Goal: Task Accomplishment & Management: Manage account settings

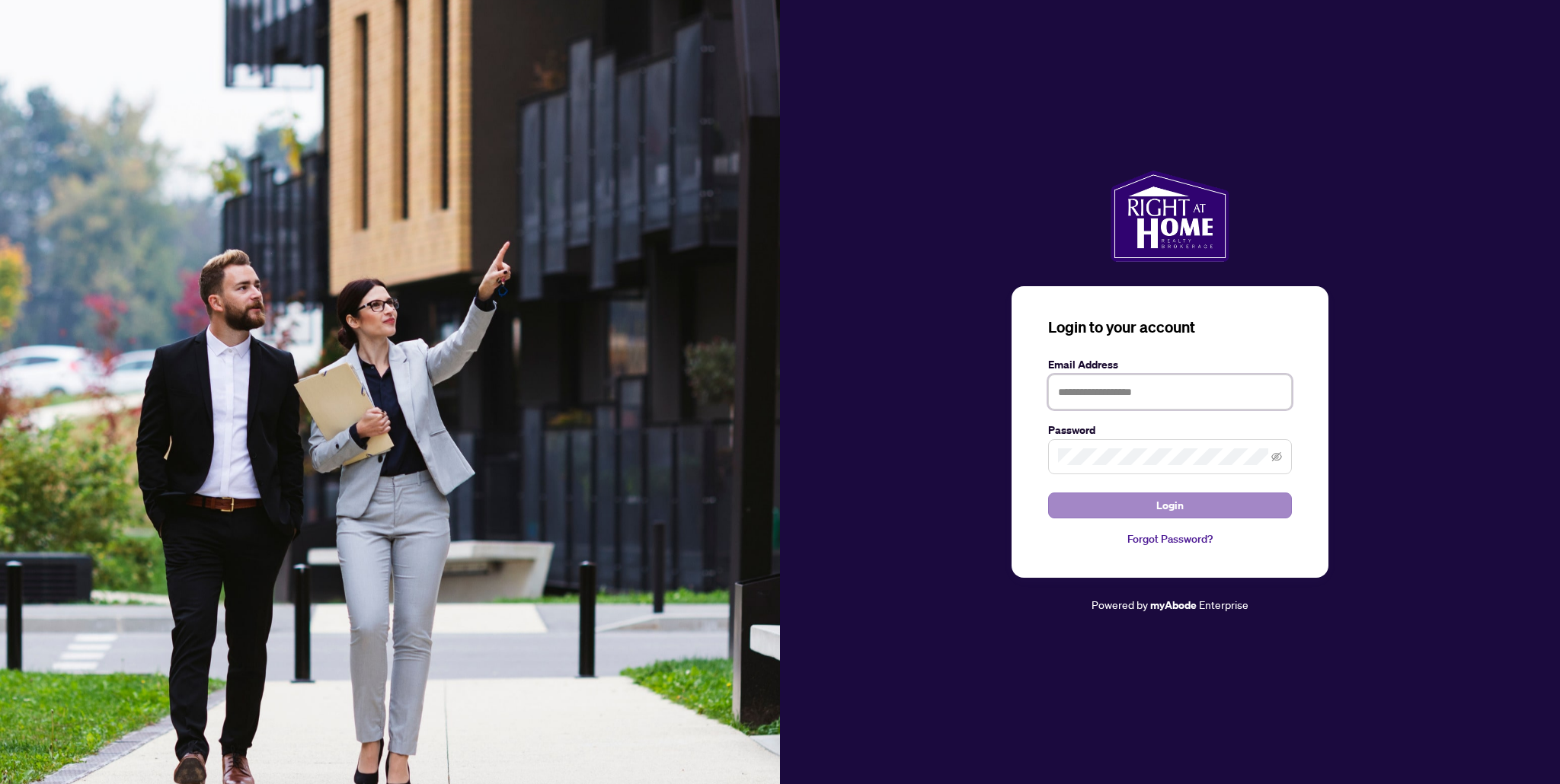
type input "**********"
click at [1173, 499] on span "Login" at bounding box center [1169, 505] width 27 height 24
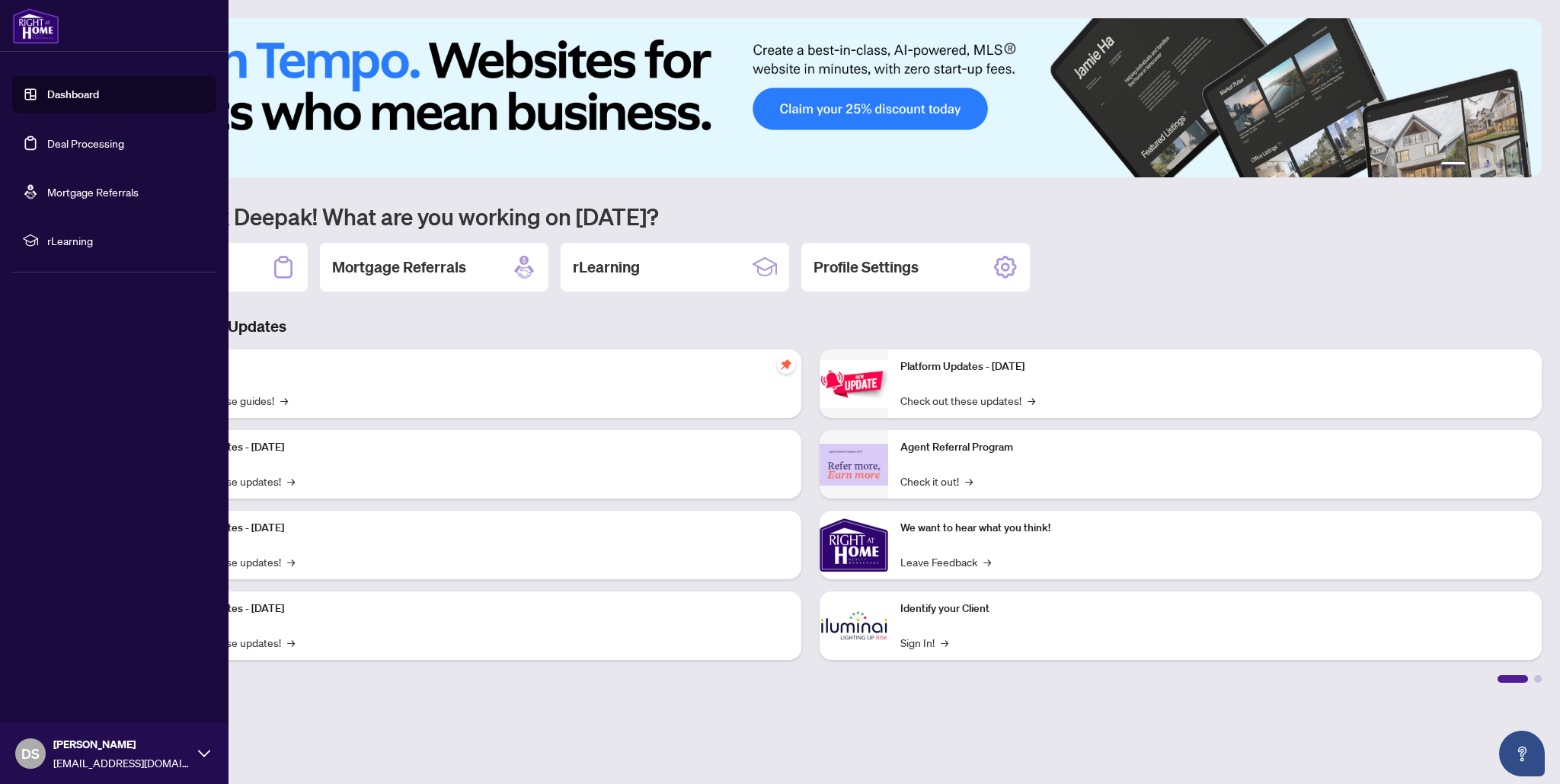
click at [66, 144] on link "Deal Processing" at bounding box center [85, 144] width 77 height 14
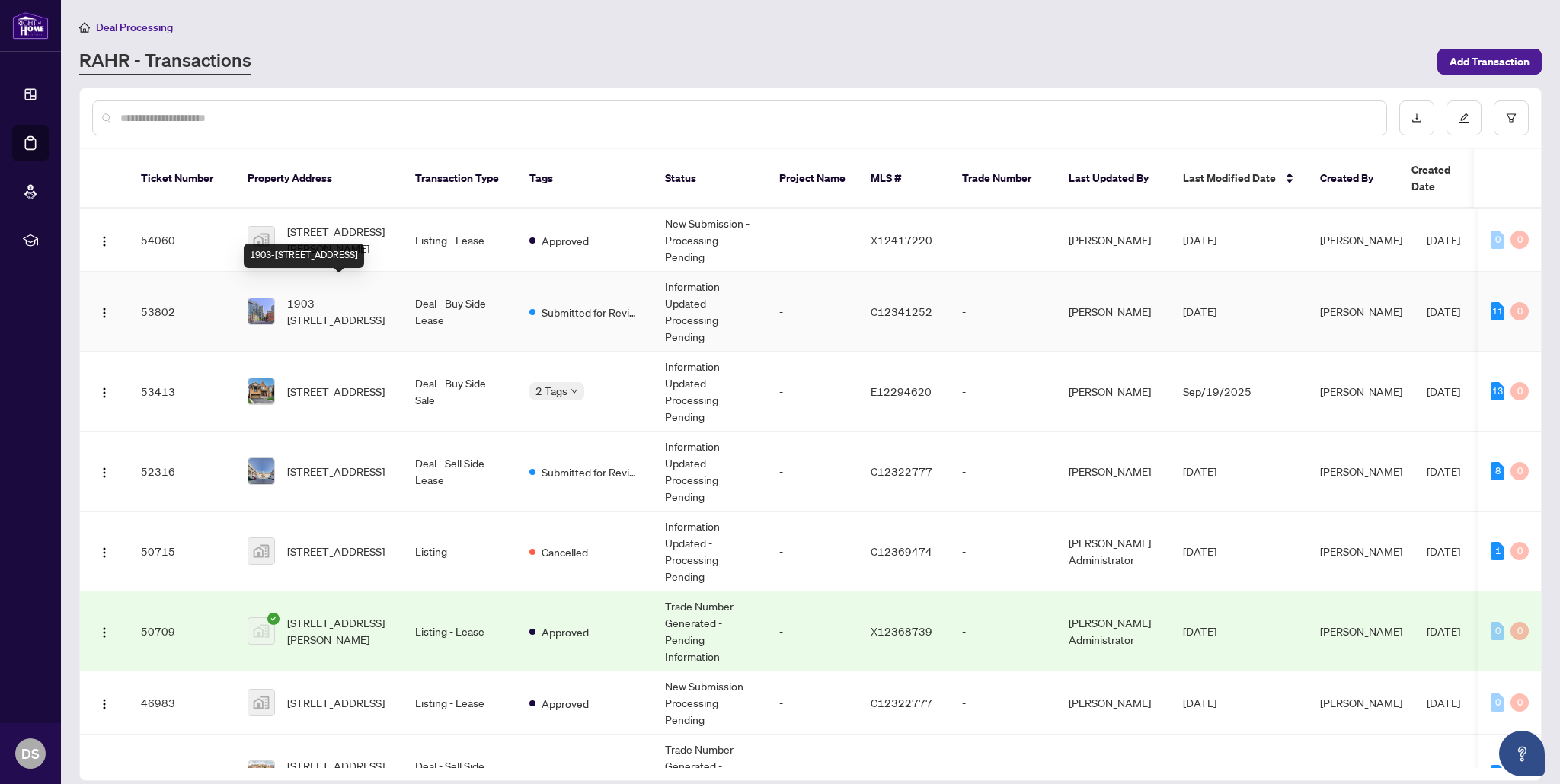
click at [336, 295] on span "1903-68 Shuter St, Toronto, Ontario M5B 0B4, Canada" at bounding box center [339, 311] width 104 height 33
click at [344, 232] on span "3 Herrick Avenue, St. Catharines, ON, Canada" at bounding box center [339, 239] width 104 height 33
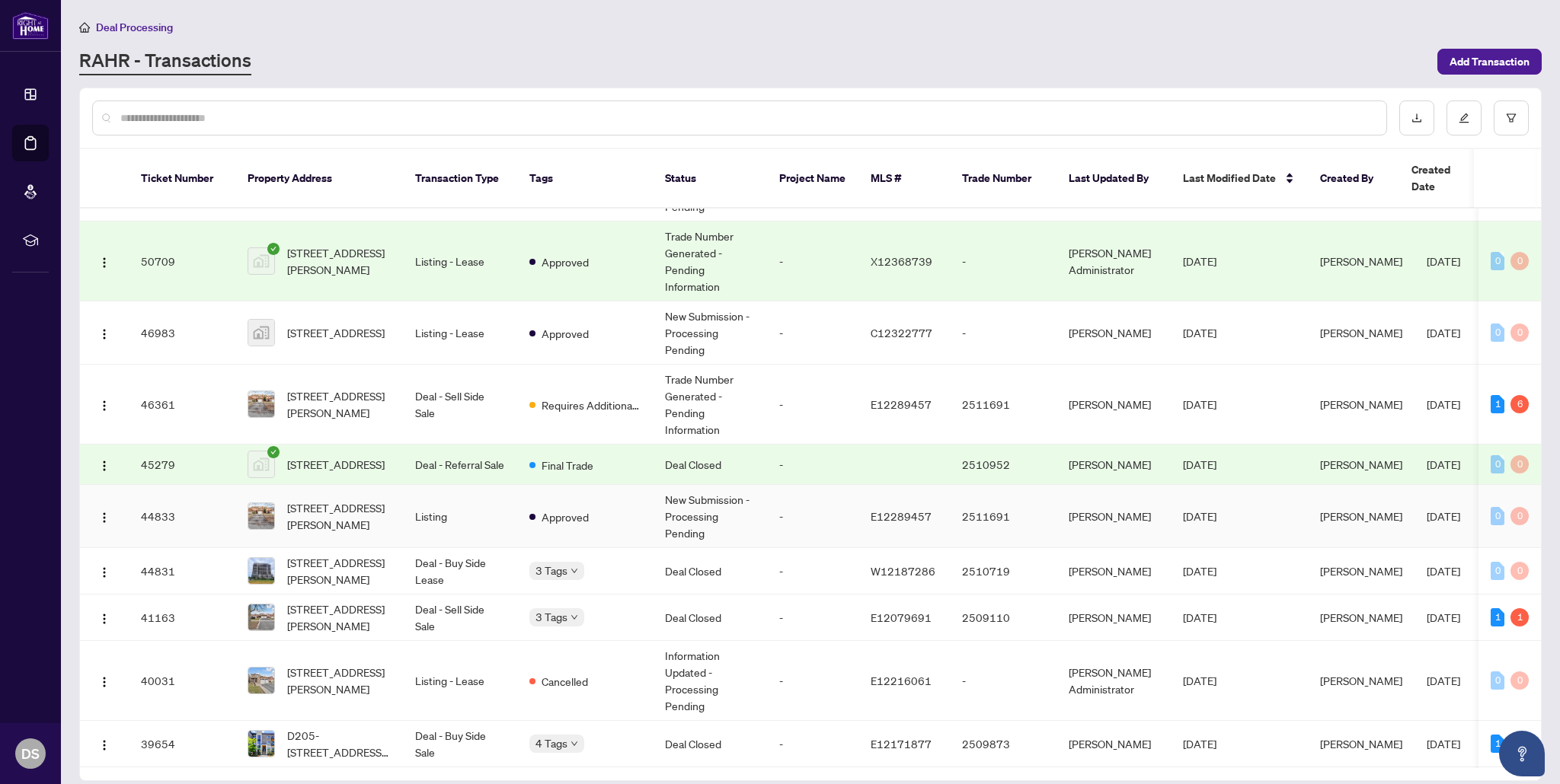
scroll to position [372, 0]
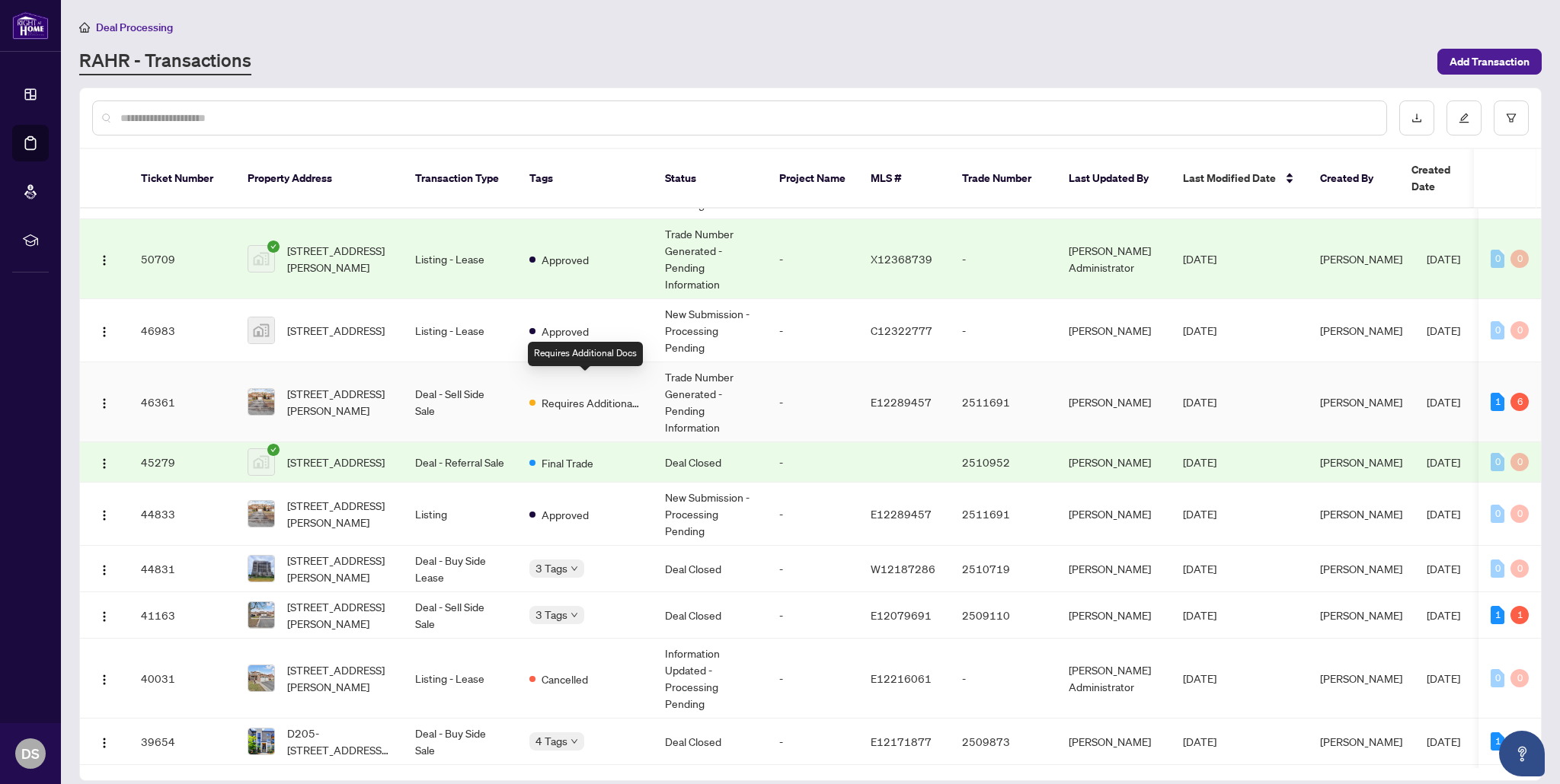
click at [583, 394] on span "Requires Additional Docs" at bounding box center [590, 402] width 99 height 17
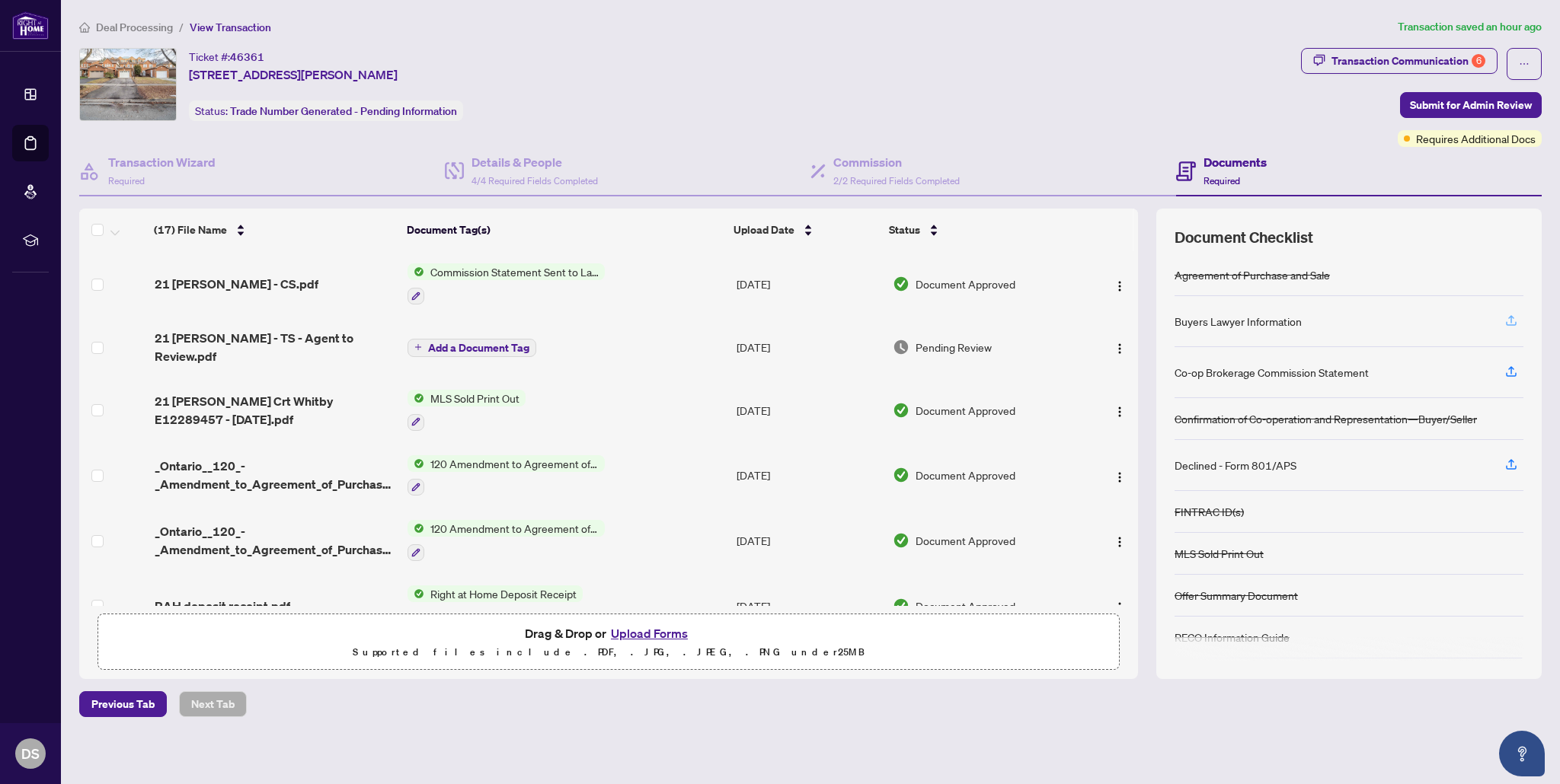
click at [1505, 319] on icon "button" at bounding box center [1511, 320] width 14 height 14
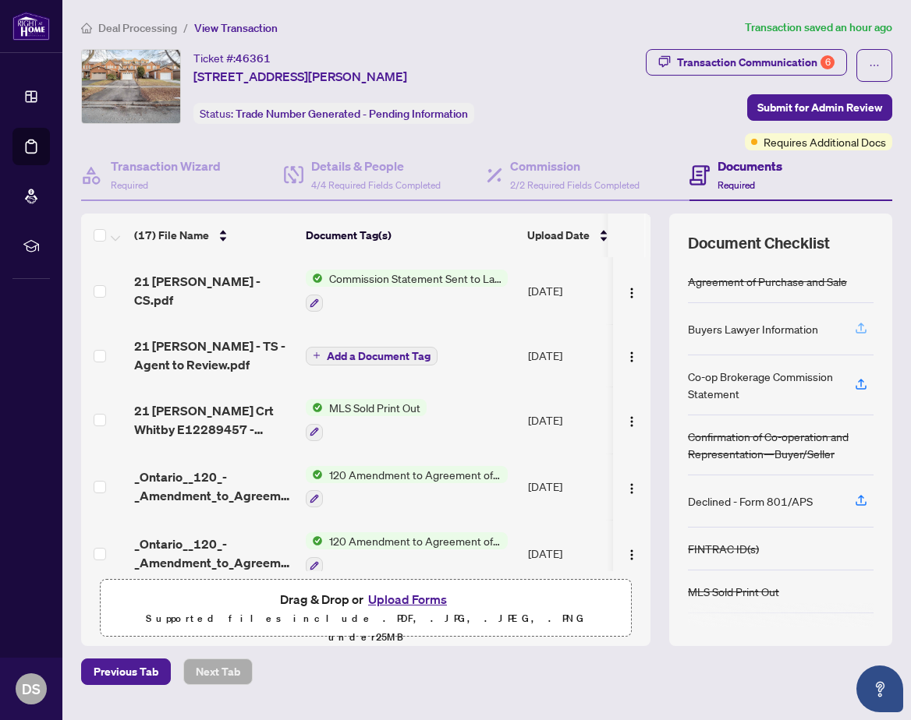
click at [868, 328] on button "button" at bounding box center [860, 329] width 25 height 27
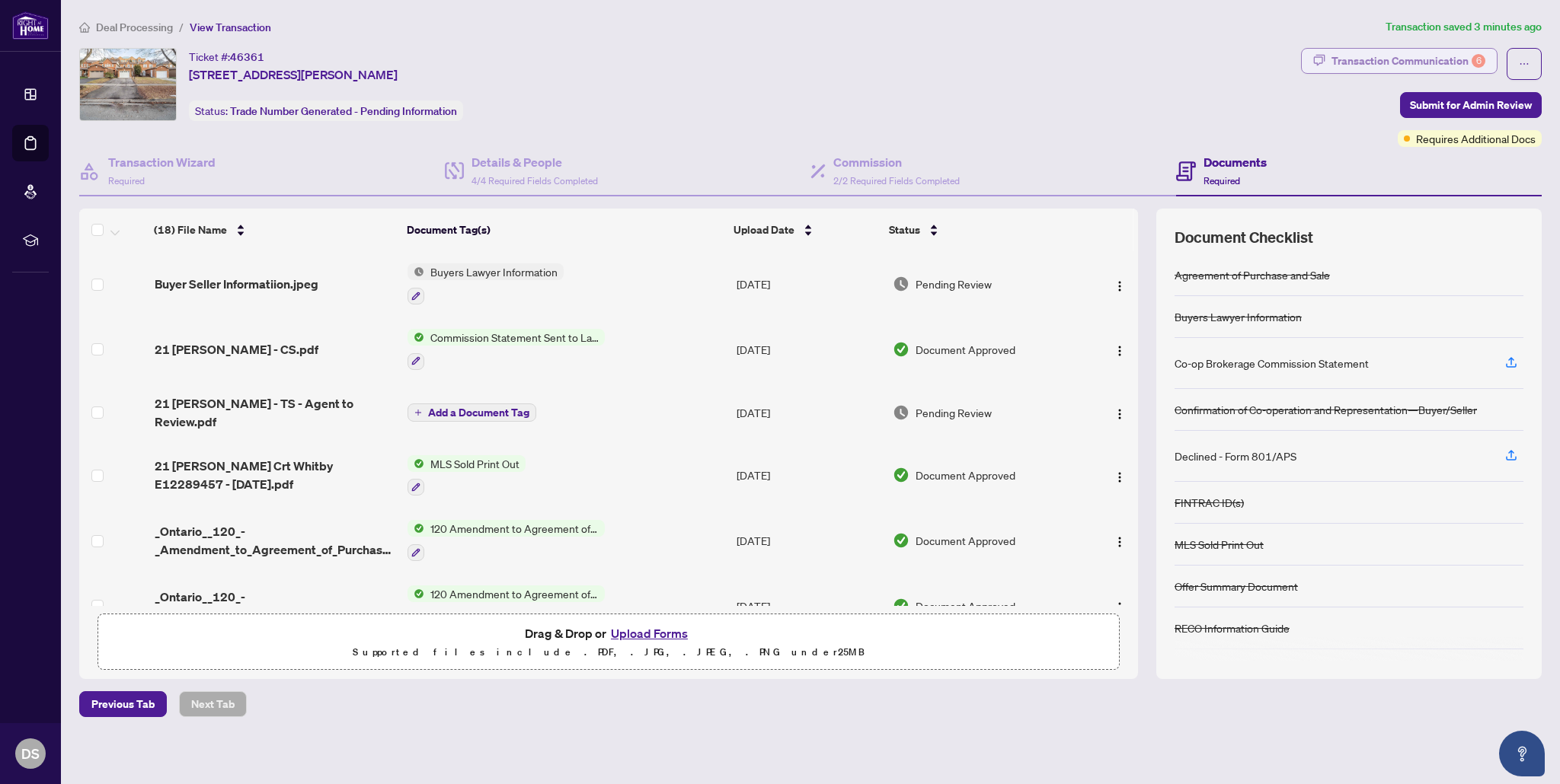
click at [1424, 58] on div "Transaction Communication 6" at bounding box center [1408, 61] width 153 height 24
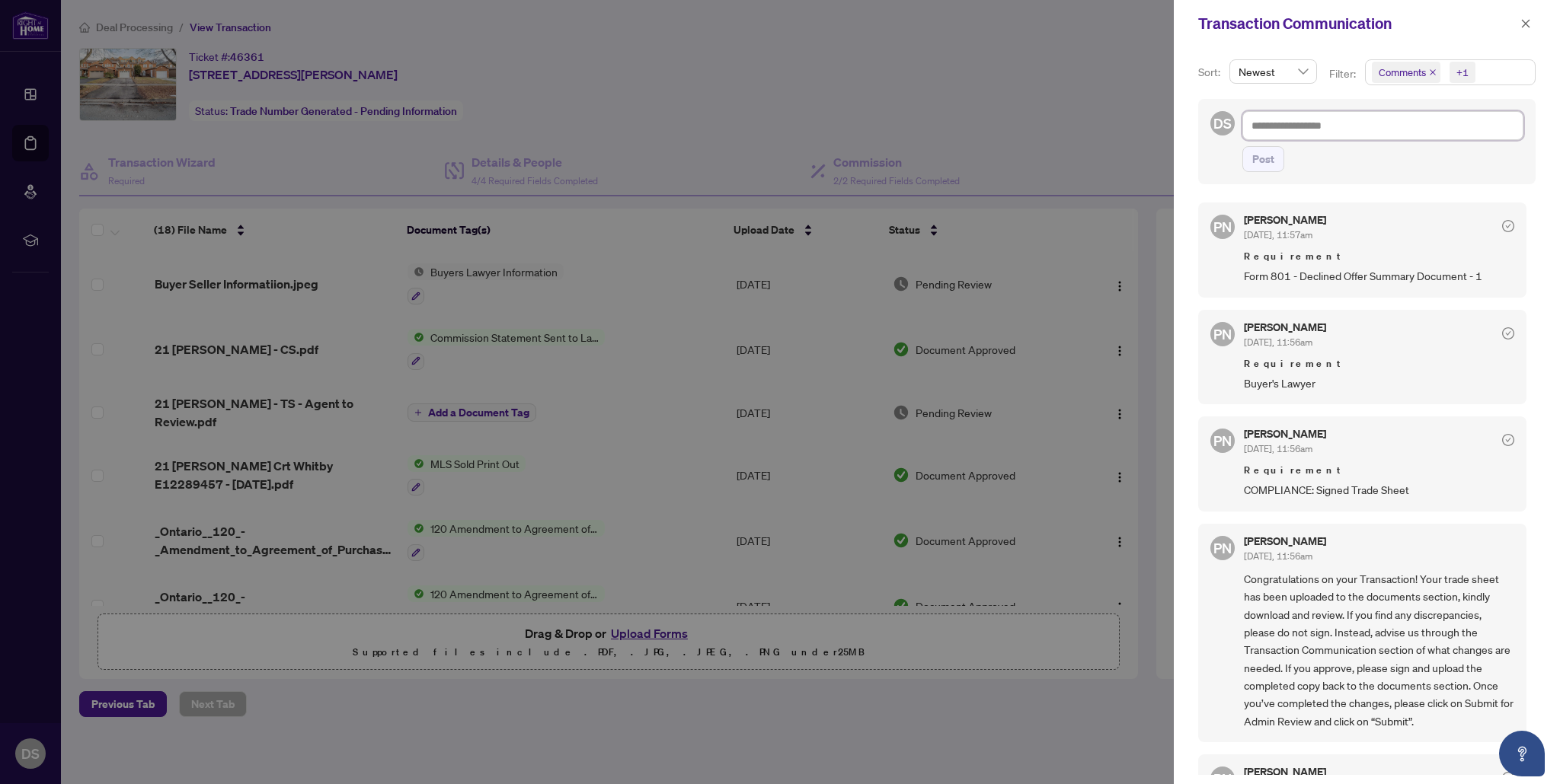
click at [1302, 120] on textarea at bounding box center [1382, 126] width 281 height 29
type textarea "*"
type textarea "***"
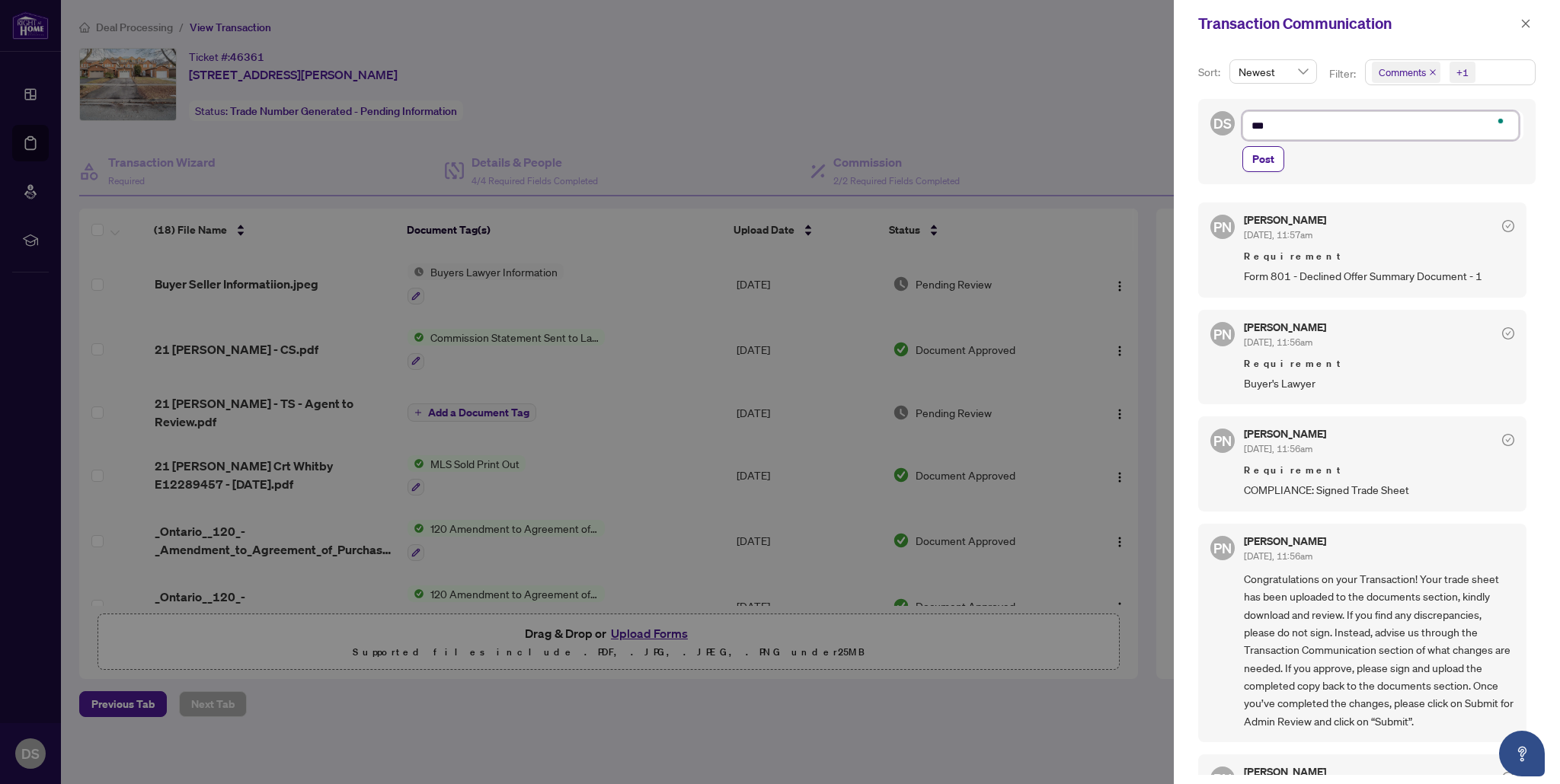
type textarea "****"
type textarea "*****"
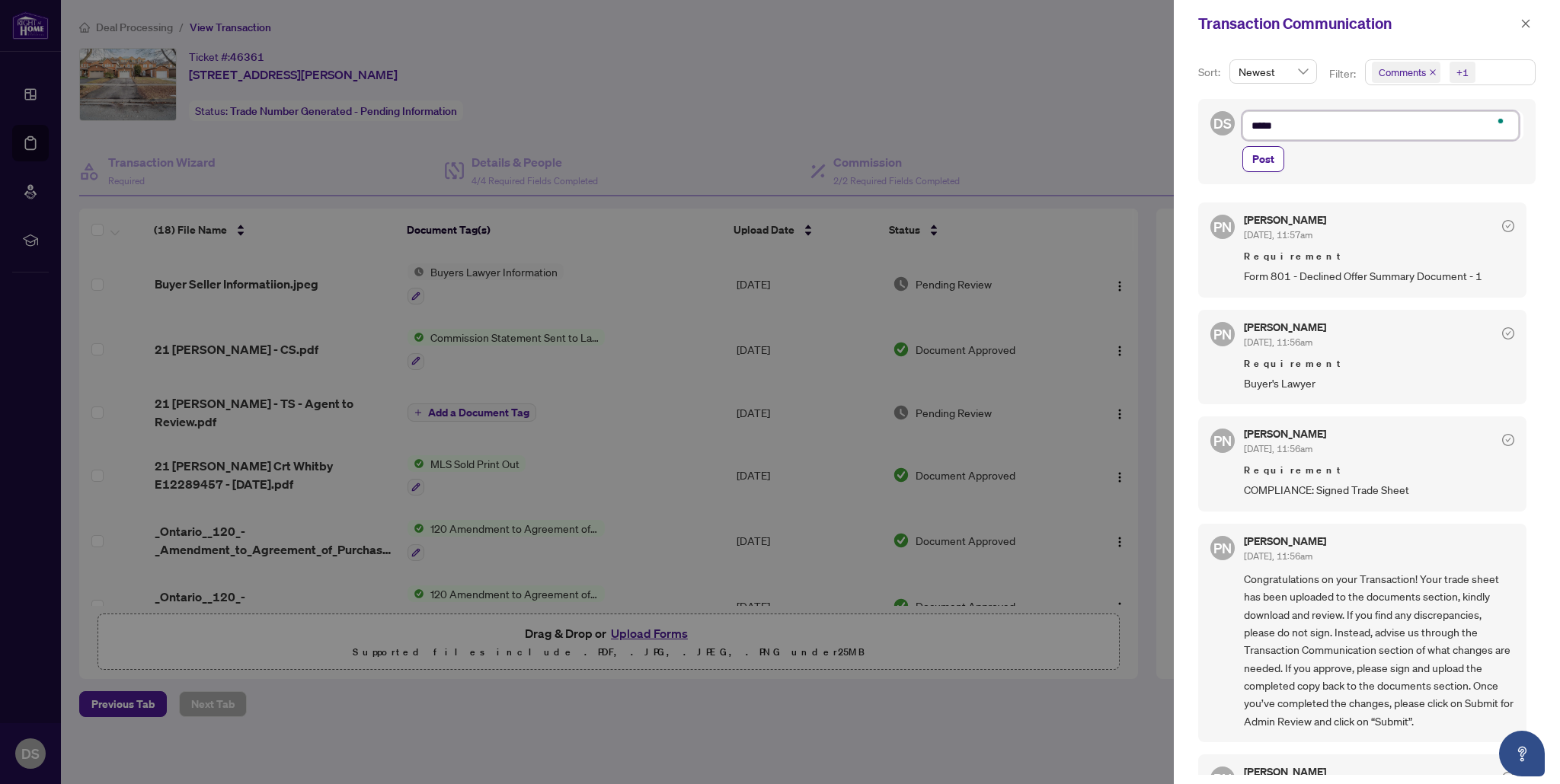
type textarea "*****"
type textarea "*******"
type textarea "********"
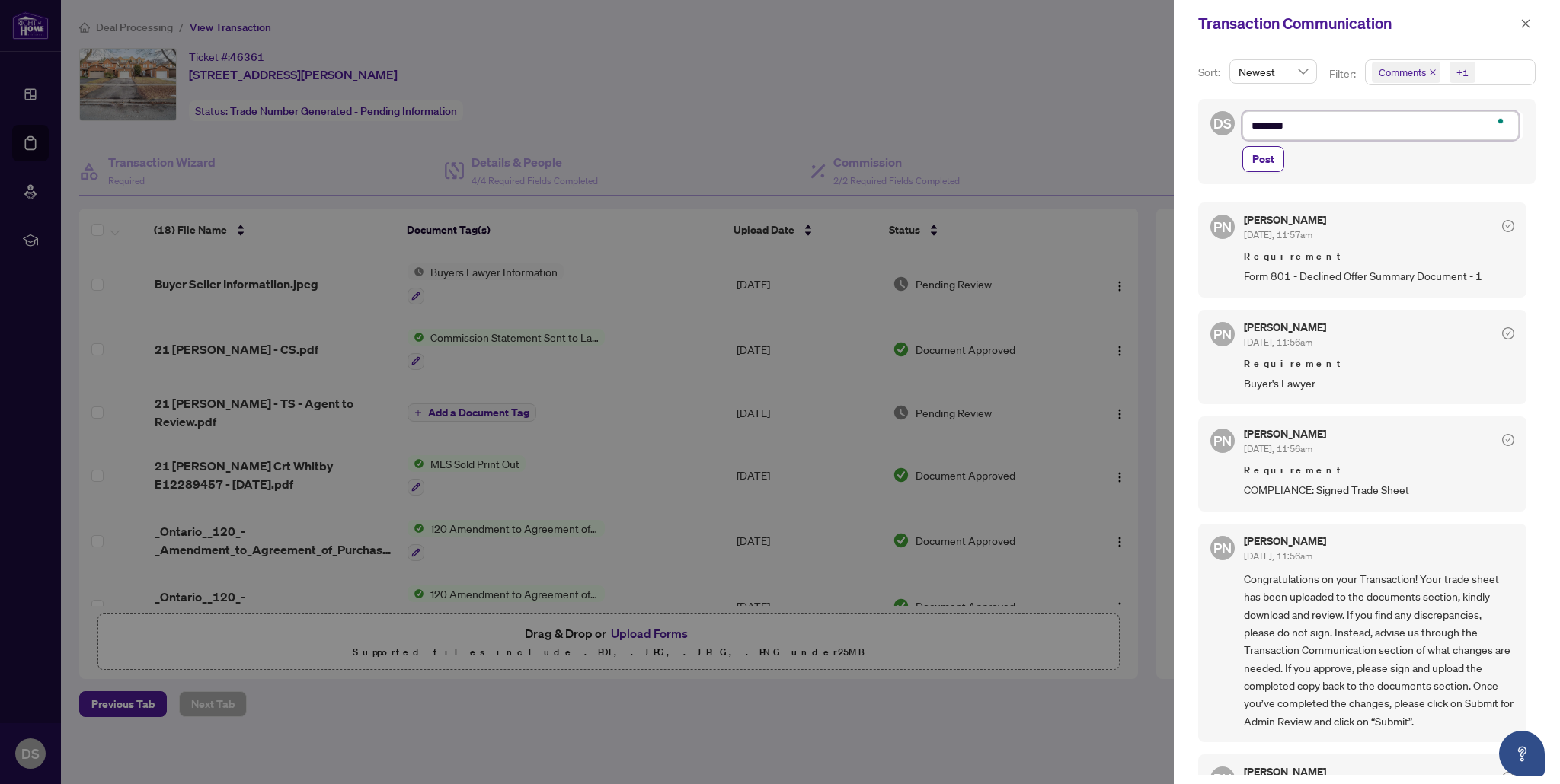
type textarea "*********"
type textarea "**********"
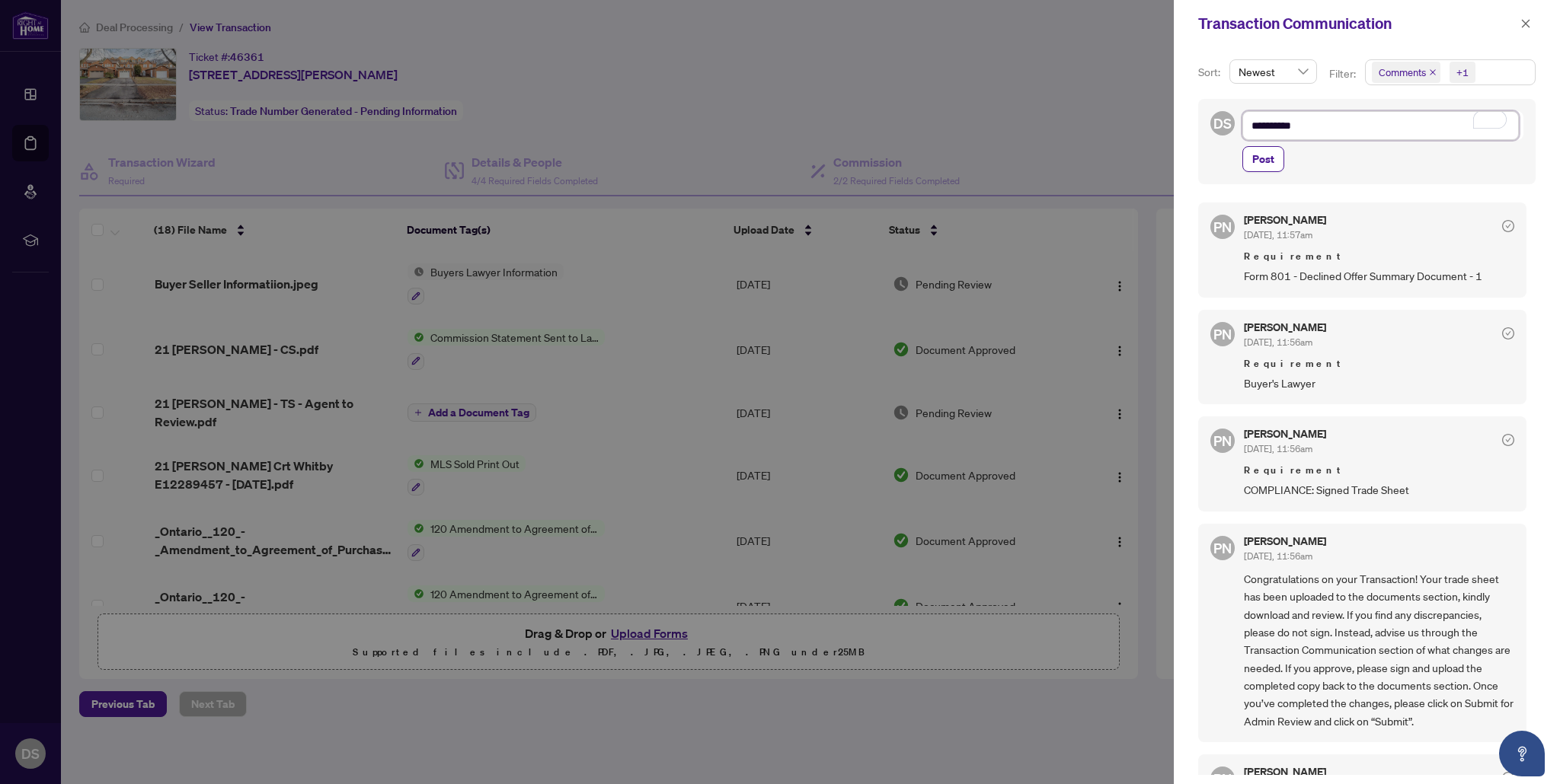
type textarea "**********"
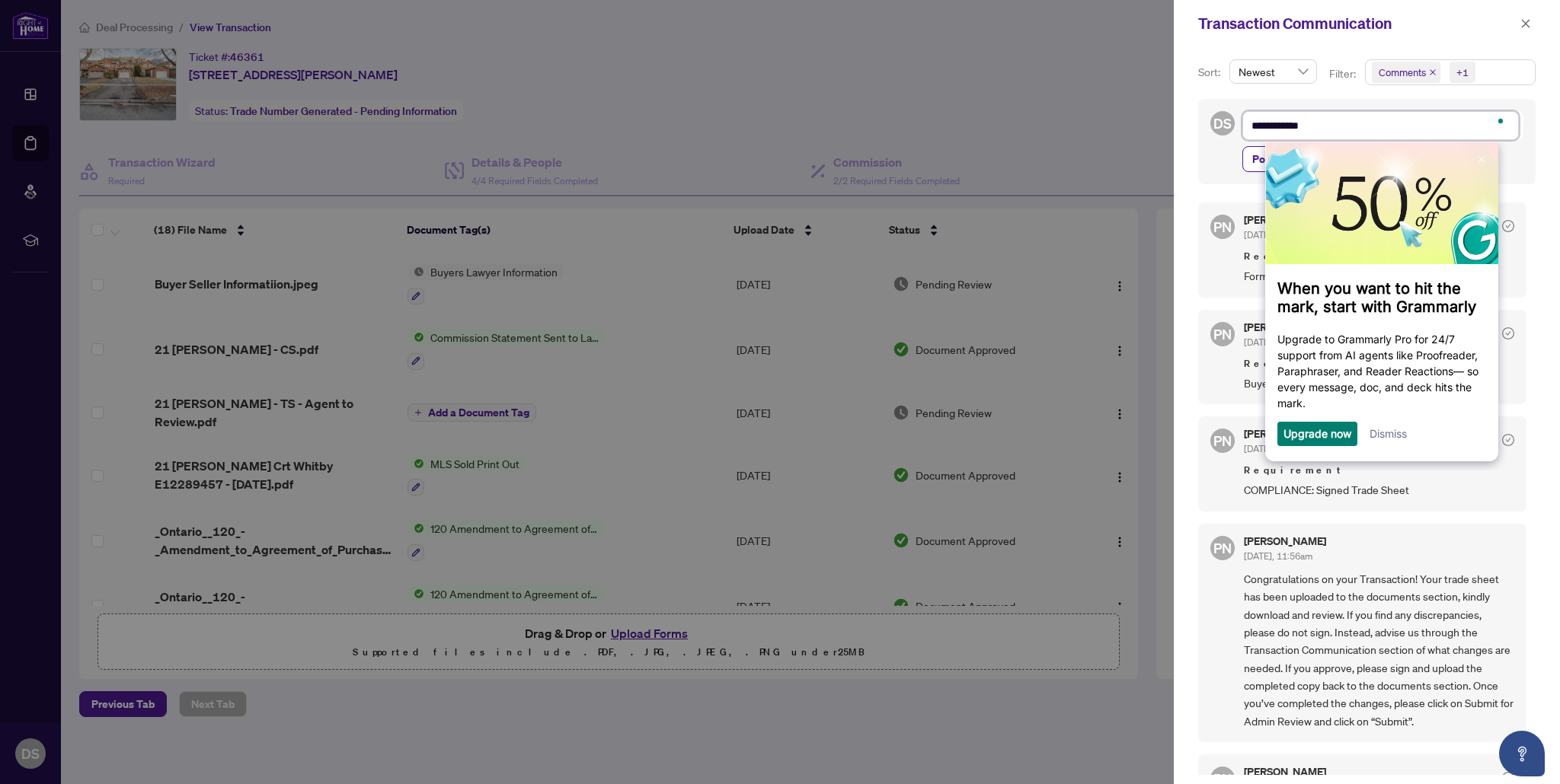
type textarea "**********"
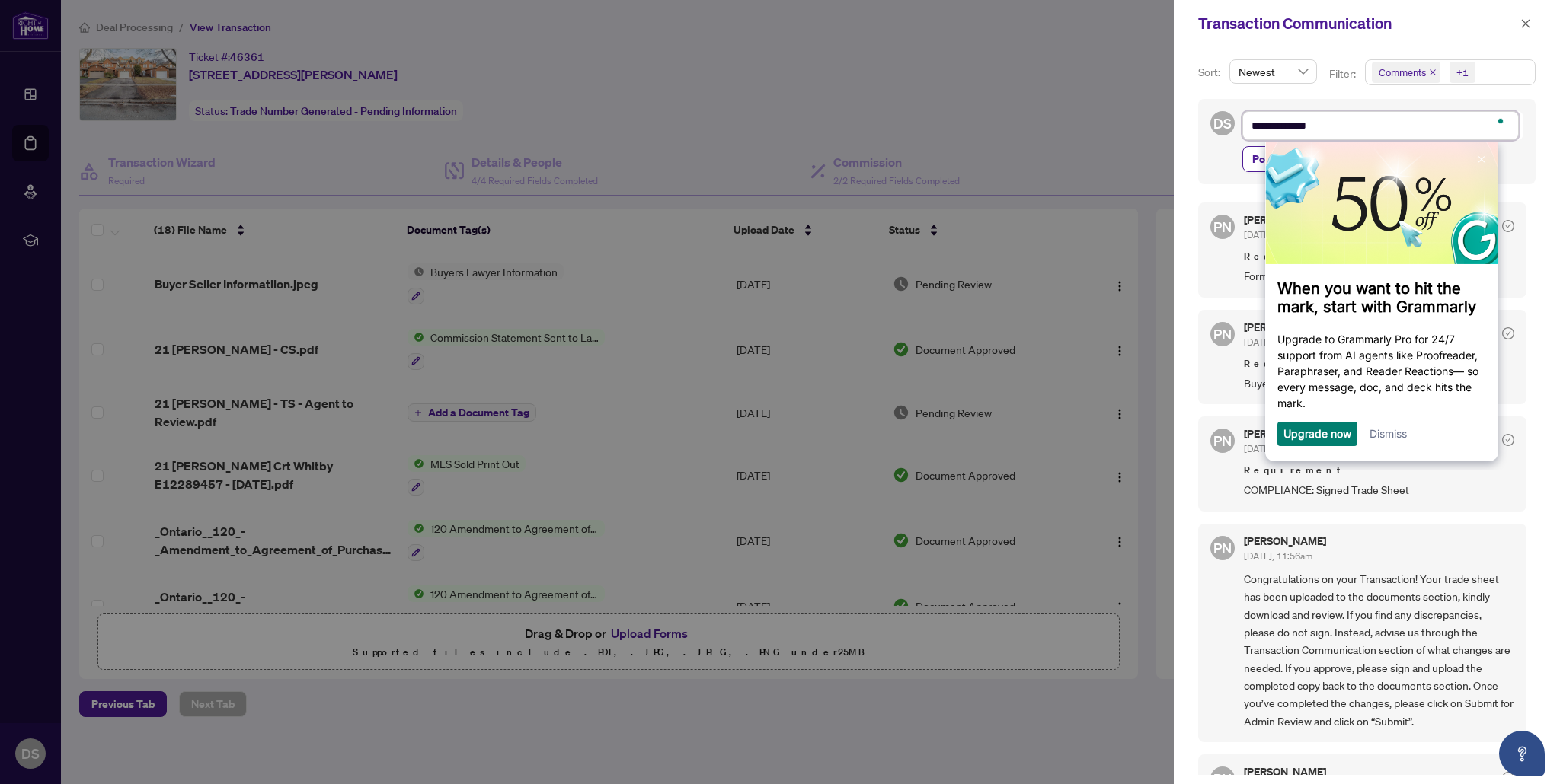
type textarea "**********"
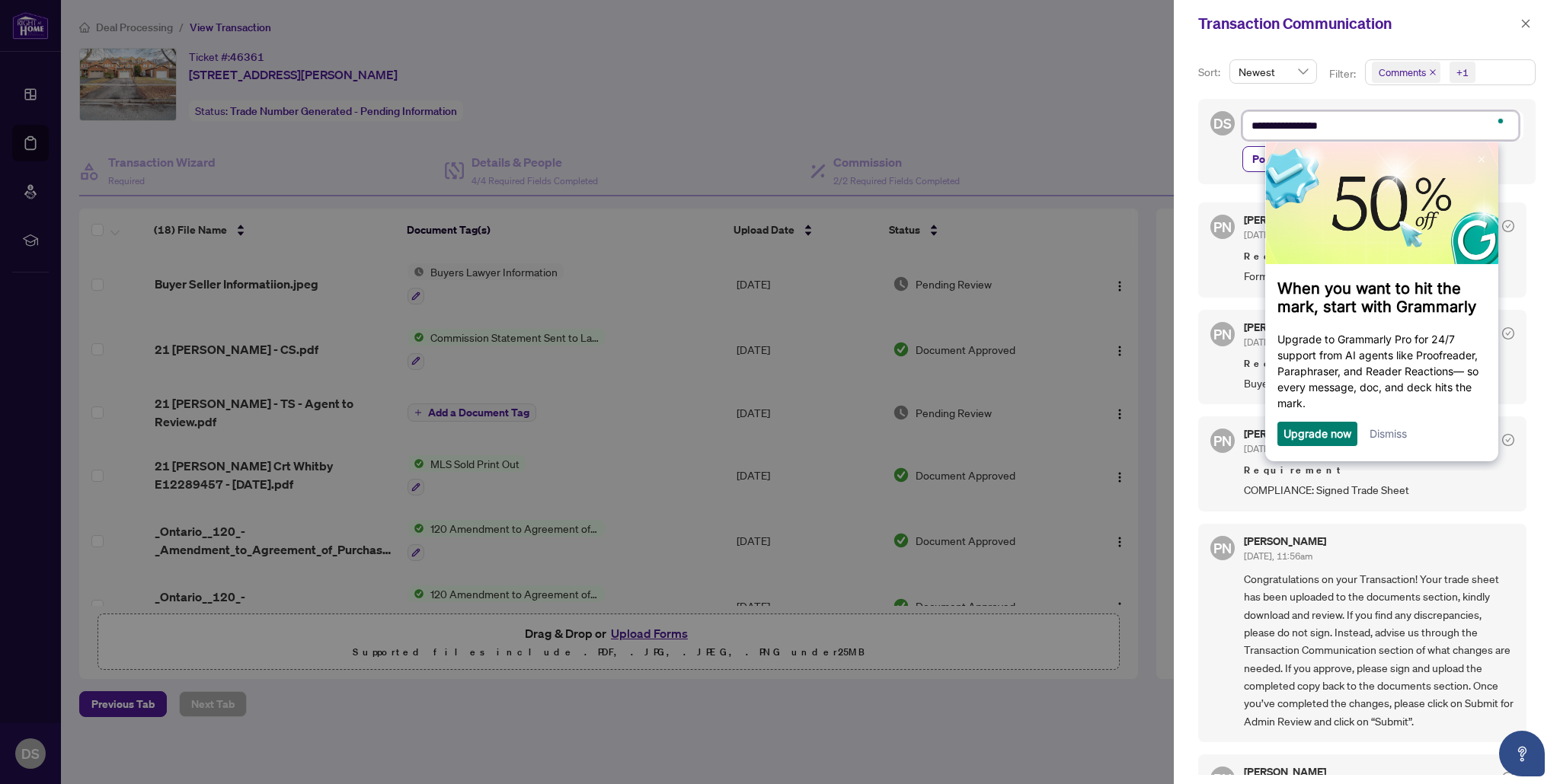
type textarea "**********"
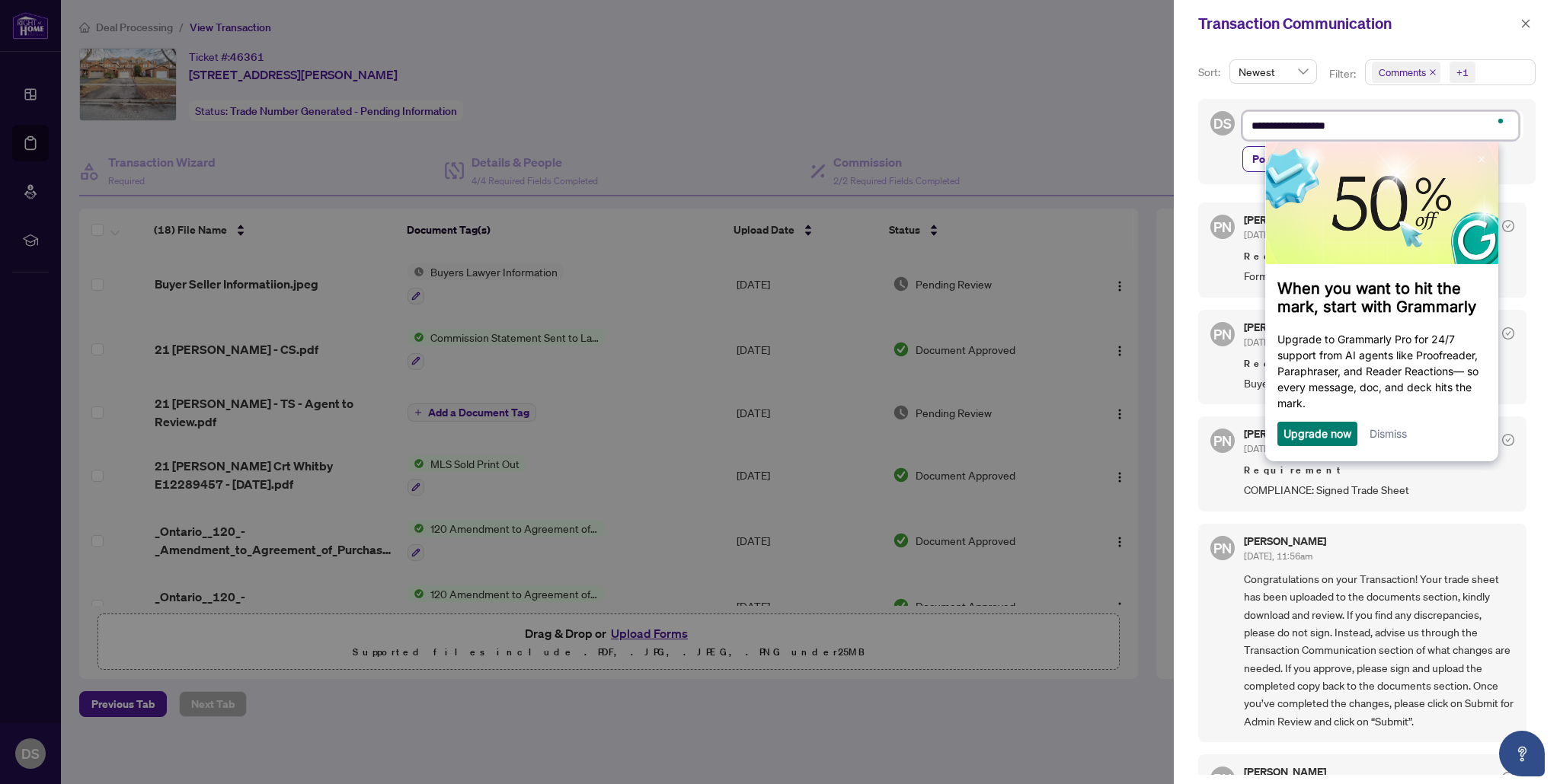
type textarea "**********"
click at [1377, 436] on link "Dismiss" at bounding box center [1388, 433] width 37 height 13
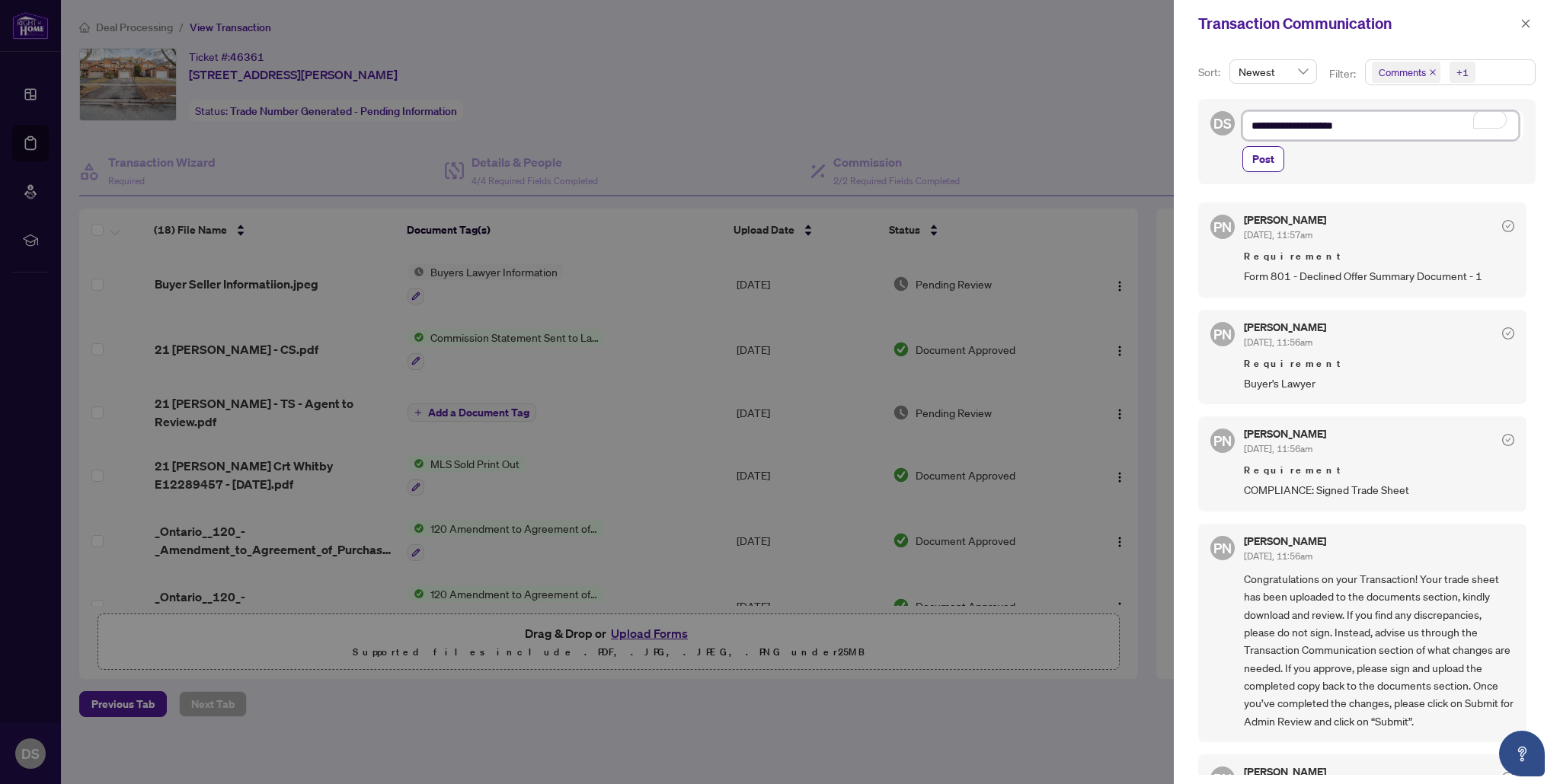
click at [1352, 124] on textarea "**********" at bounding box center [1379, 126] width 276 height 29
type textarea "**********"
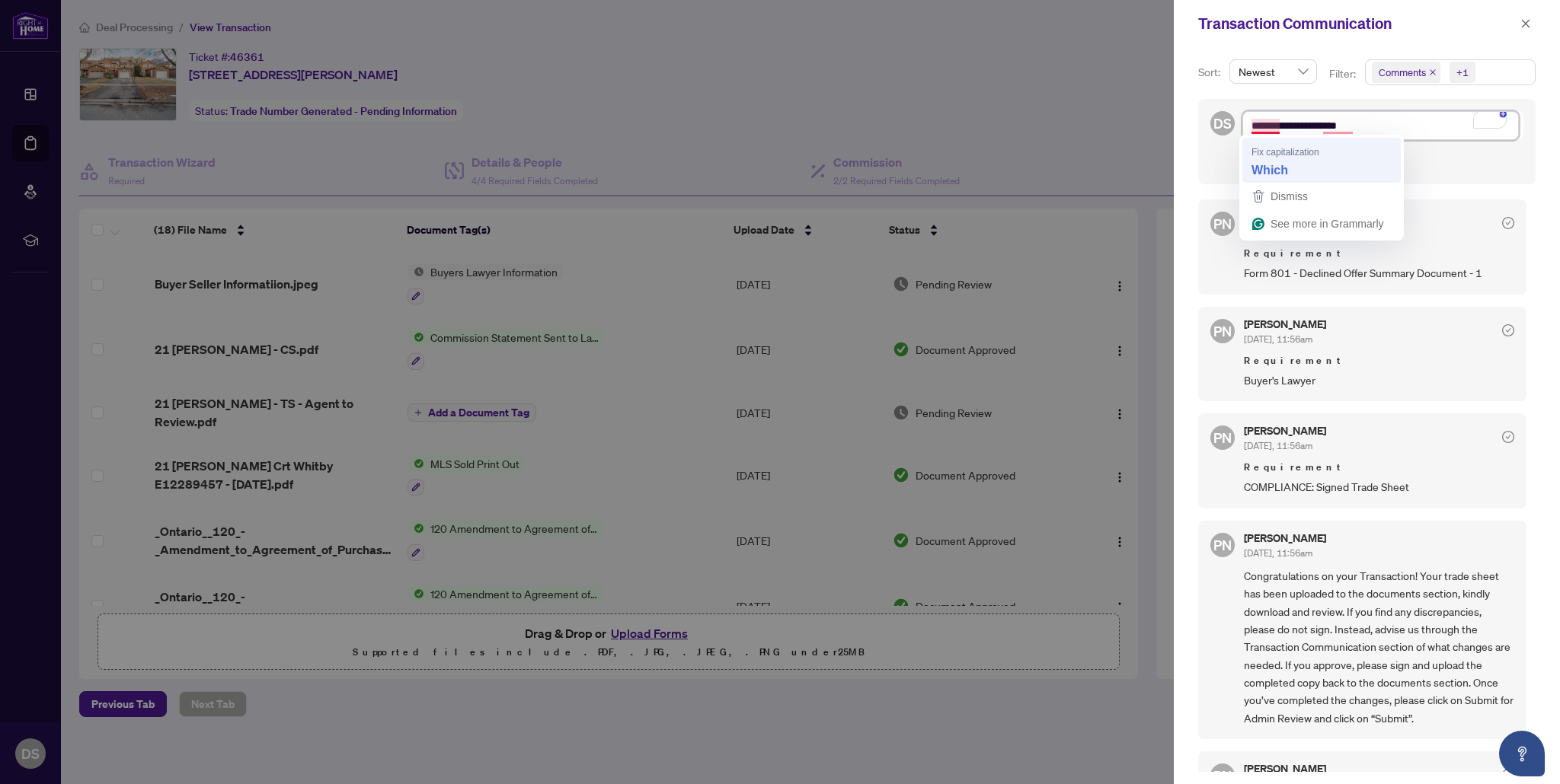
type textarea "**********"
drag, startPoint x: 1274, startPoint y: 126, endPoint x: 1257, endPoint y: 171, distance: 48.1
type textarea "**********"
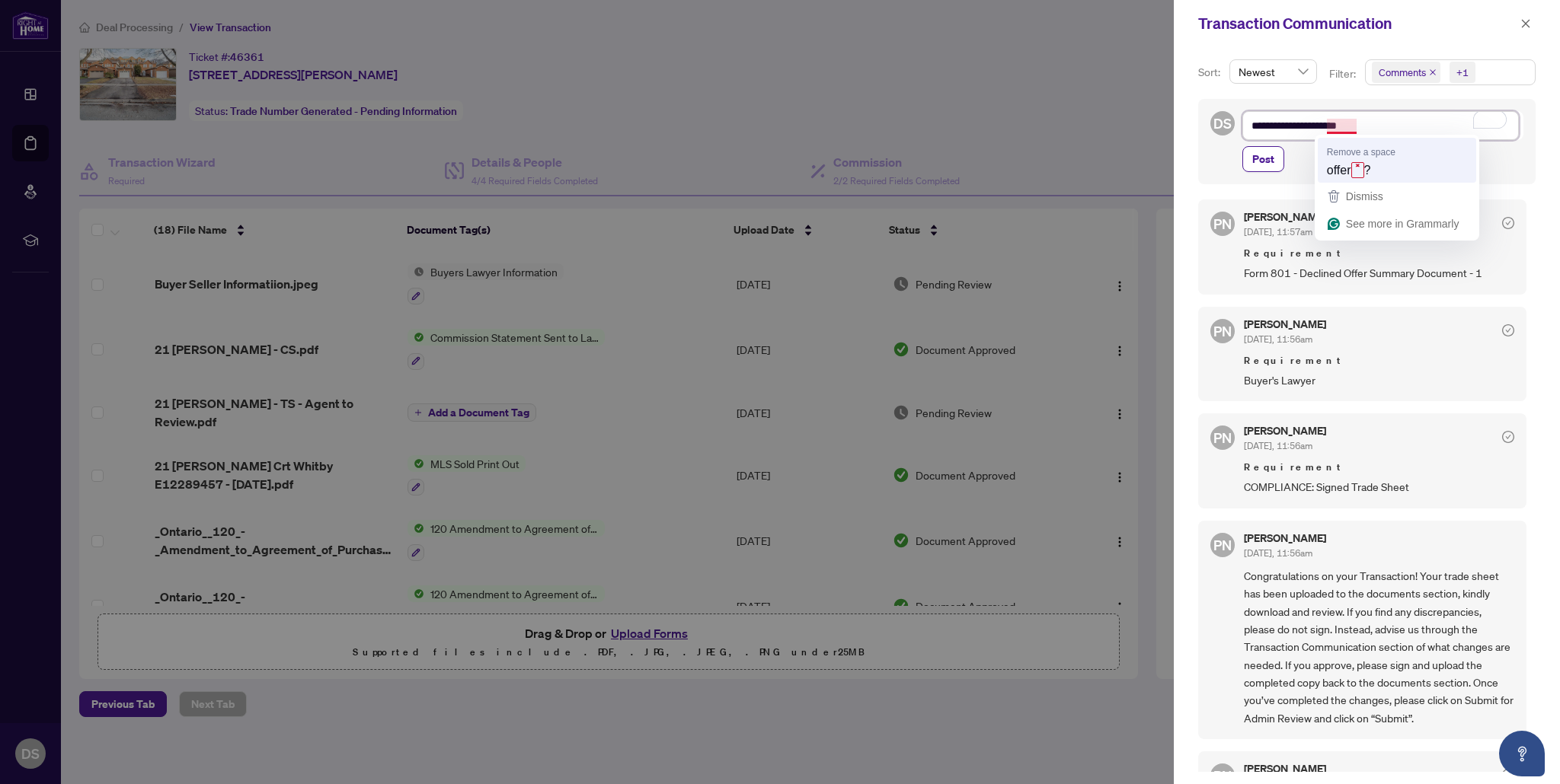
type textarea "**********"
click at [1261, 163] on span "Post" at bounding box center [1263, 158] width 22 height 24
type textarea "**********"
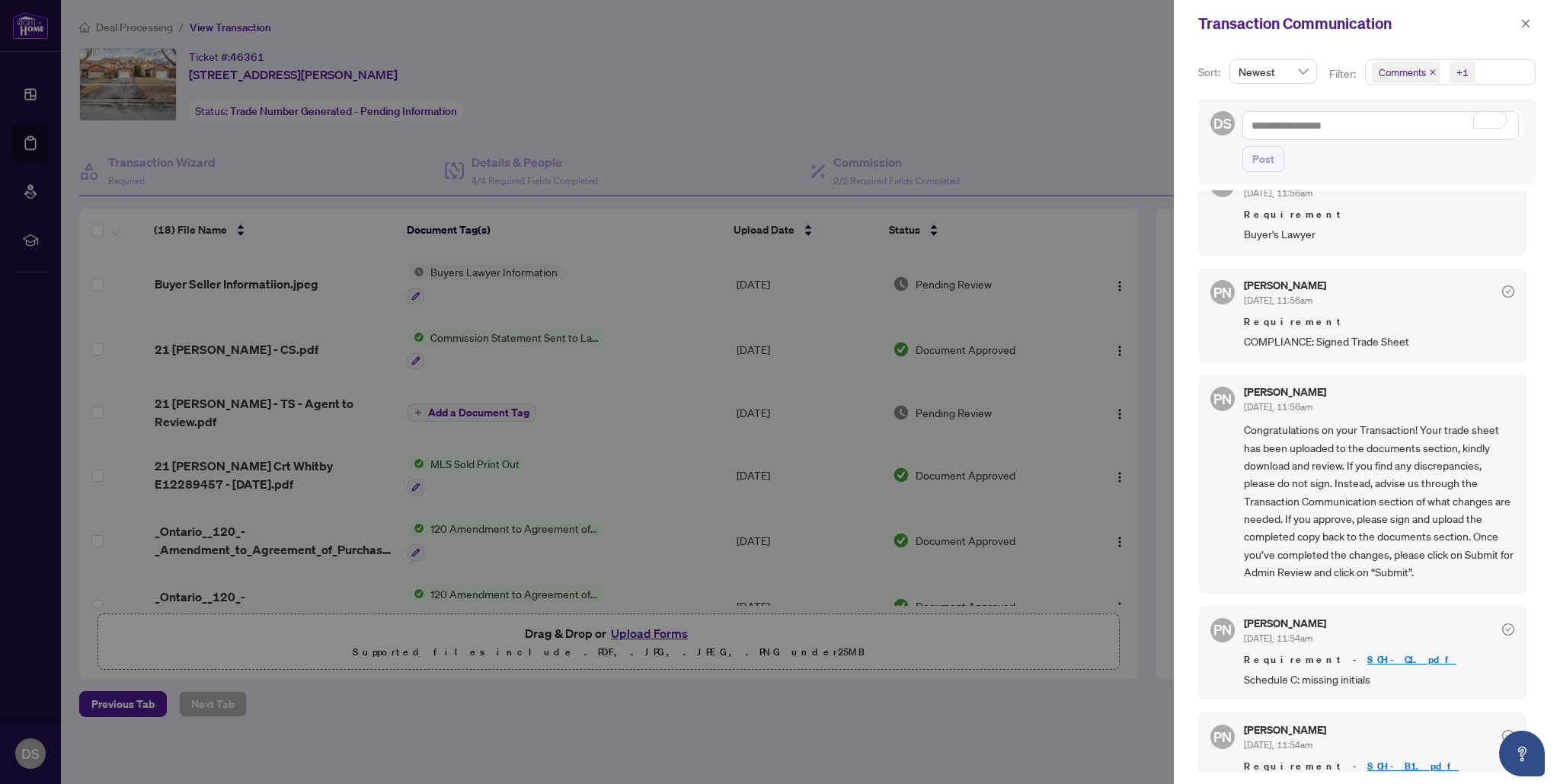
scroll to position [236, 0]
click at [638, 144] on div at bounding box center [780, 392] width 1560 height 784
click at [684, 156] on div at bounding box center [780, 392] width 1560 height 784
click at [1532, 26] on button "button" at bounding box center [1525, 23] width 20 height 19
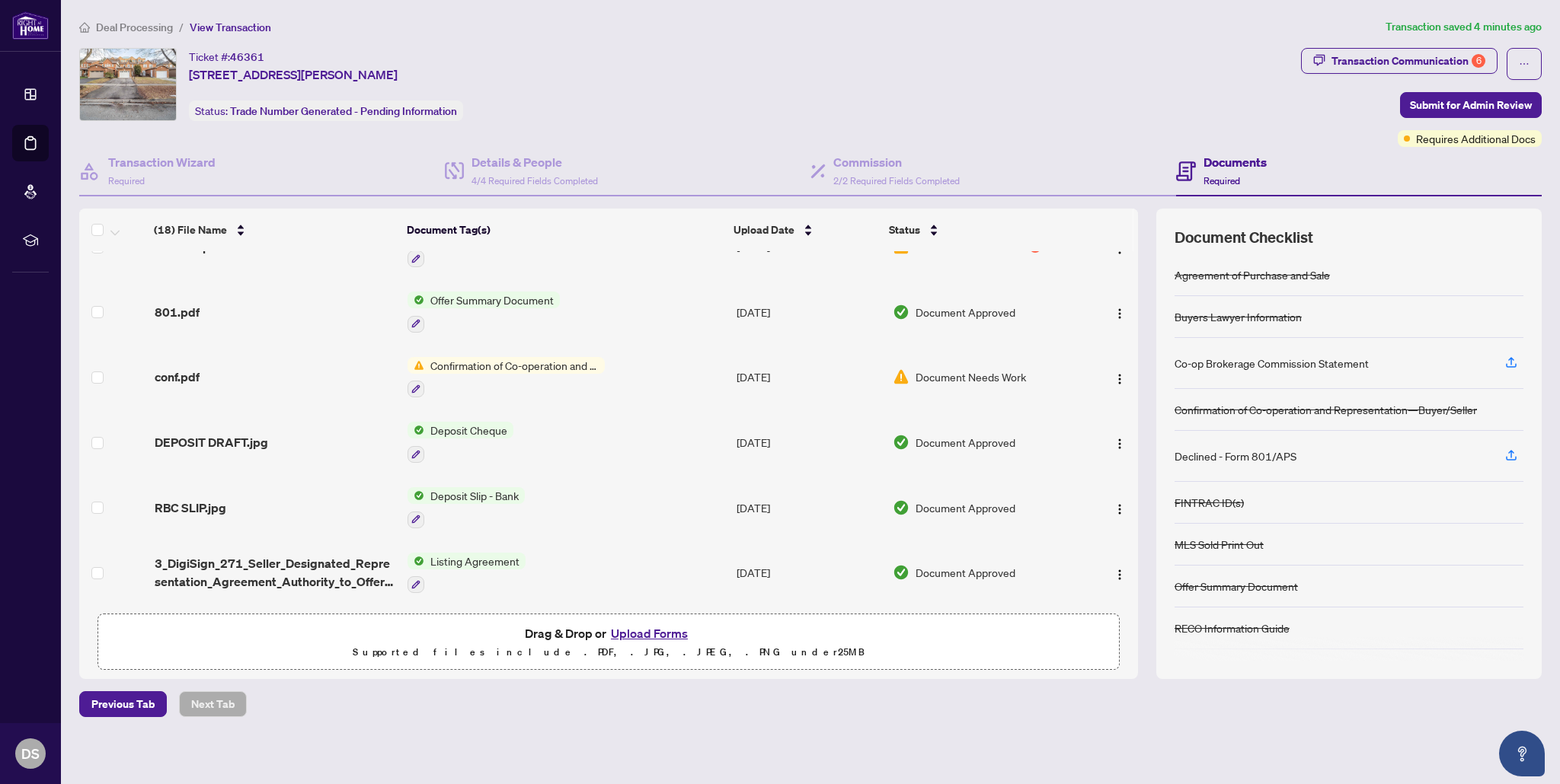
scroll to position [616, 0]
click at [630, 352] on td "Confirmation of Co-operation and Representation—Buyer/Seller" at bounding box center [566, 380] width 328 height 65
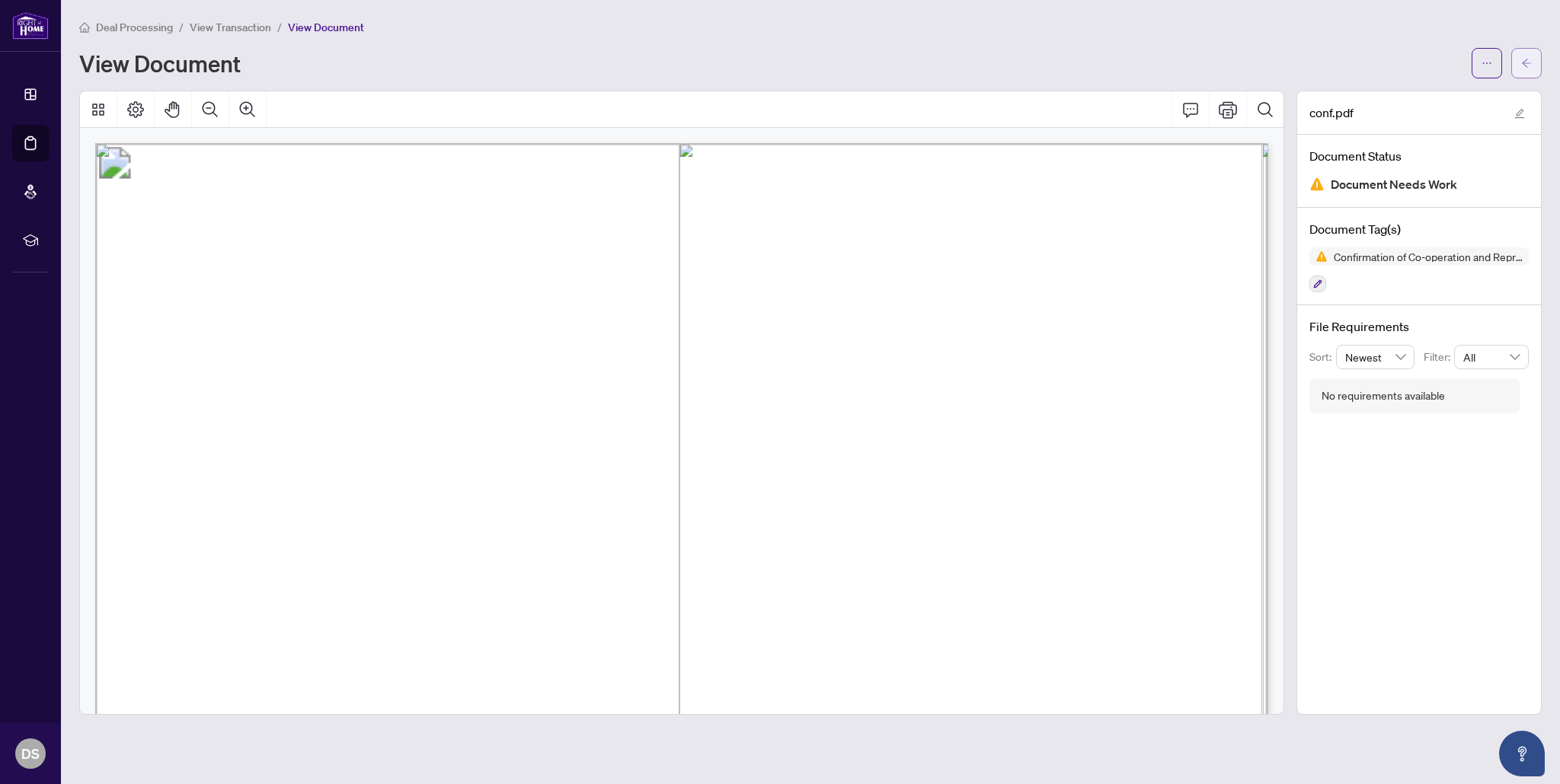
click at [1531, 55] on span "button" at bounding box center [1526, 62] width 11 height 24
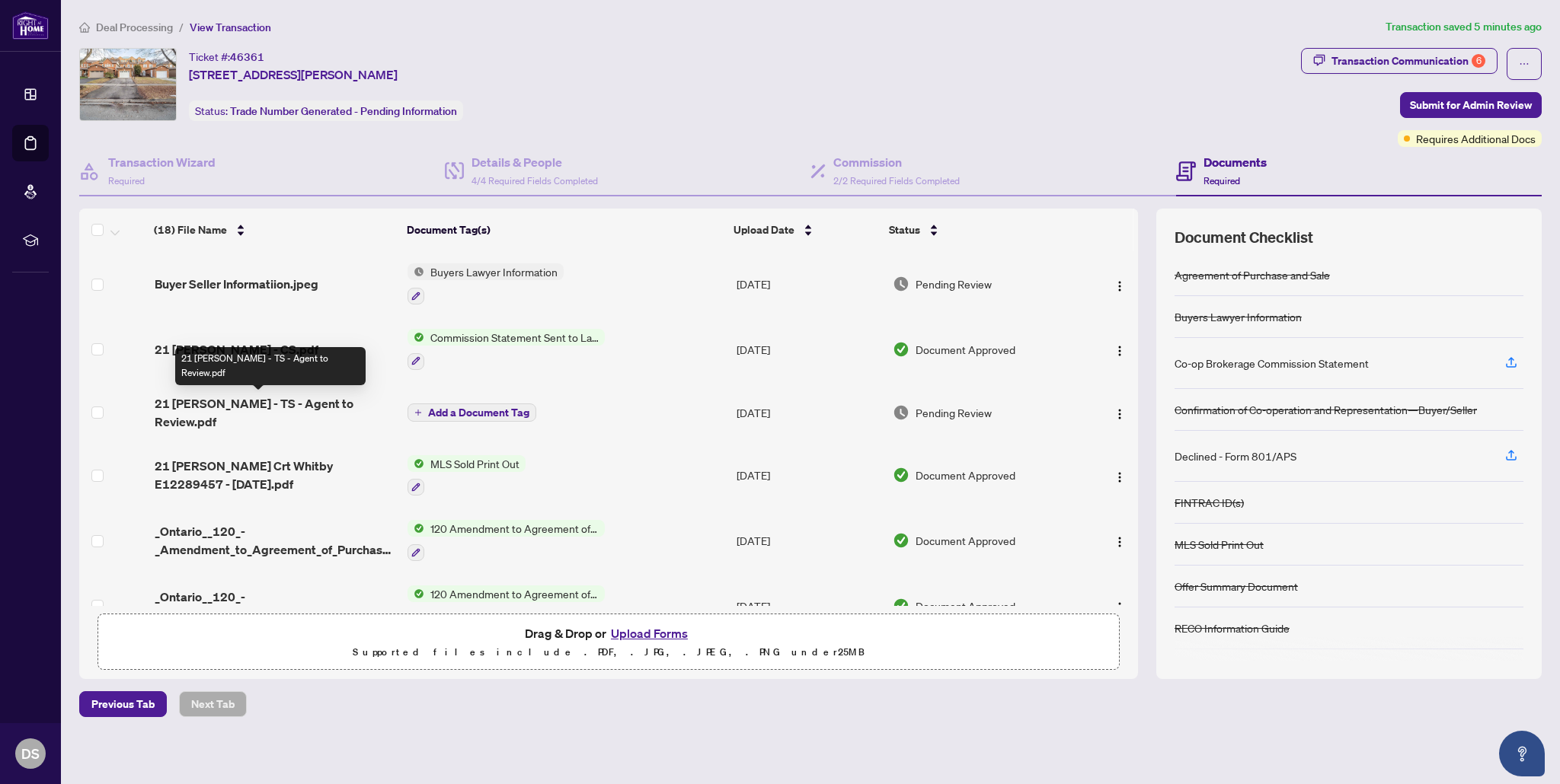
click at [350, 402] on span "21 [PERSON_NAME] - TS - Agent to Review.pdf" at bounding box center [274, 412] width 241 height 36
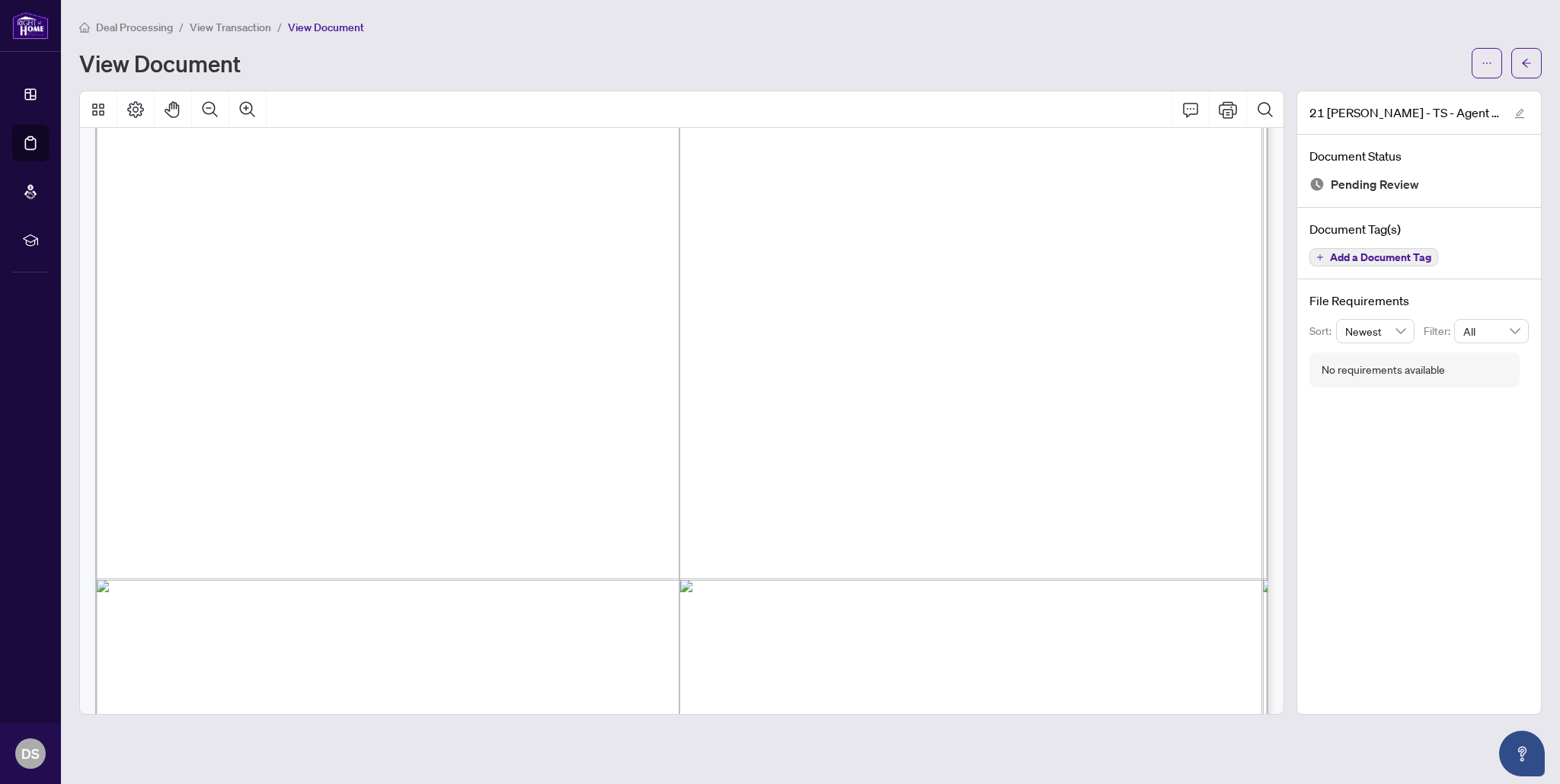
scroll to position [743, 0]
click at [1492, 68] on button "button" at bounding box center [1486, 62] width 30 height 30
click at [1405, 99] on span "Download" at bounding box center [1431, 96] width 115 height 17
click at [1518, 61] on button "button" at bounding box center [1526, 62] width 30 height 30
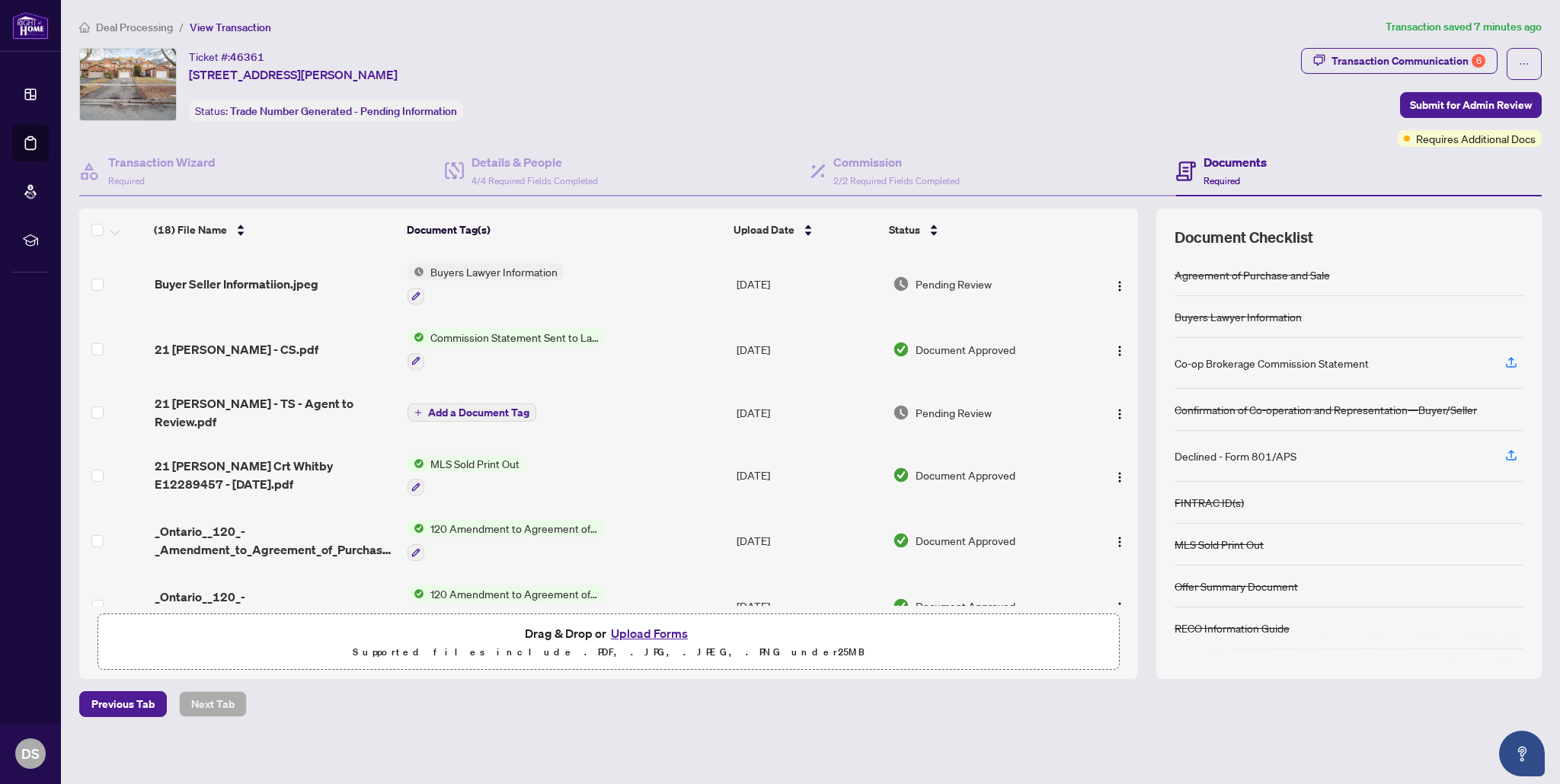
click at [666, 631] on button "Upload Forms" at bounding box center [650, 633] width 86 height 20
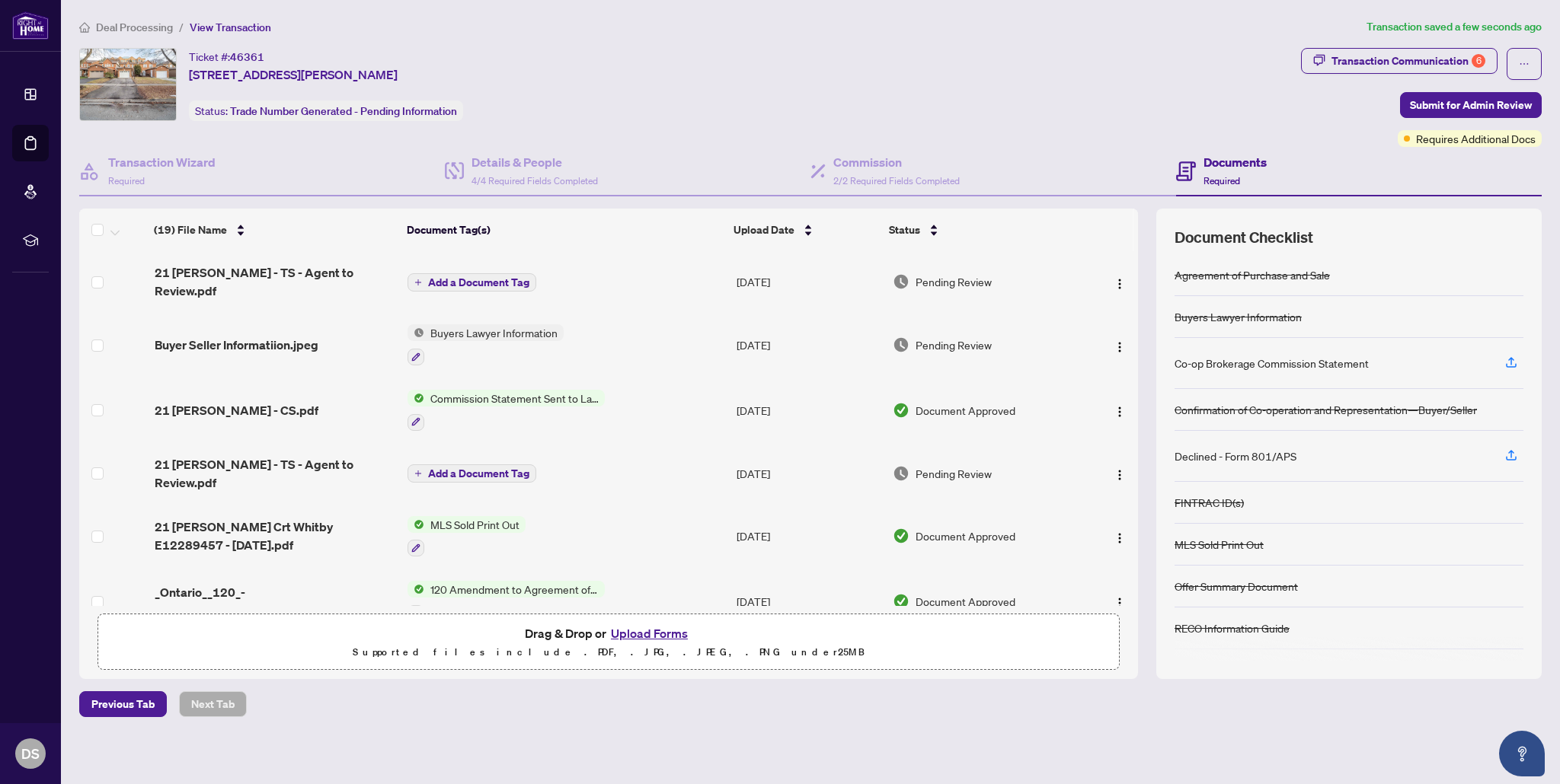
click at [528, 392] on div "Commission Statement Sent to Lawyer" at bounding box center [506, 410] width 197 height 41
click at [260, 401] on span "21 [PERSON_NAME] - CS.pdf" at bounding box center [236, 410] width 164 height 19
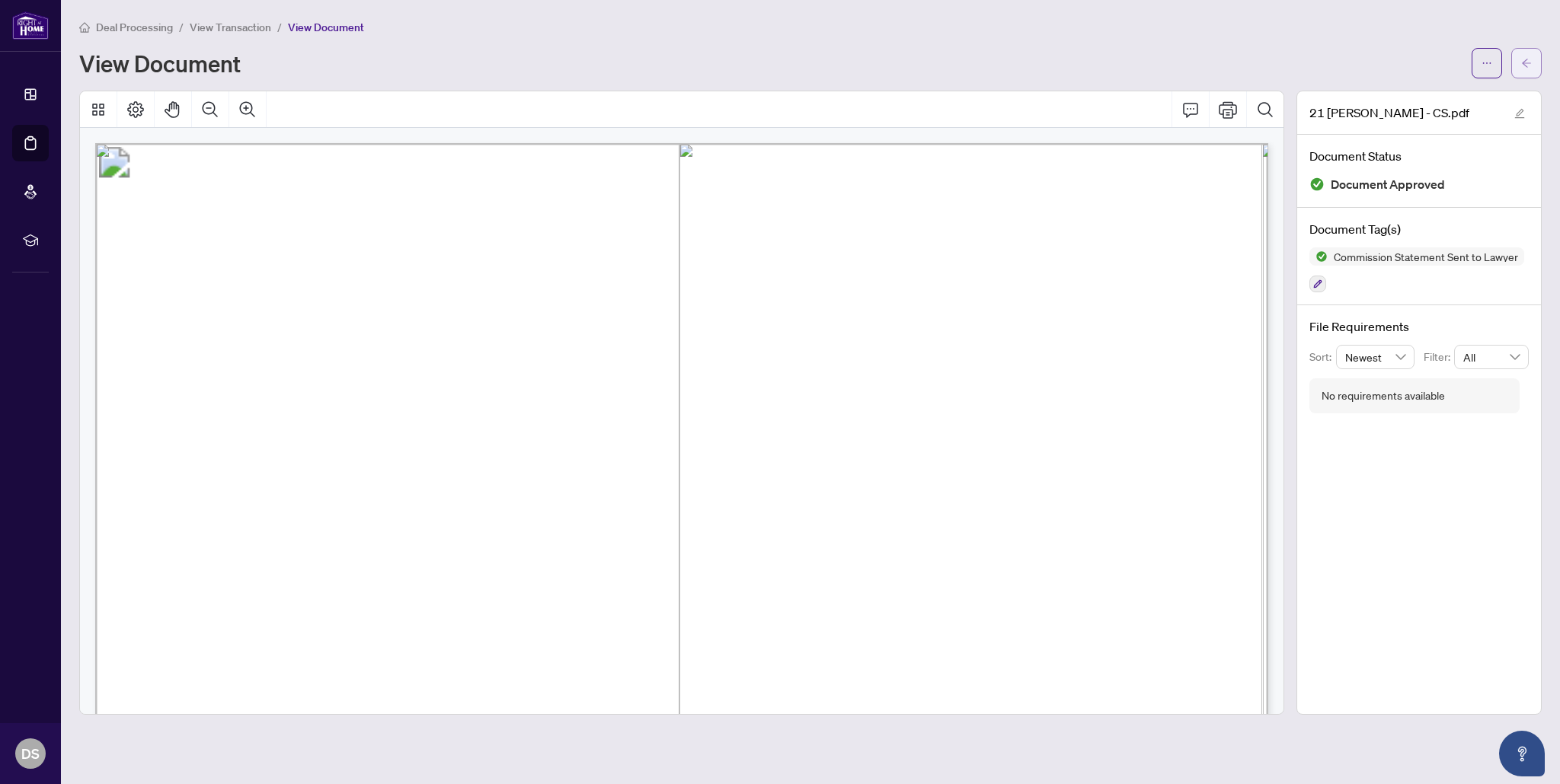
click at [1525, 71] on span "button" at bounding box center [1526, 62] width 11 height 24
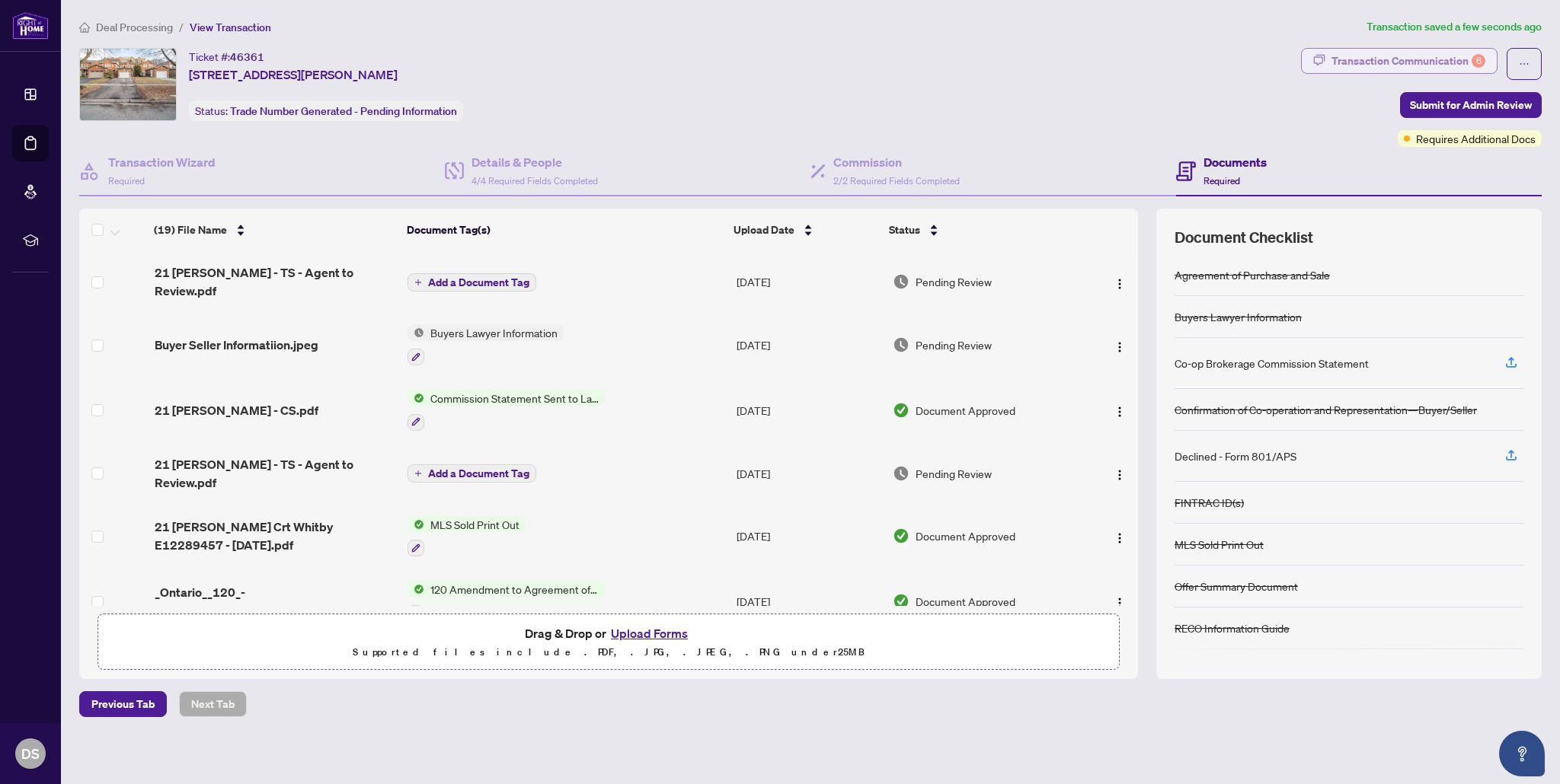
click at [1413, 57] on div "Transaction Communication 6" at bounding box center [1408, 61] width 153 height 24
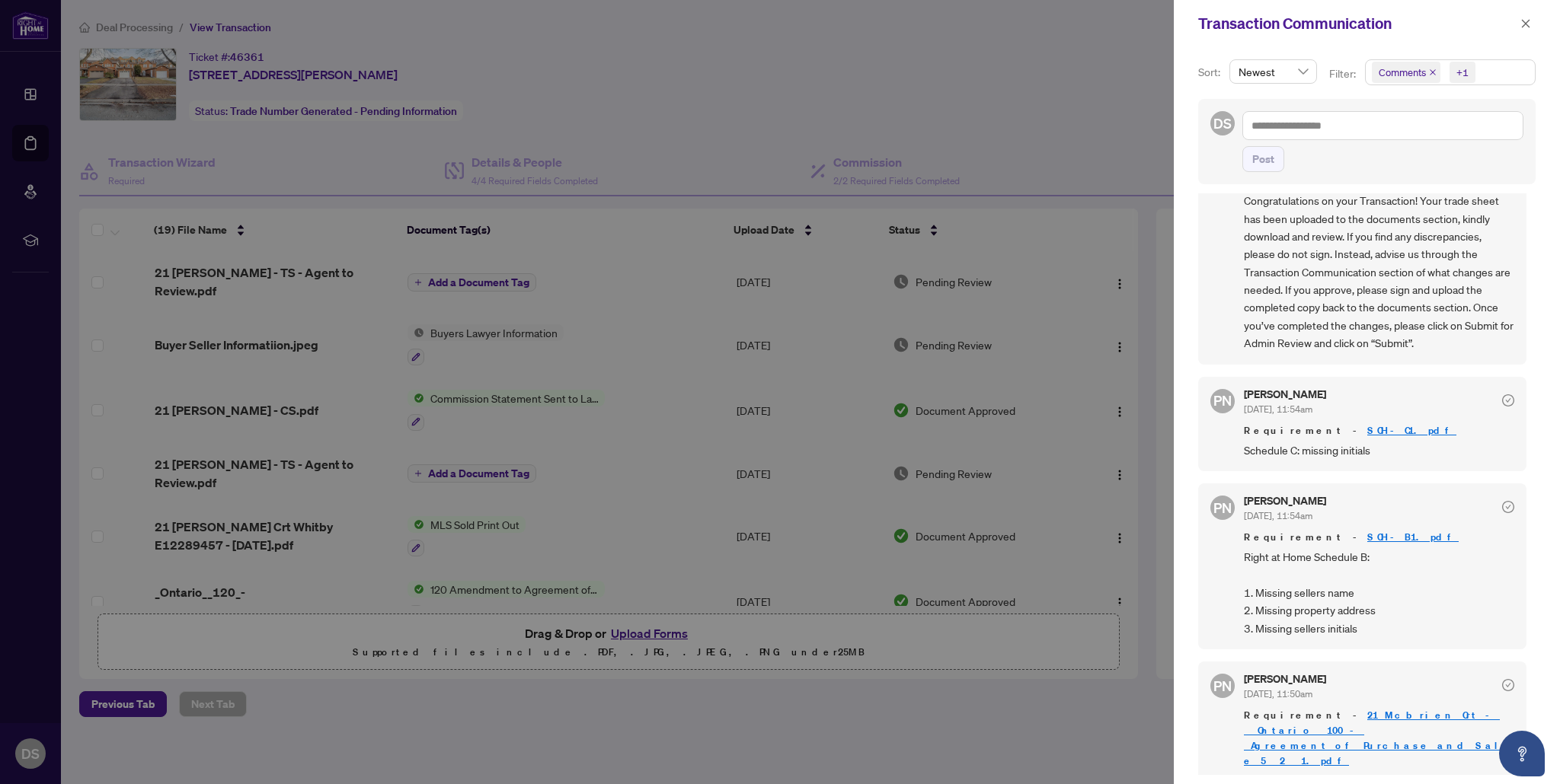
scroll to position [471, 0]
click at [1367, 423] on link "SCH-C1.pdf" at bounding box center [1411, 426] width 89 height 13
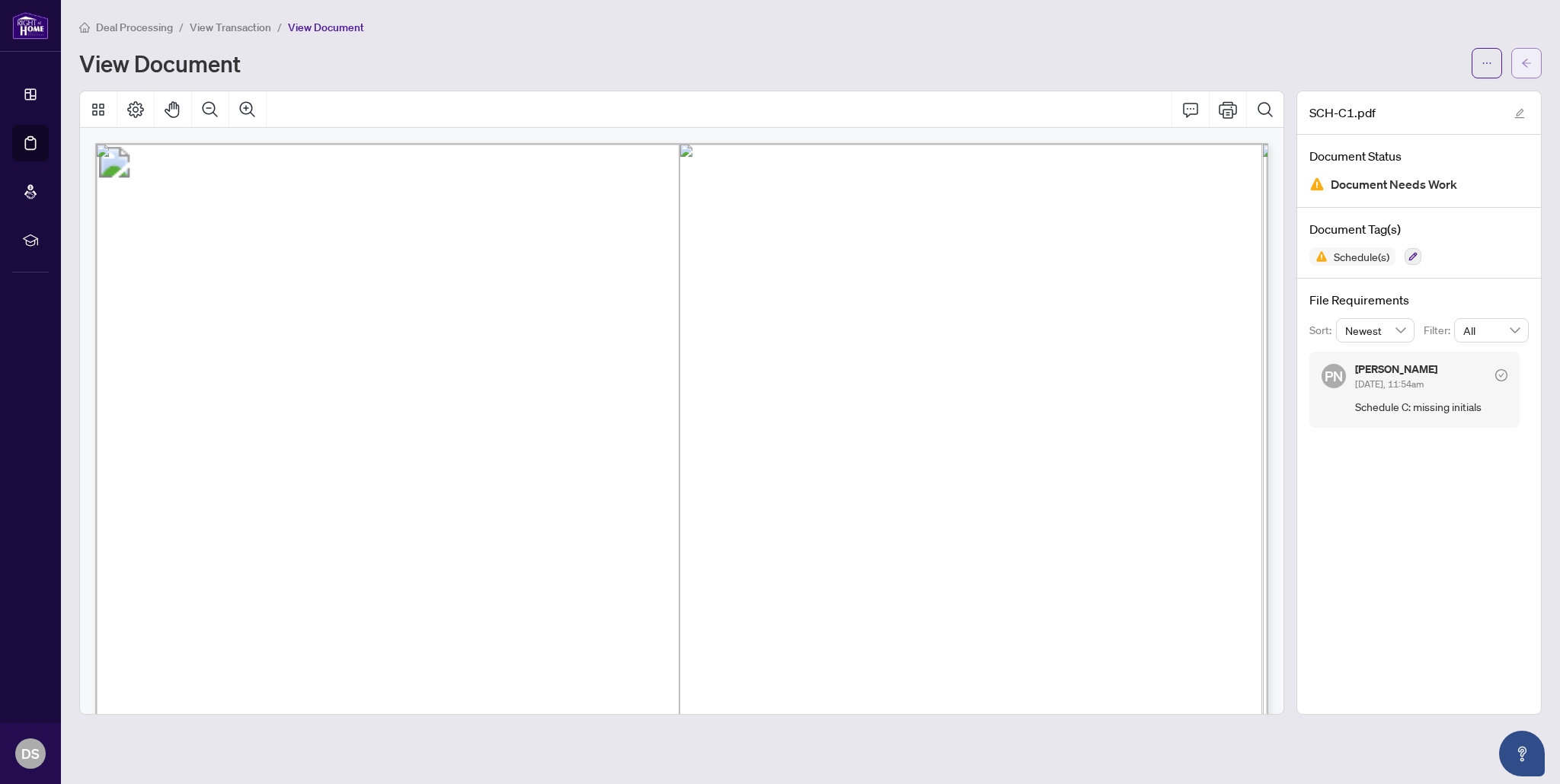
click at [1530, 61] on icon "arrow-left" at bounding box center [1526, 62] width 11 height 11
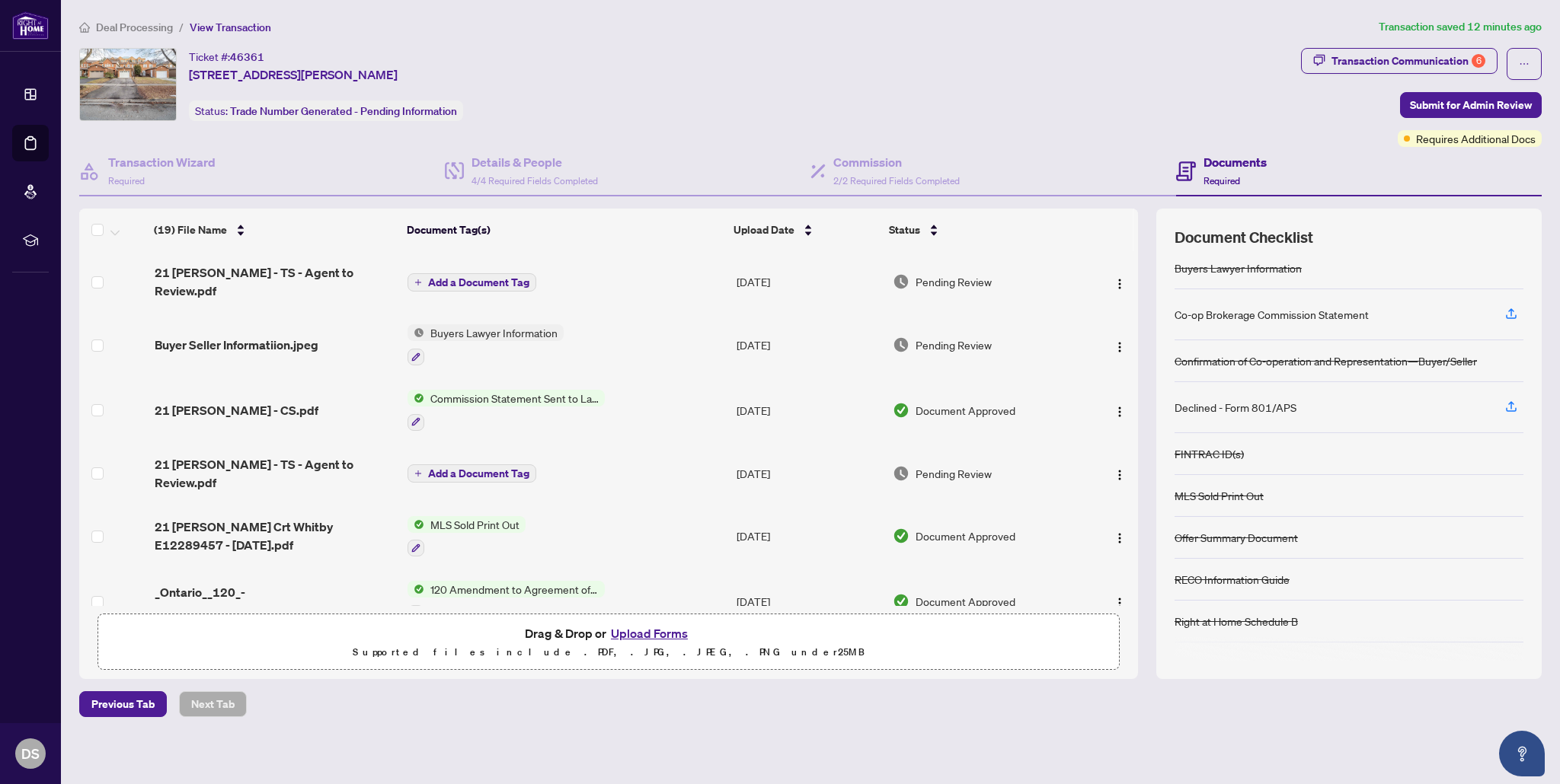
scroll to position [87, 0]
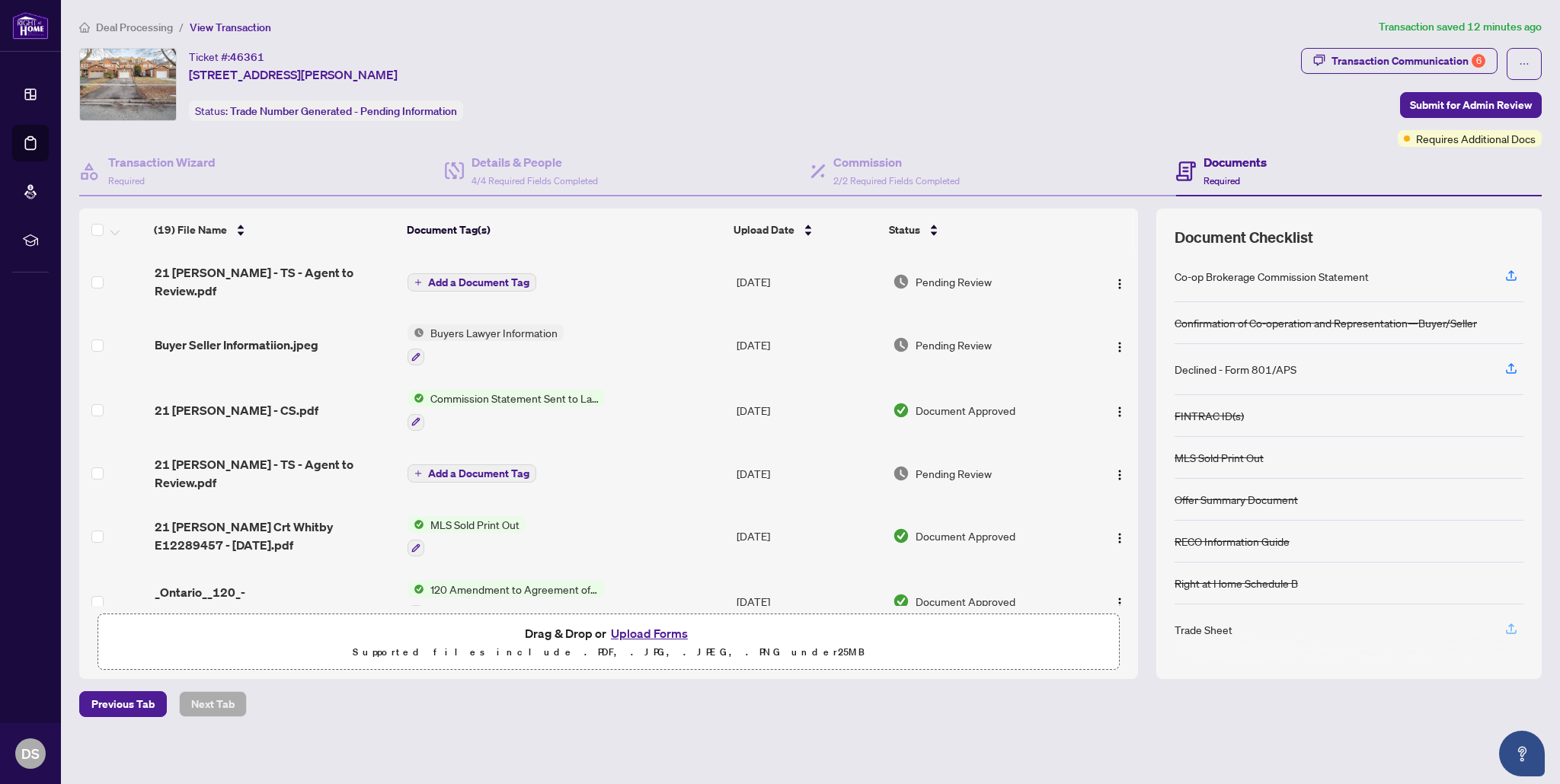
click at [1511, 630] on icon "button" at bounding box center [1511, 629] width 14 height 14
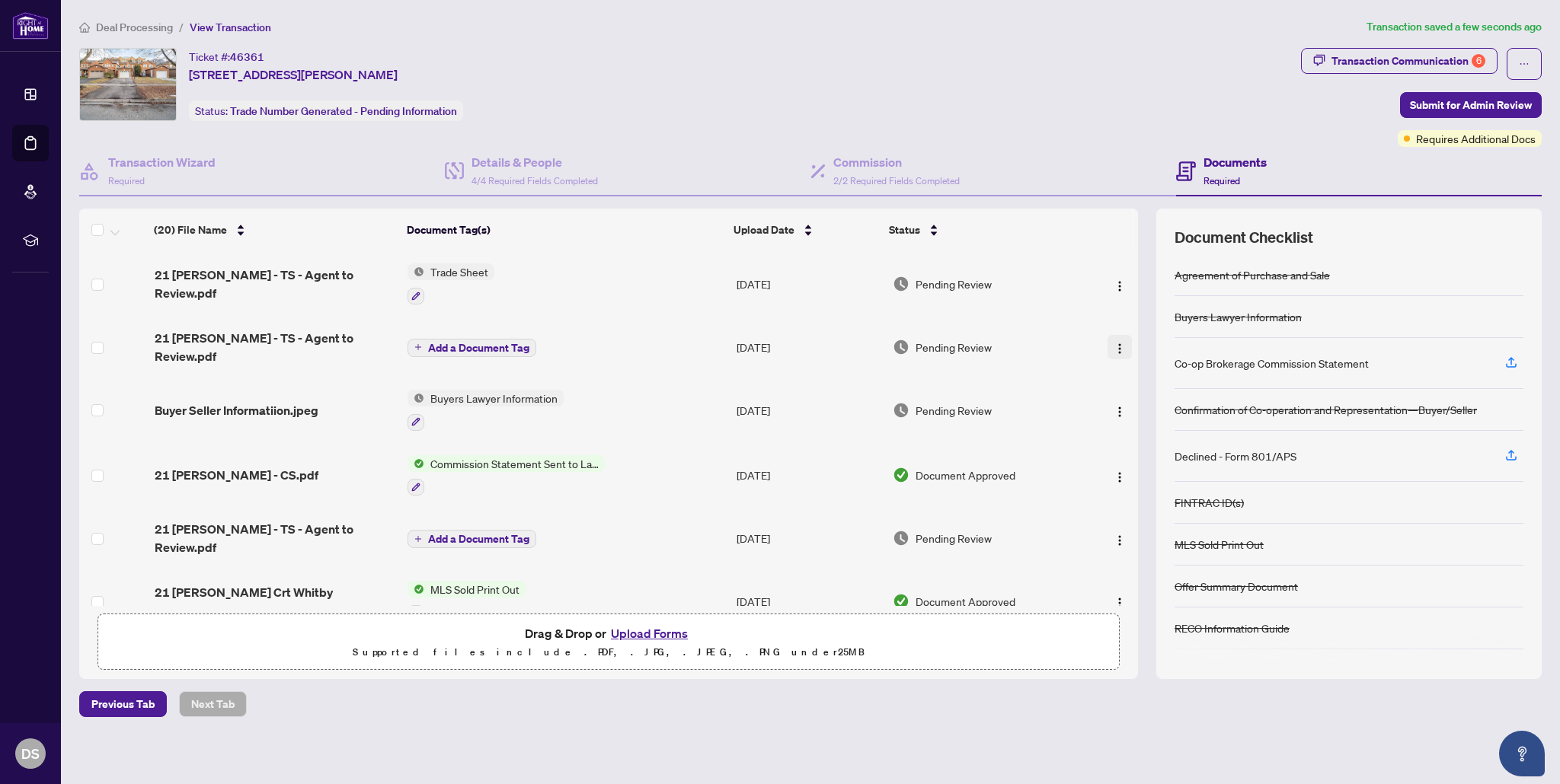
click at [1114, 343] on img "button" at bounding box center [1119, 349] width 12 height 12
click at [1117, 519] on span "Archive" at bounding box center [1187, 515] width 146 height 17
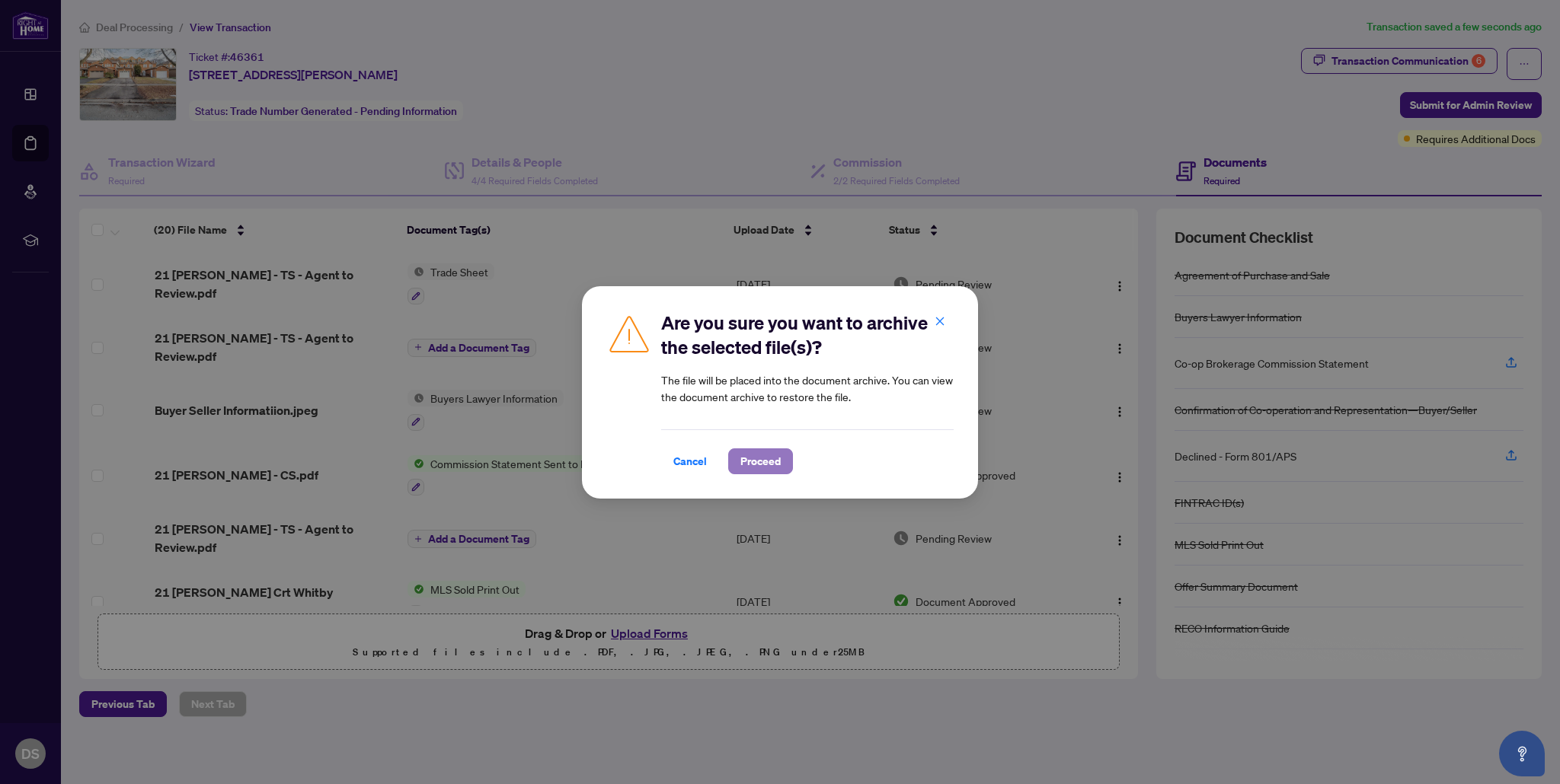
click at [744, 465] on span "Proceed" at bounding box center [760, 461] width 40 height 24
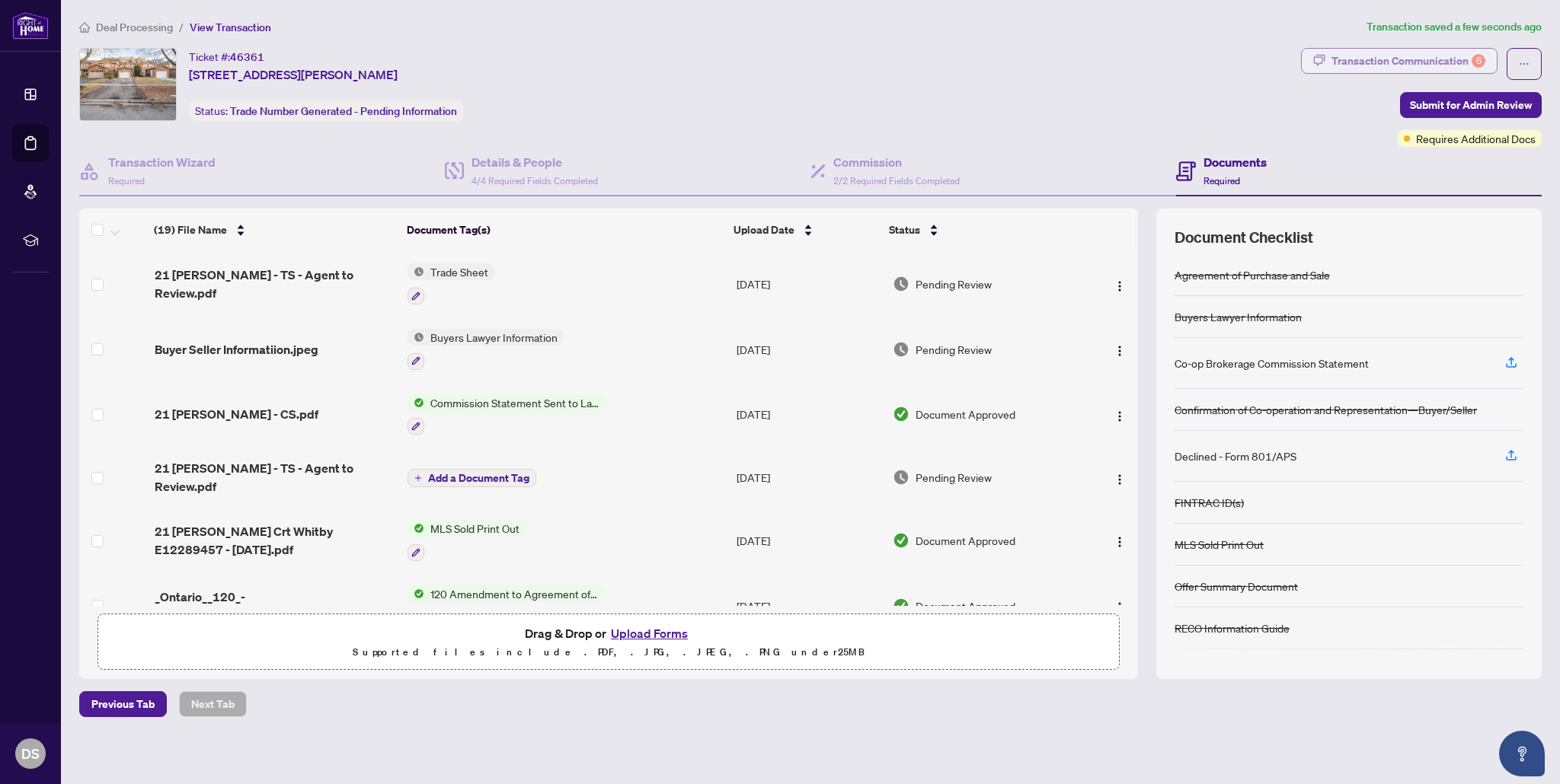
click at [1431, 55] on div "Transaction Communication 6" at bounding box center [1408, 61] width 153 height 24
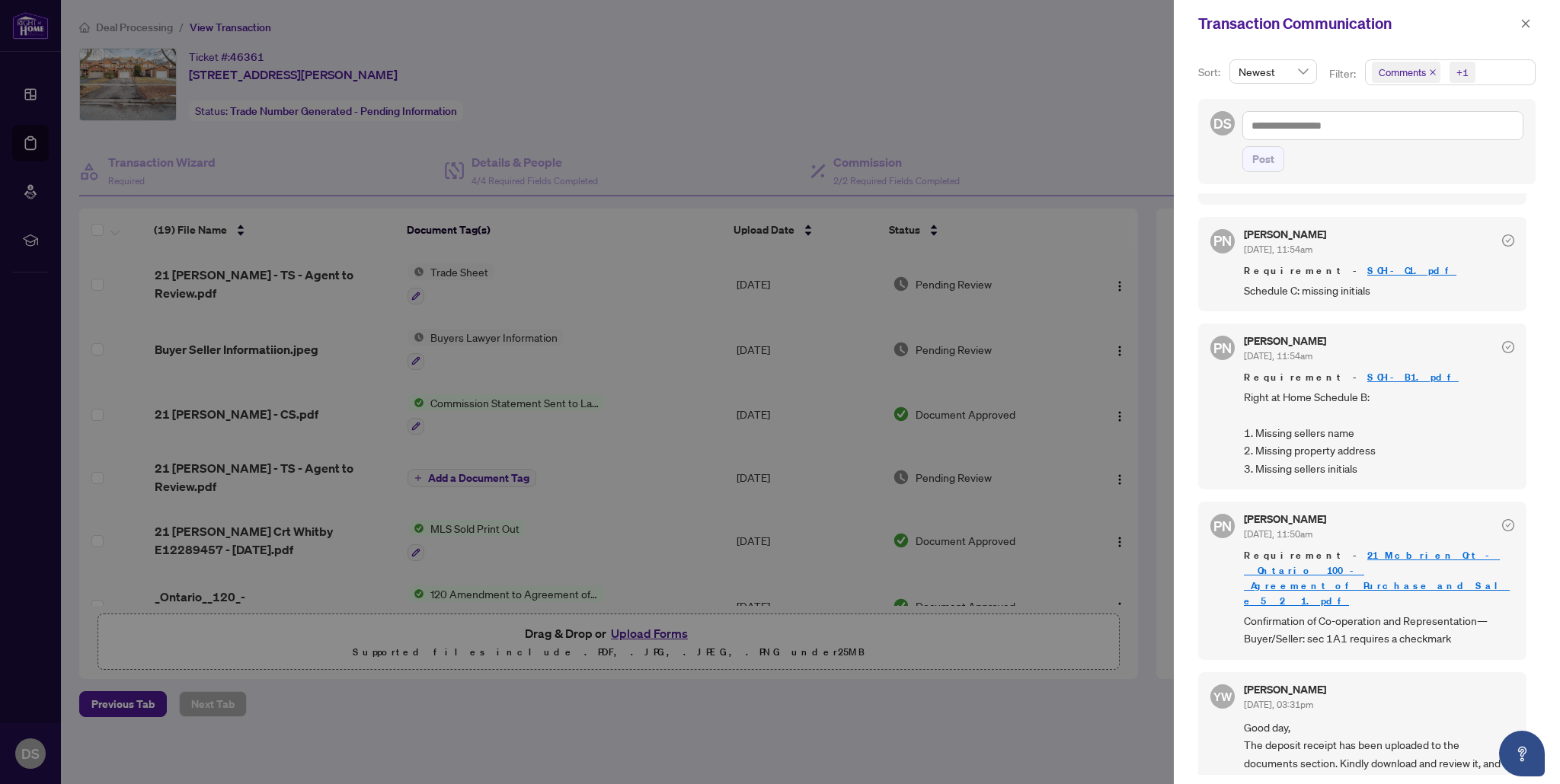
scroll to position [623, 0]
click at [1367, 269] on link "SCH-C1.pdf" at bounding box center [1411, 273] width 89 height 13
click at [1390, 556] on link "21_Mcbrien_Crt_-__Ontario__100_-_Agreement_of_Purchase_and_Sale_5__2_ 1.pdf" at bounding box center [1376, 581] width 266 height 59
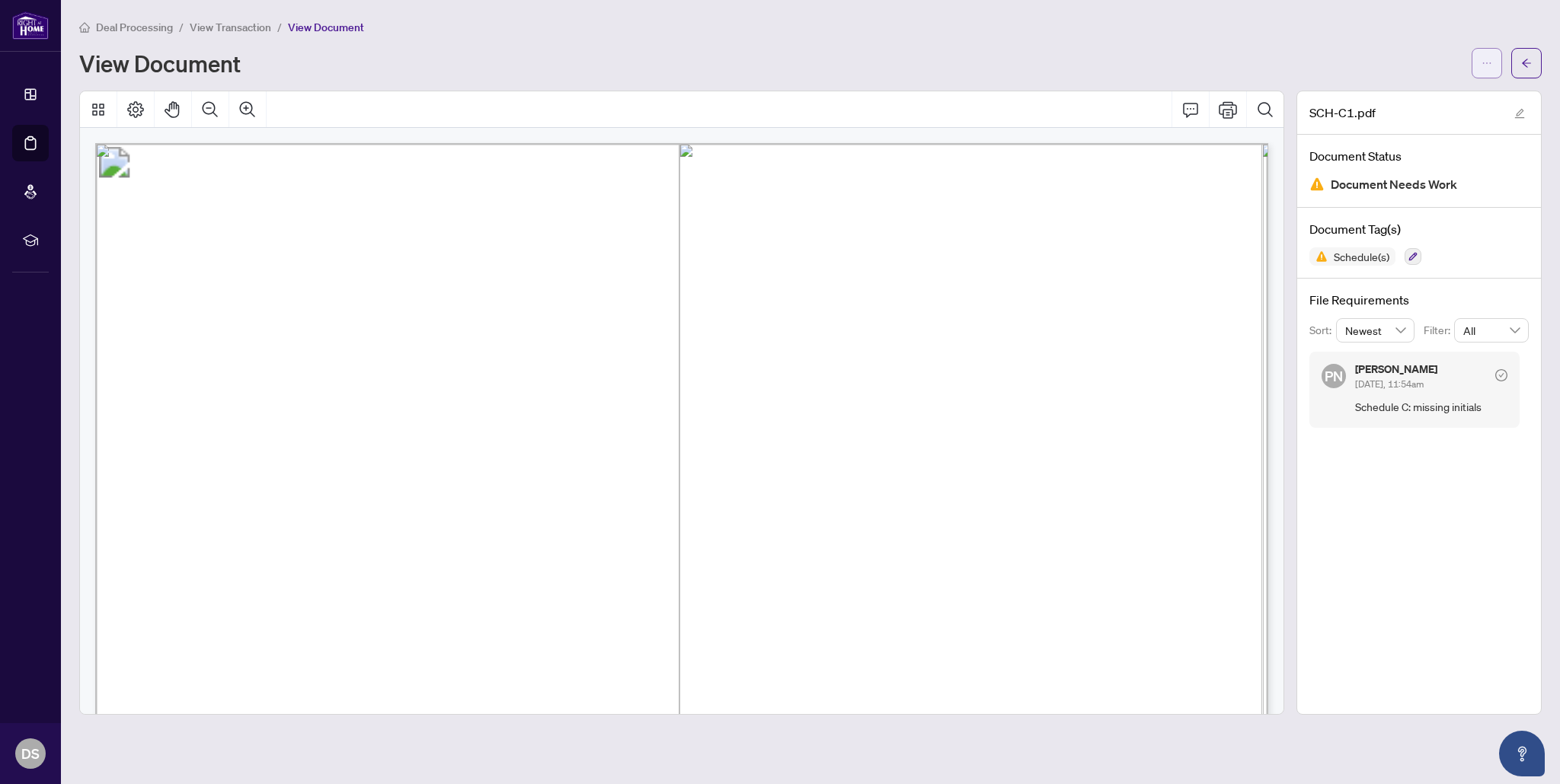
click at [1482, 61] on icon "ellipsis" at bounding box center [1486, 62] width 11 height 11
click at [1421, 93] on span "Download" at bounding box center [1431, 96] width 115 height 17
click at [1532, 66] on button "button" at bounding box center [1526, 62] width 30 height 30
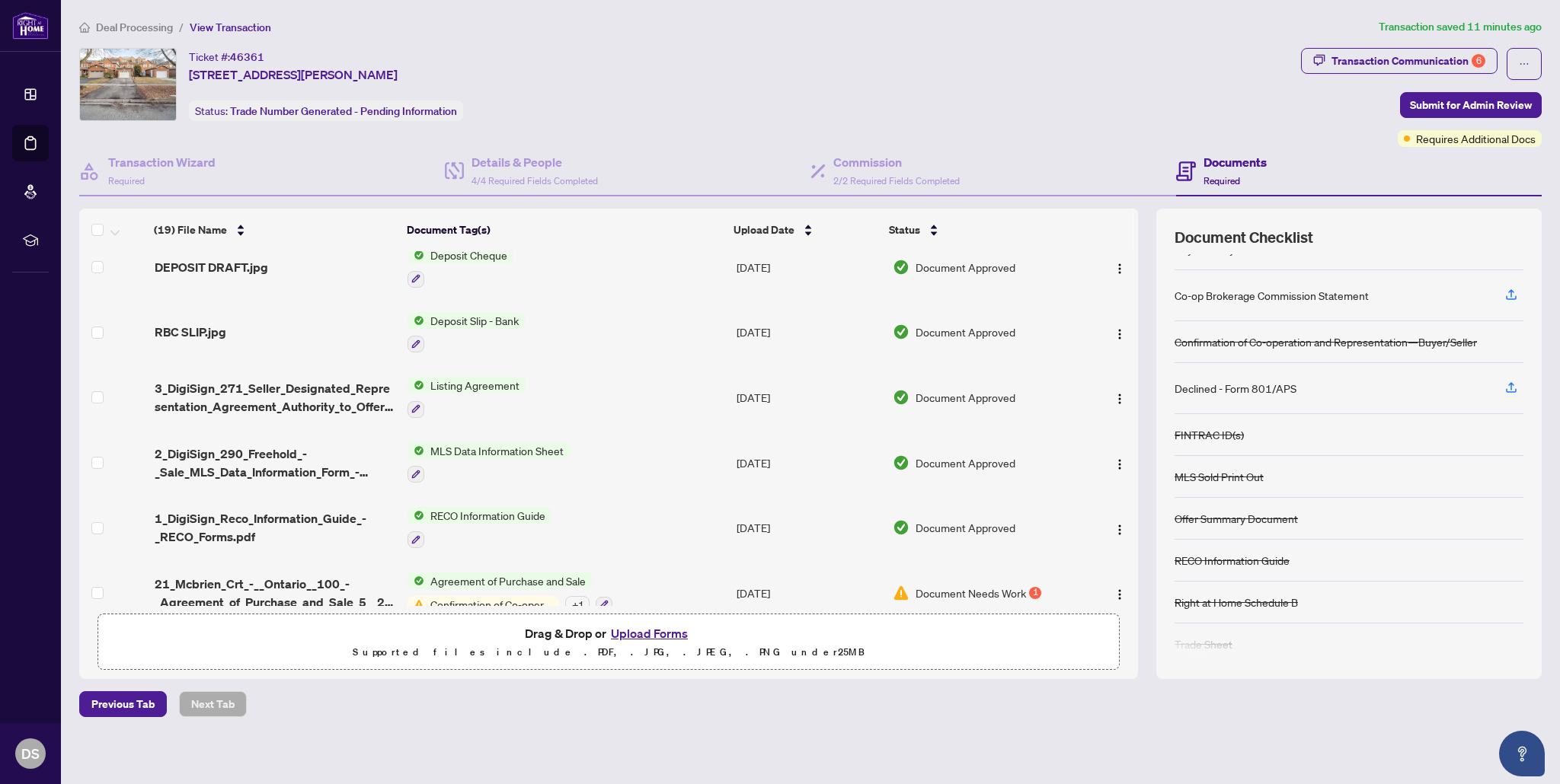
scroll to position [70, 0]
click at [1370, 65] on div "Transaction Communication 6" at bounding box center [1408, 61] width 153 height 24
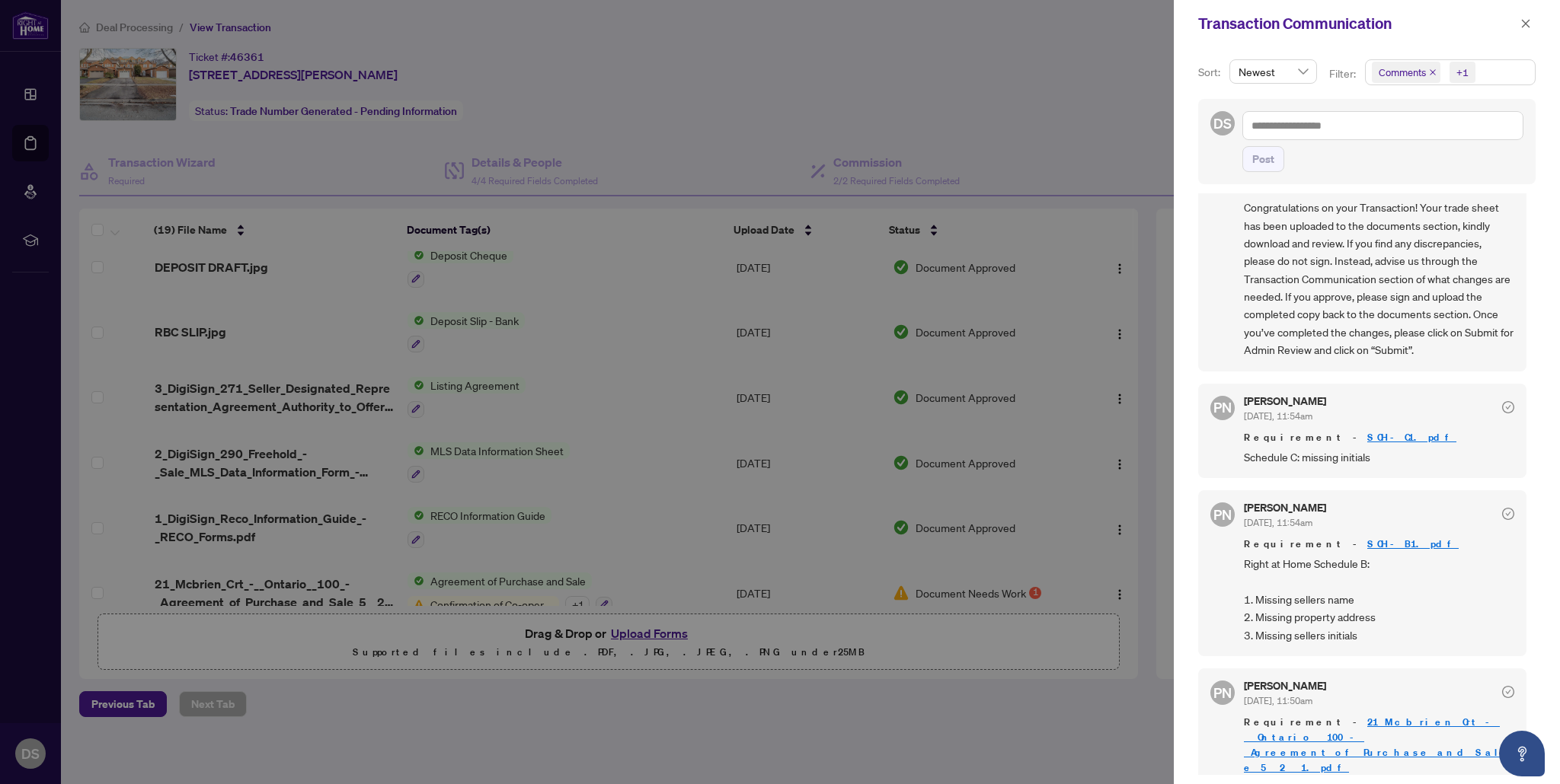
scroll to position [465, 0]
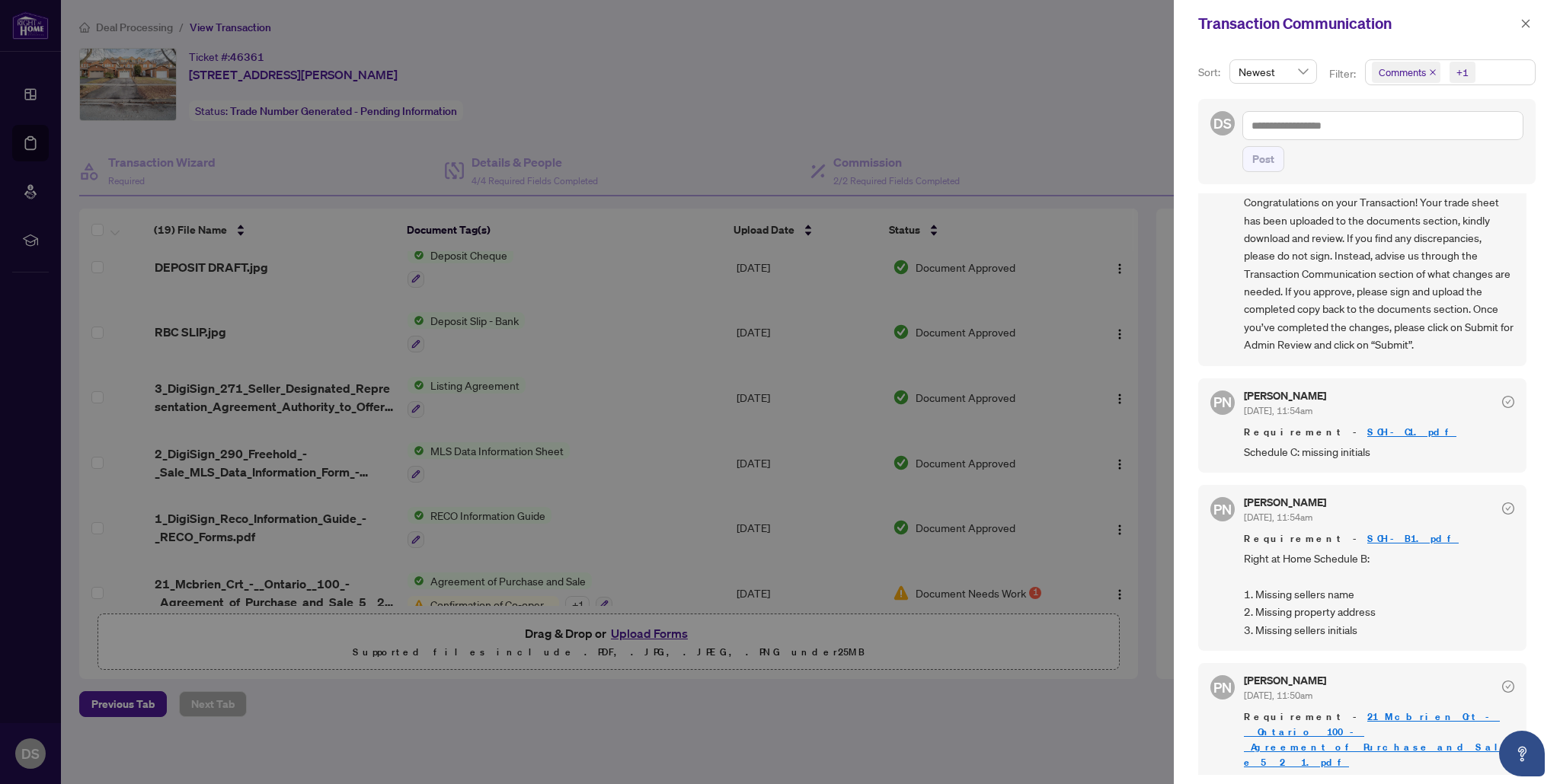
click at [1367, 426] on link "SCH-C1.pdf" at bounding box center [1411, 432] width 89 height 13
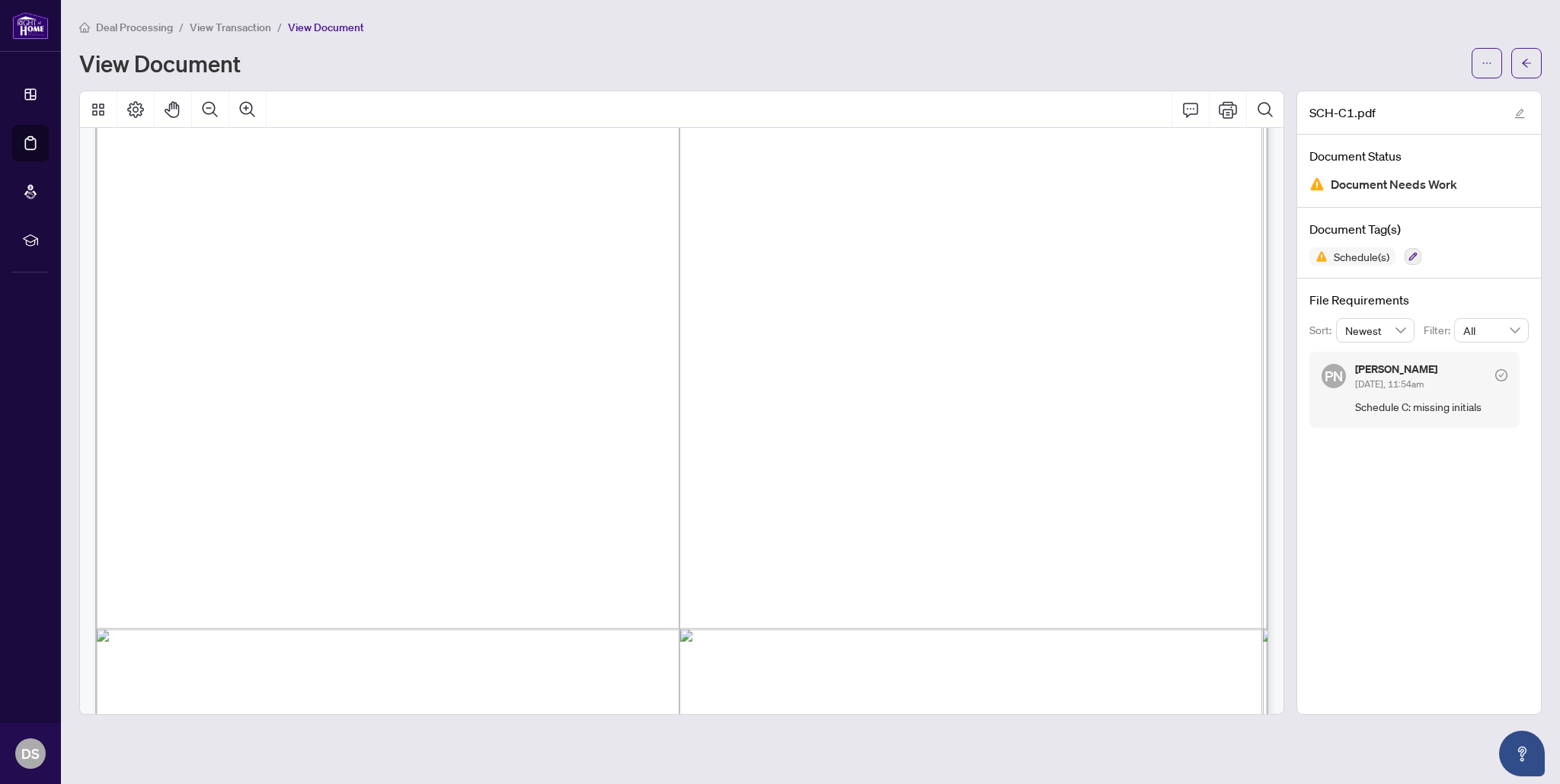
scroll to position [962, 0]
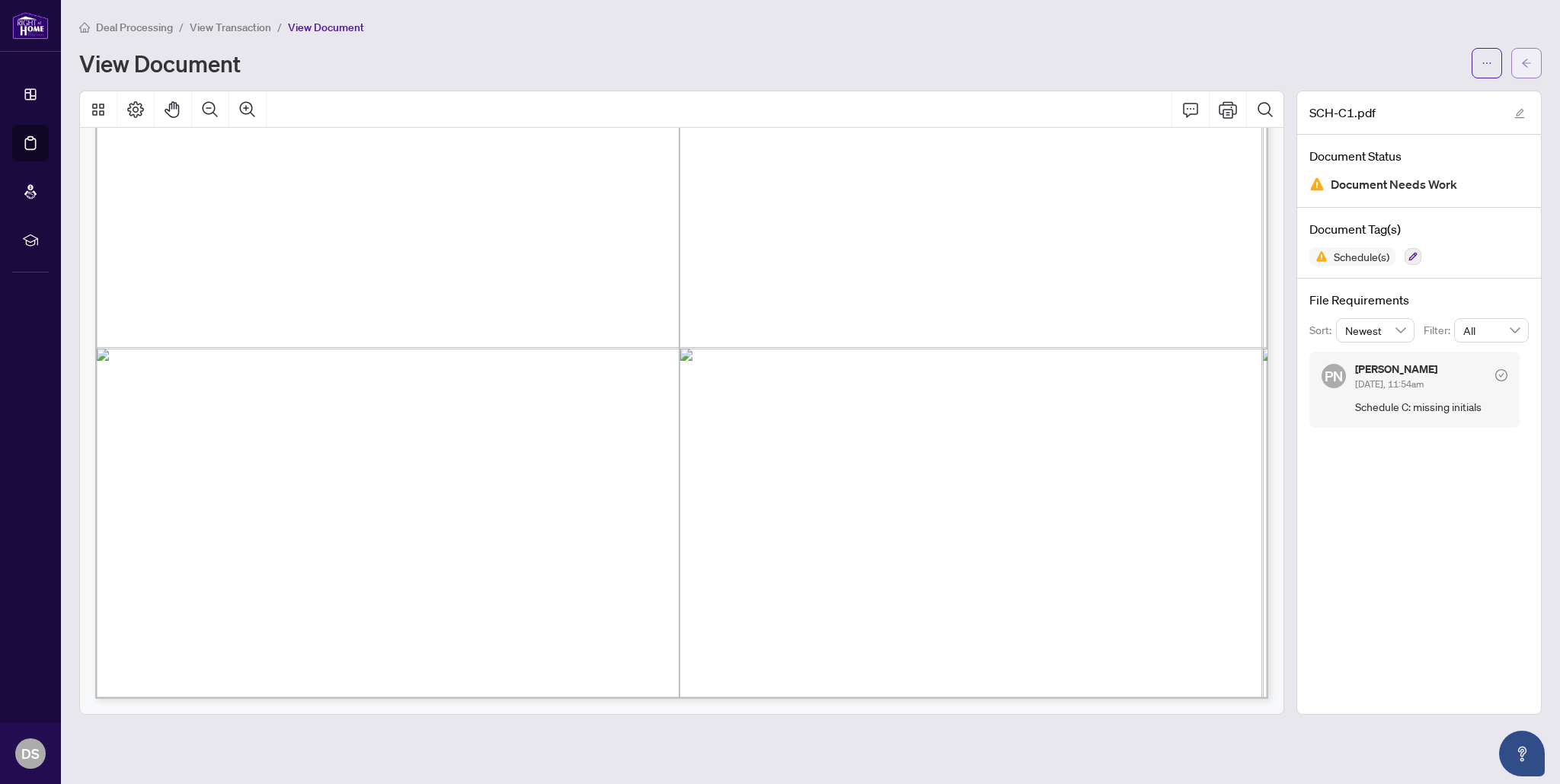
click at [1519, 65] on button "button" at bounding box center [1526, 62] width 30 height 30
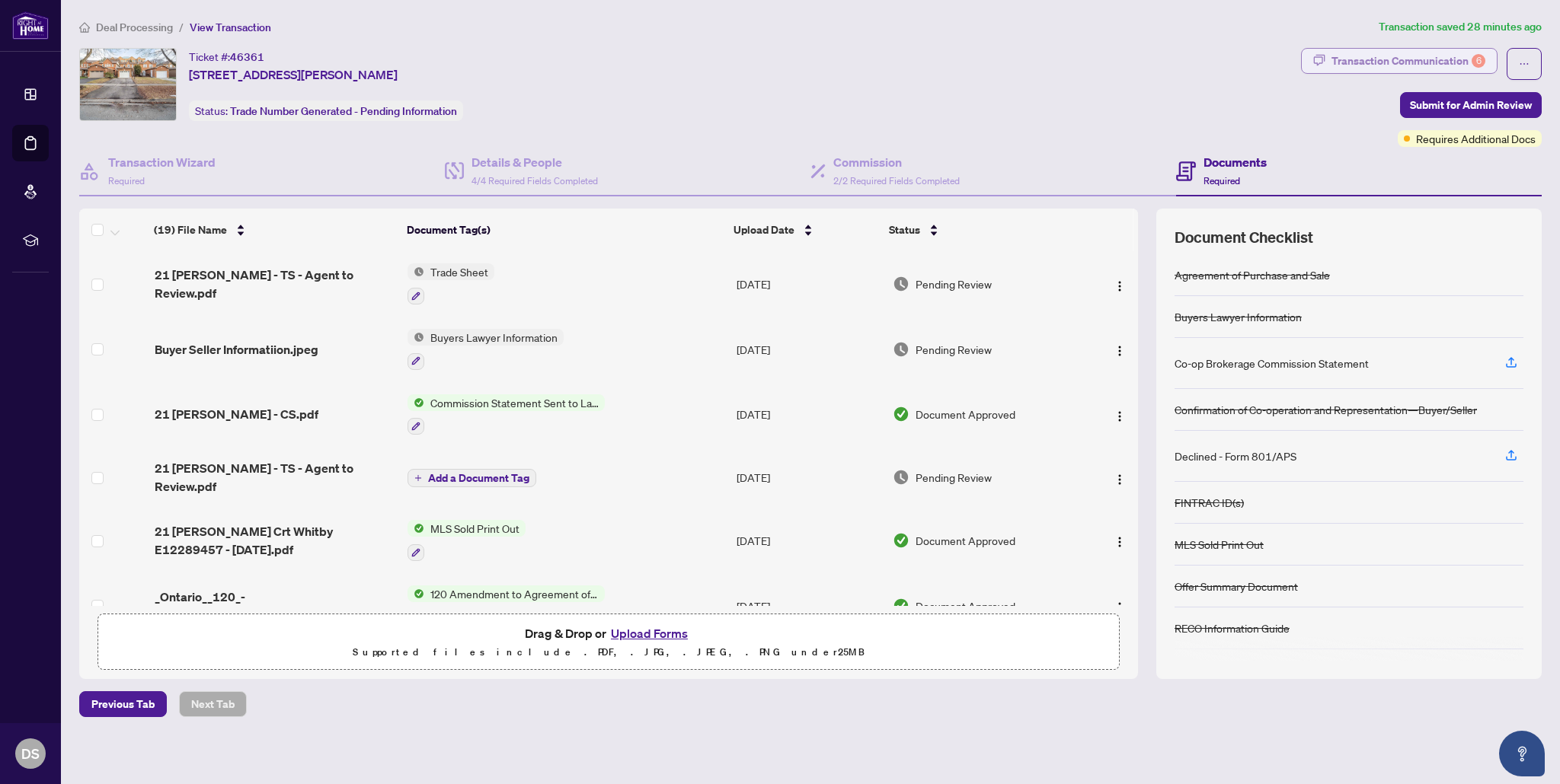
click at [1359, 65] on div "Transaction Communication 6" at bounding box center [1408, 61] width 153 height 24
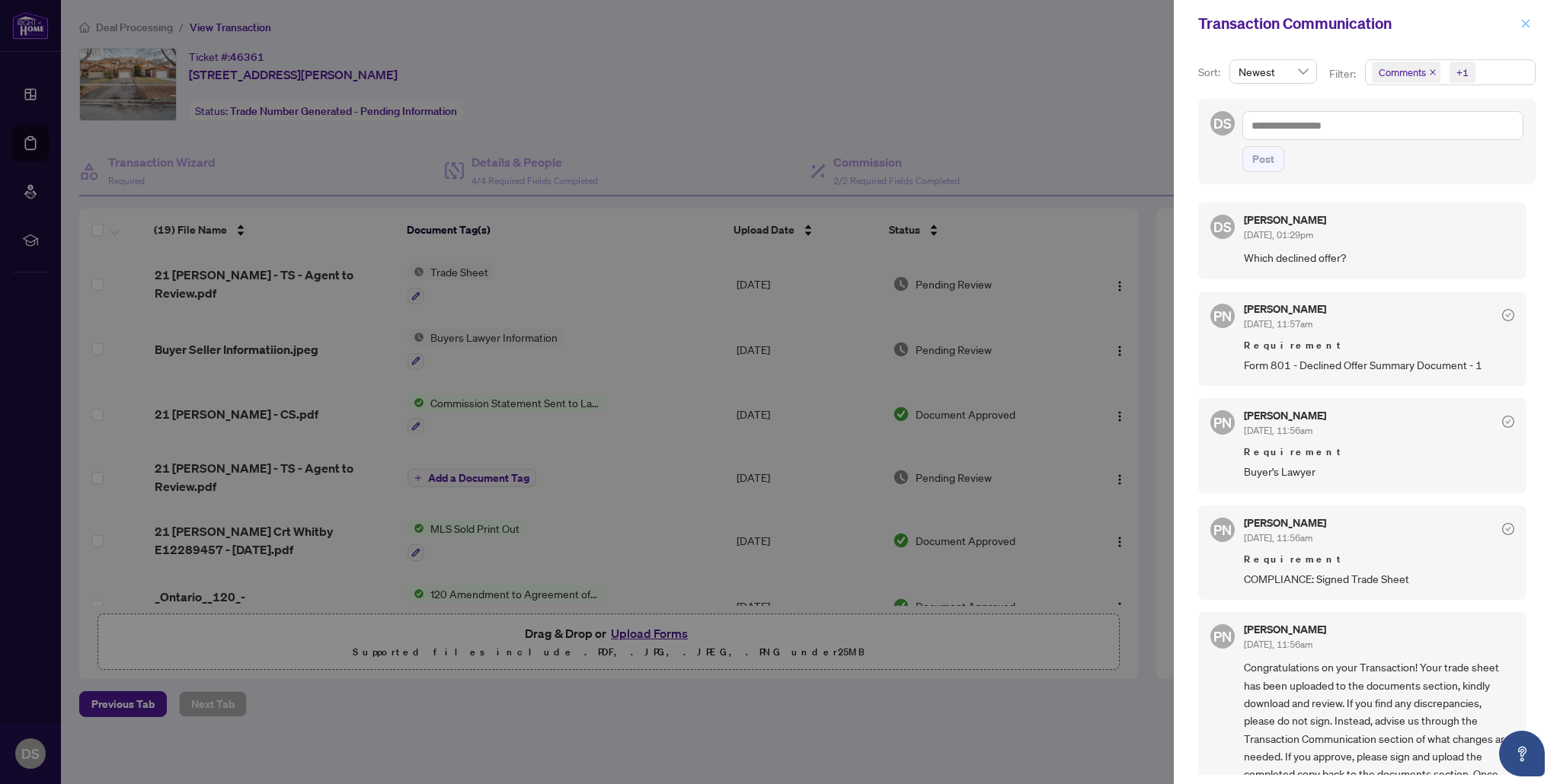
click at [1529, 27] on icon "close" at bounding box center [1525, 23] width 11 height 11
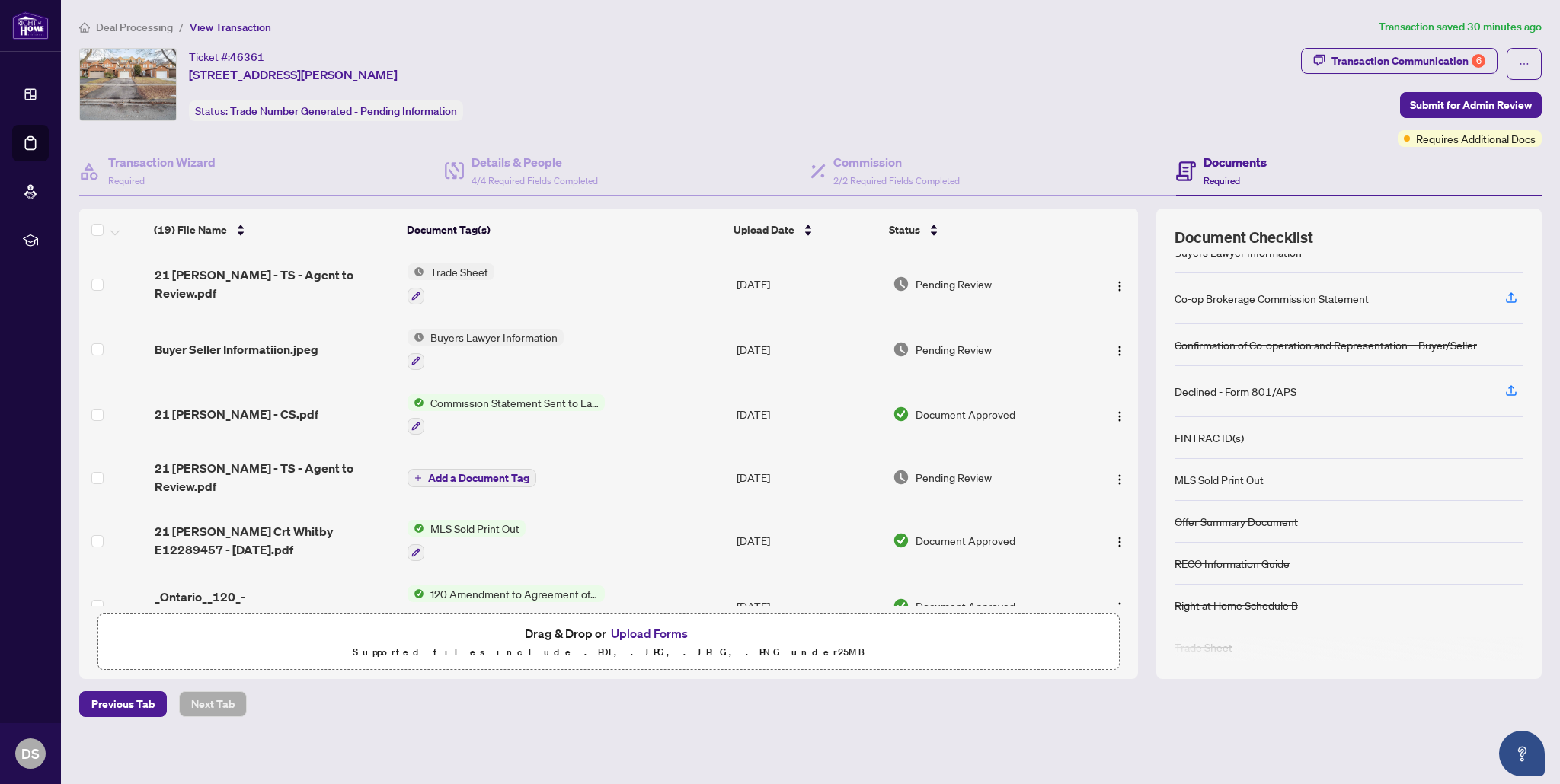
scroll to position [78, 0]
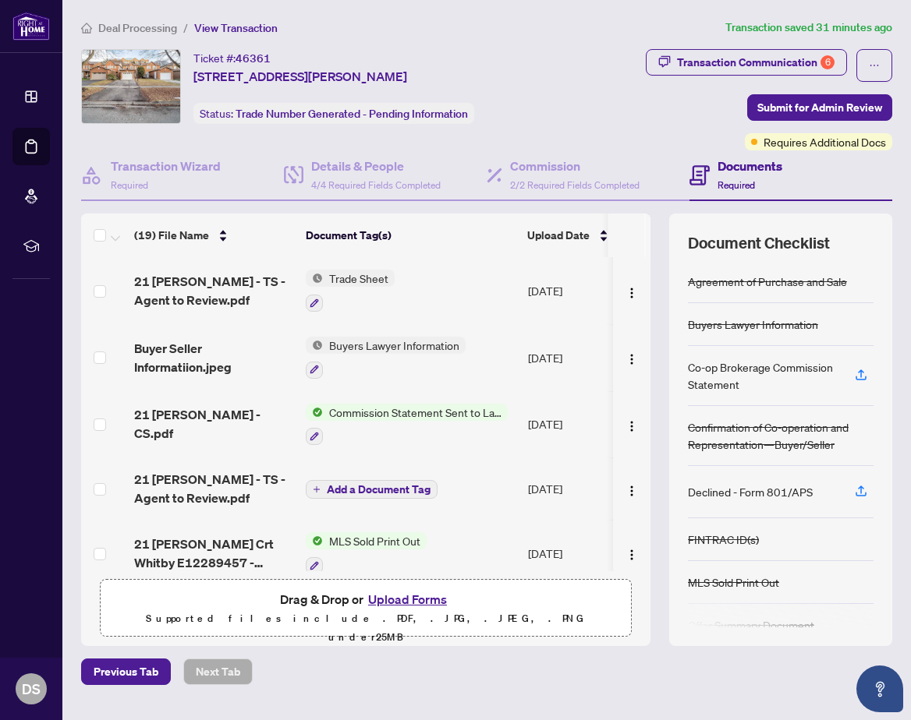
click at [398, 597] on button "Upload Forms" at bounding box center [407, 599] width 88 height 20
click at [401, 601] on button "Upload Forms" at bounding box center [407, 599] width 88 height 20
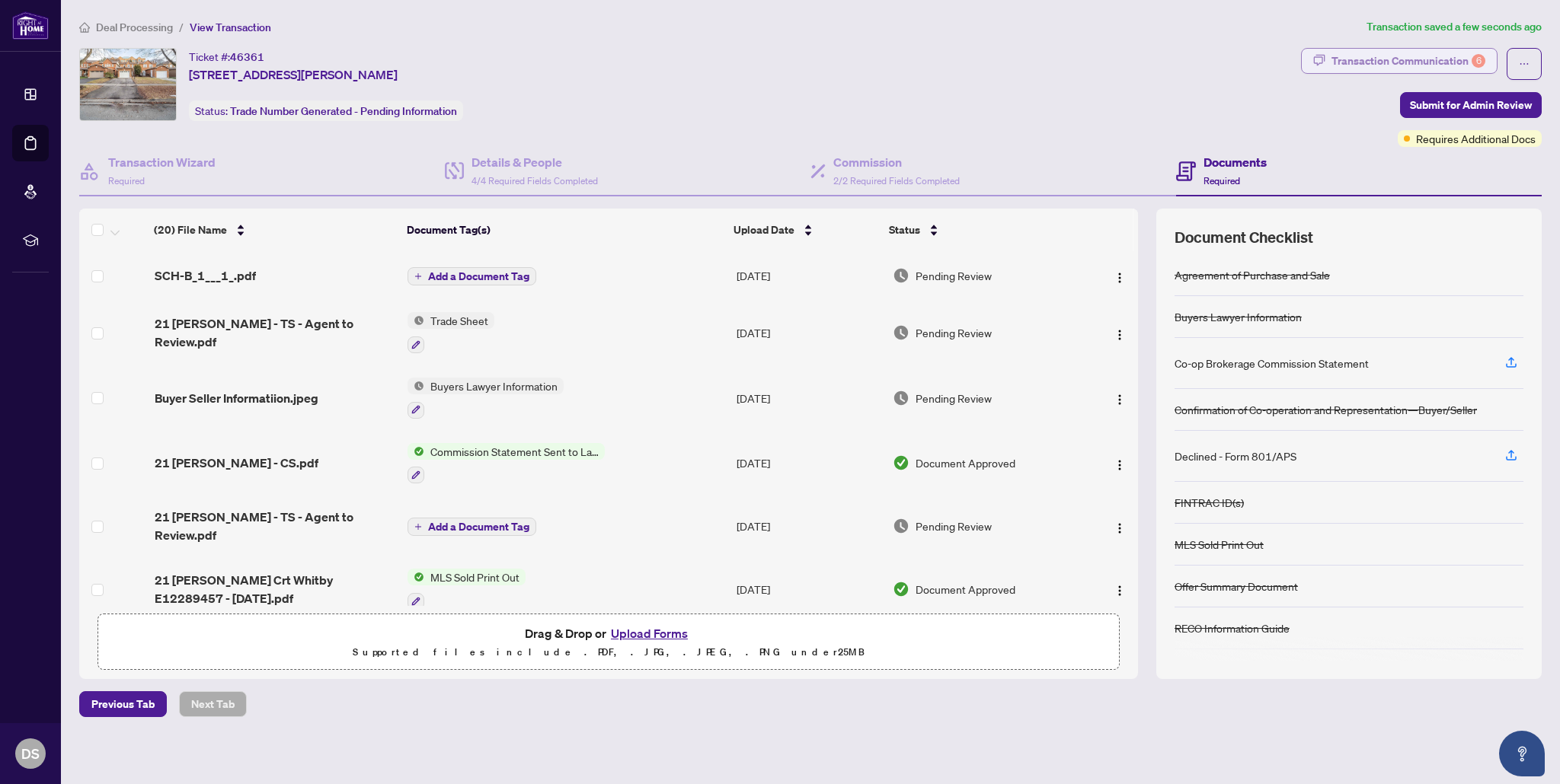
click at [1412, 58] on div "Transaction Communication 6" at bounding box center [1408, 61] width 153 height 24
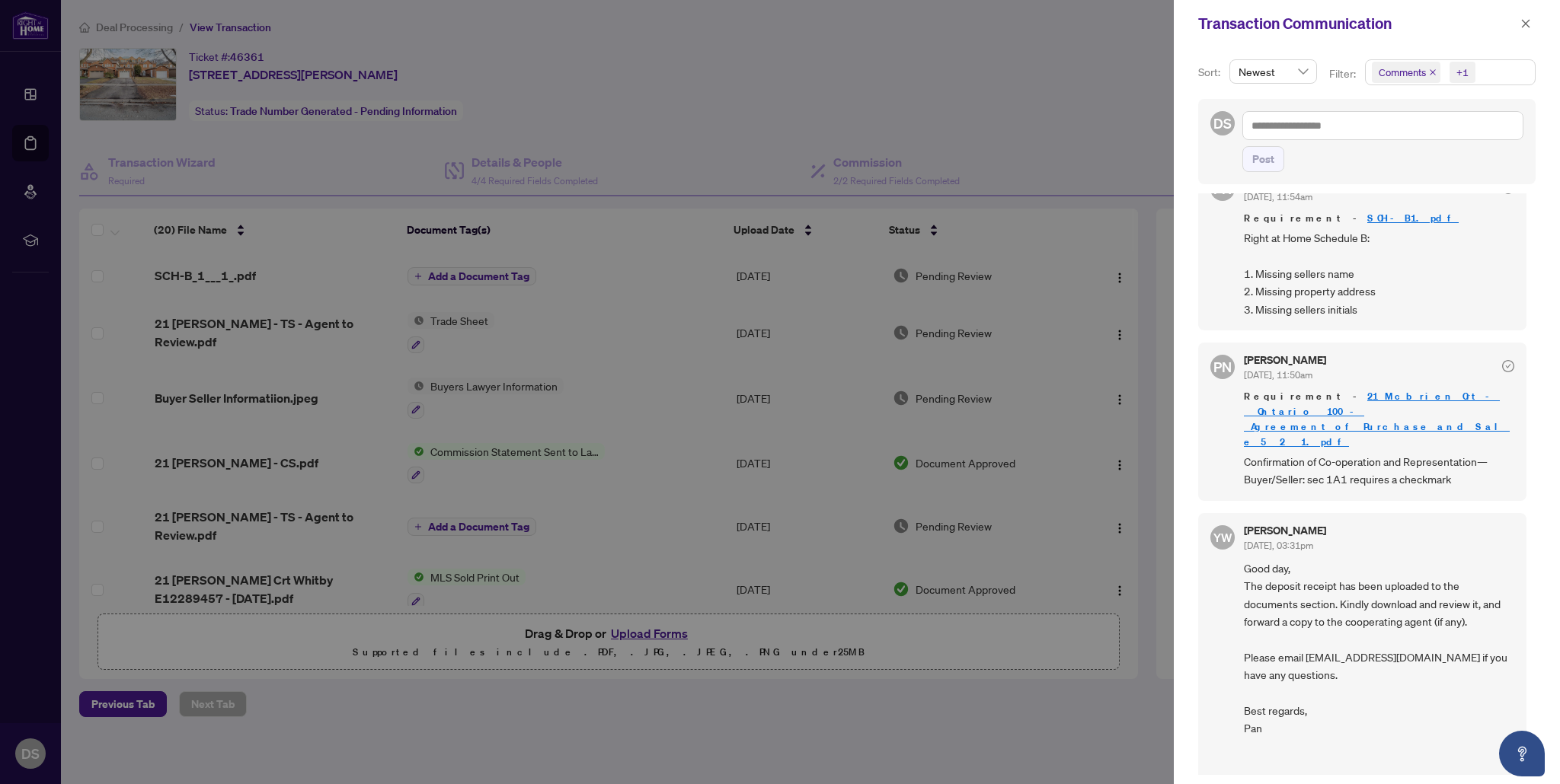
scroll to position [794, 0]
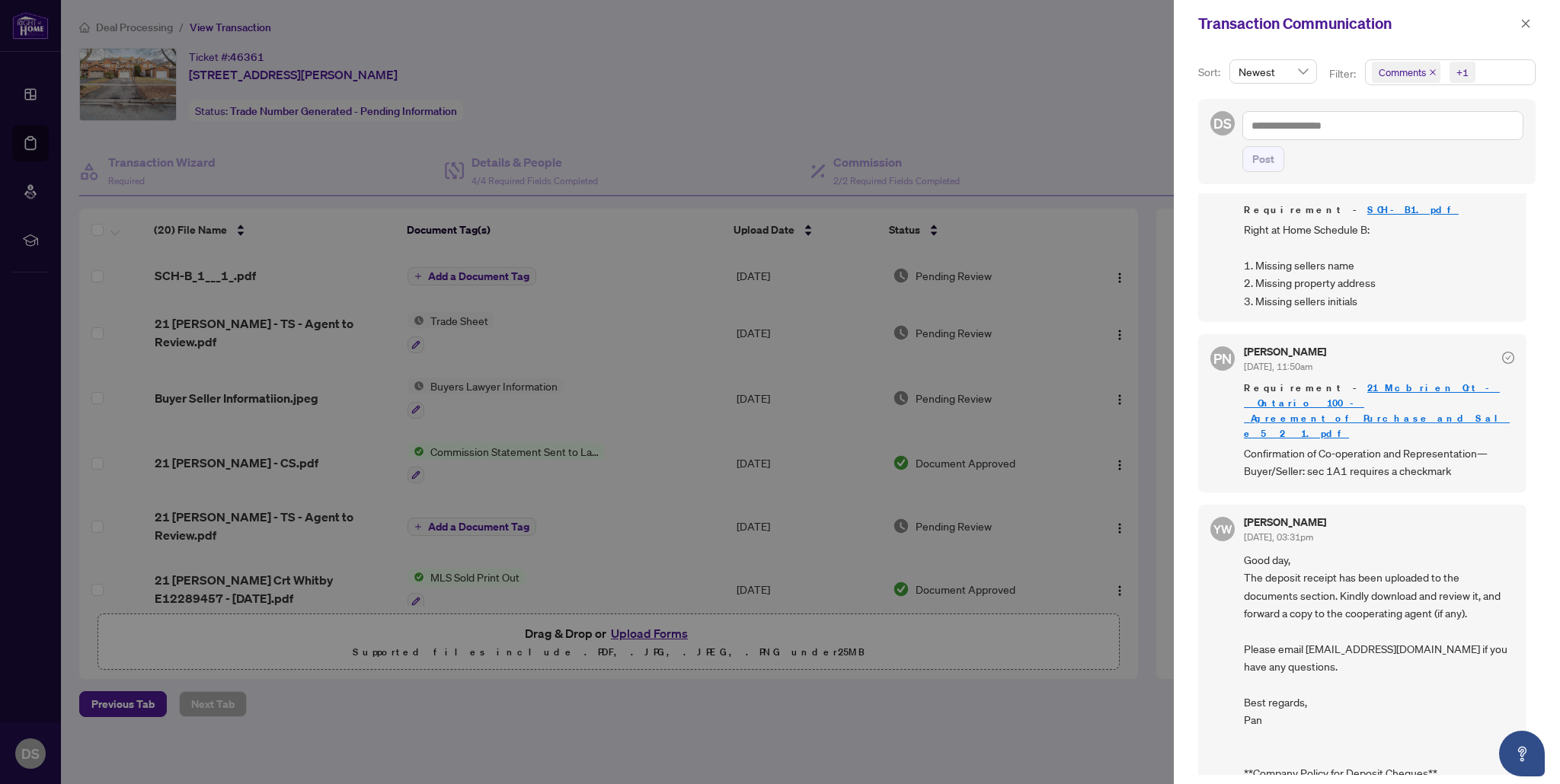
click at [681, 175] on div at bounding box center [780, 392] width 1560 height 784
click at [1529, 23] on icon "close" at bounding box center [1525, 23] width 11 height 11
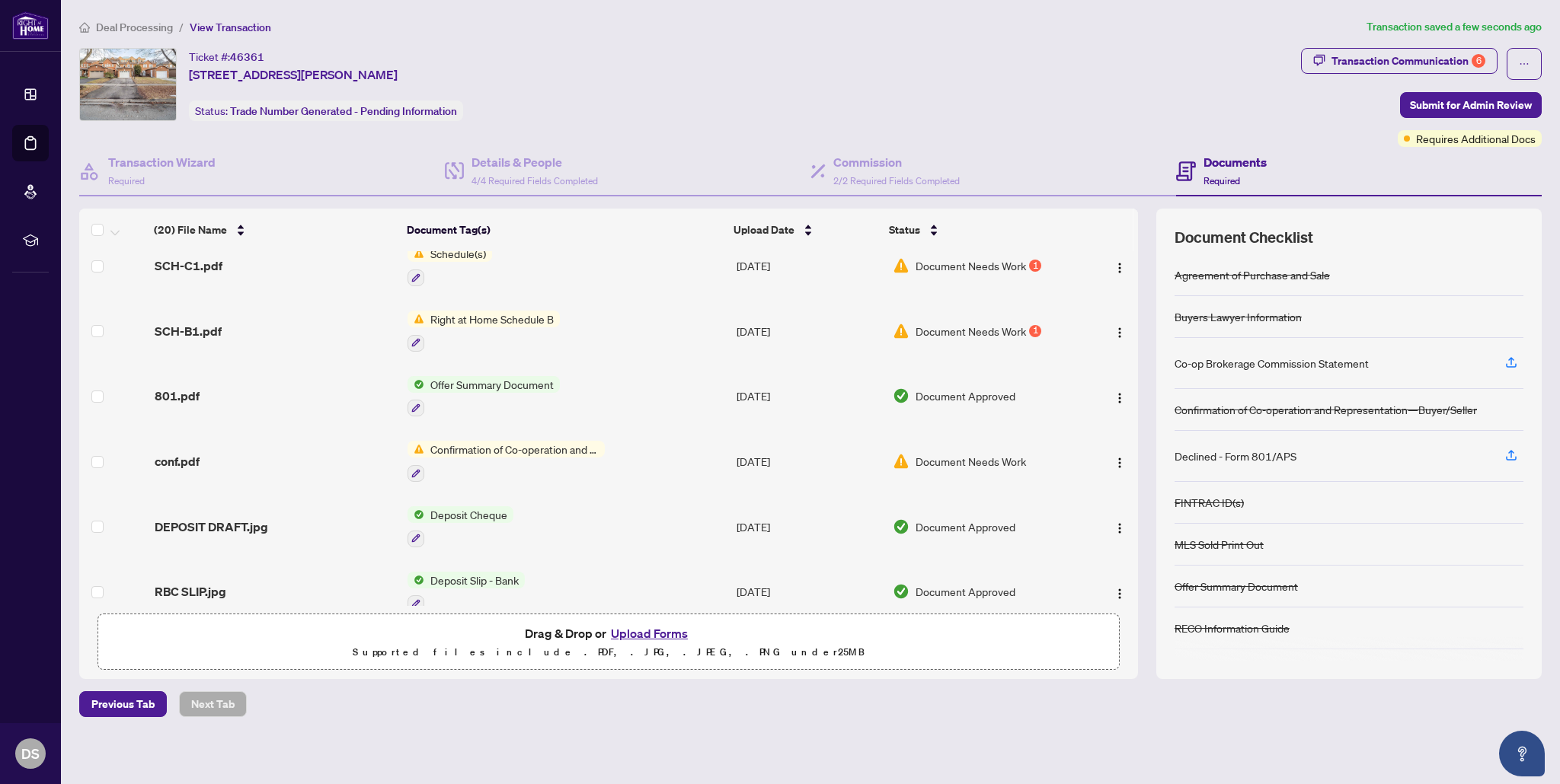
scroll to position [655, 0]
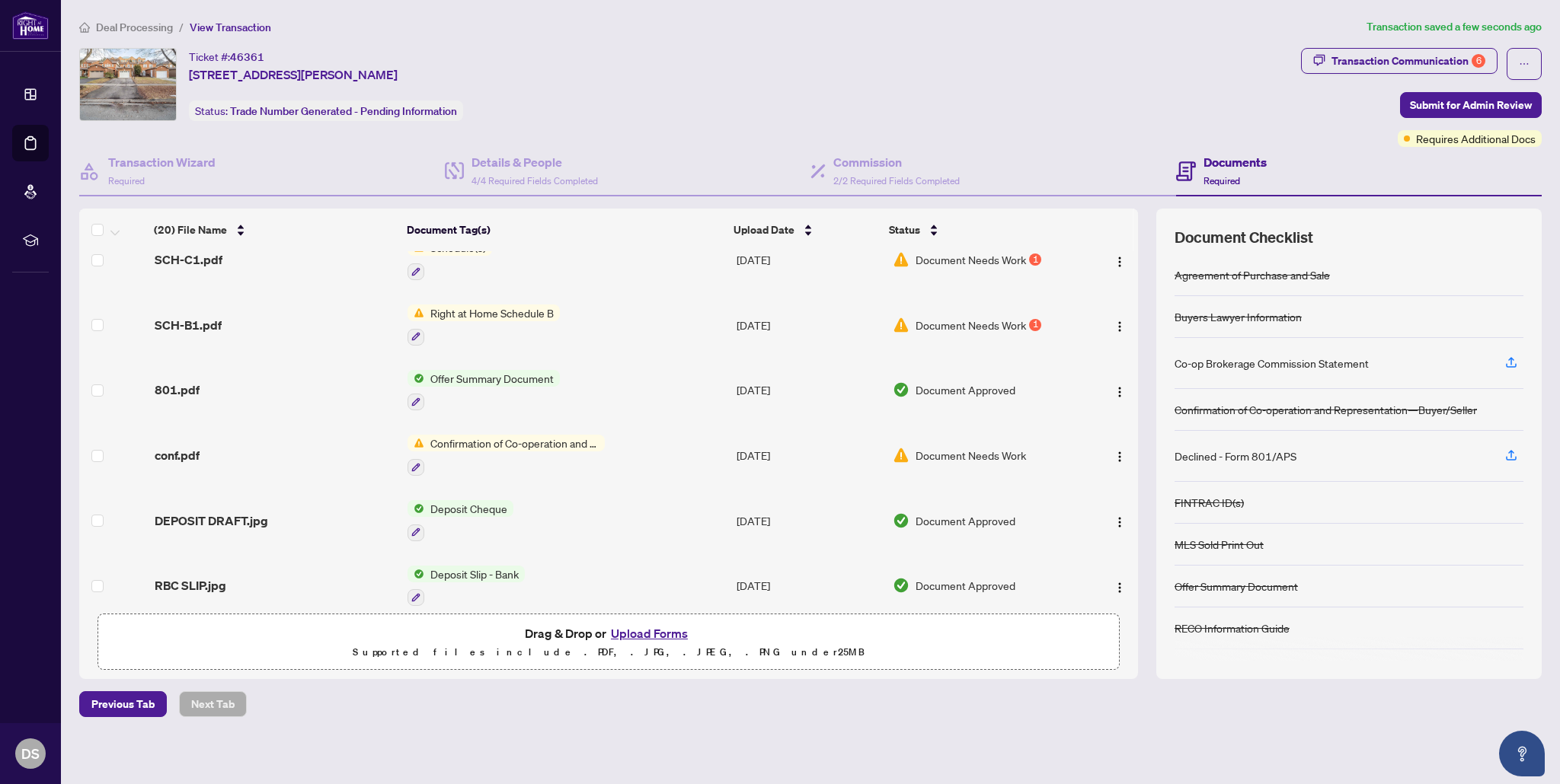
click at [459, 434] on span "Confirmation of Co-operation and Representation—Buyer/Seller" at bounding box center [514, 442] width 181 height 17
click at [471, 511] on span "Confirmation of Co-operation and Representation—Buyer/Seller" at bounding box center [513, 505] width 227 height 33
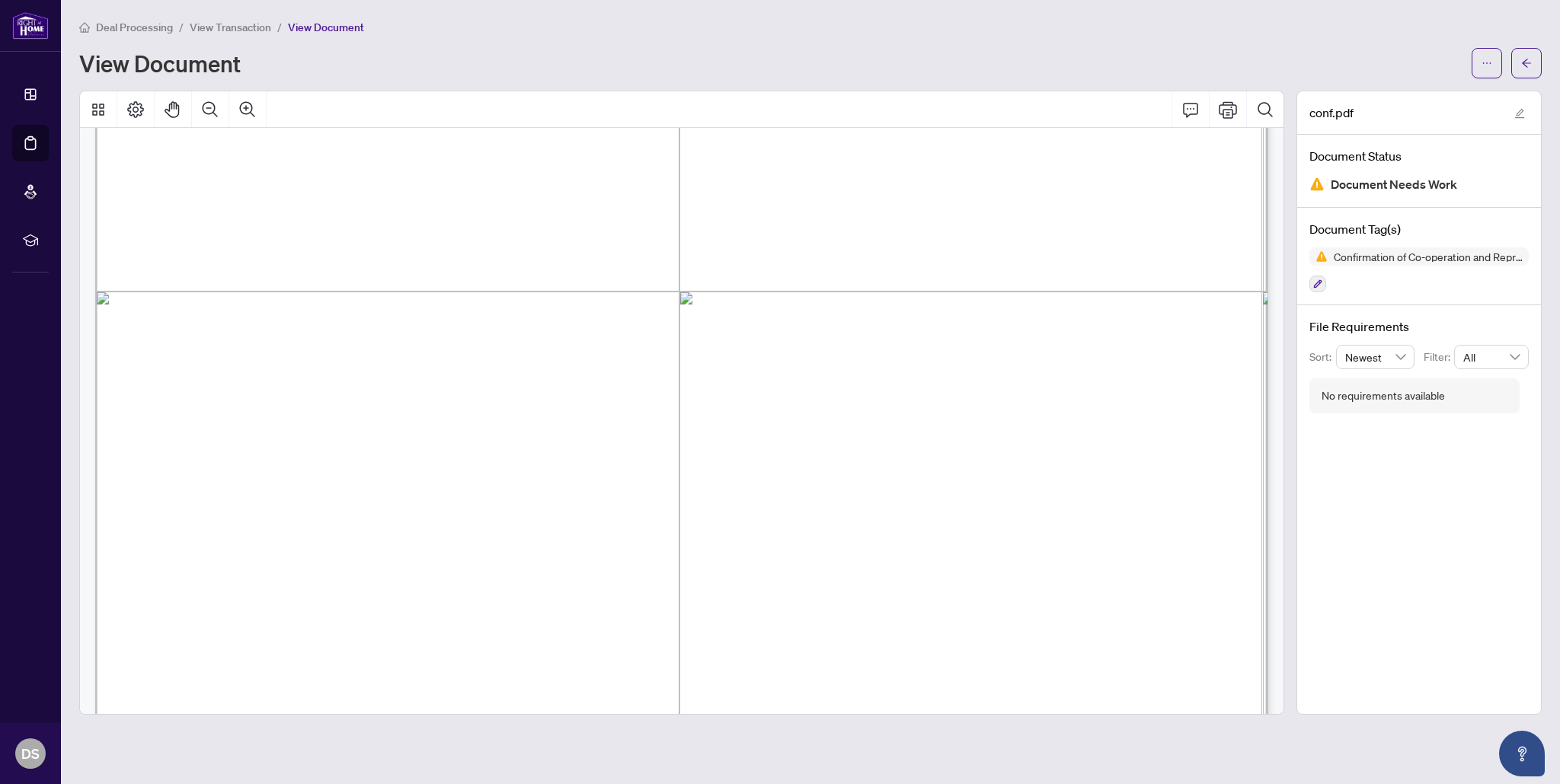
scroll to position [440, 0]
click at [1499, 67] on button "button" at bounding box center [1486, 62] width 30 height 30
click at [1425, 103] on span "Download" at bounding box center [1431, 96] width 115 height 17
click at [1356, 25] on div "Deal Processing / View Transaction / View Document" at bounding box center [810, 27] width 1462 height 18
click at [1490, 62] on icon "ellipsis" at bounding box center [1486, 62] width 11 height 11
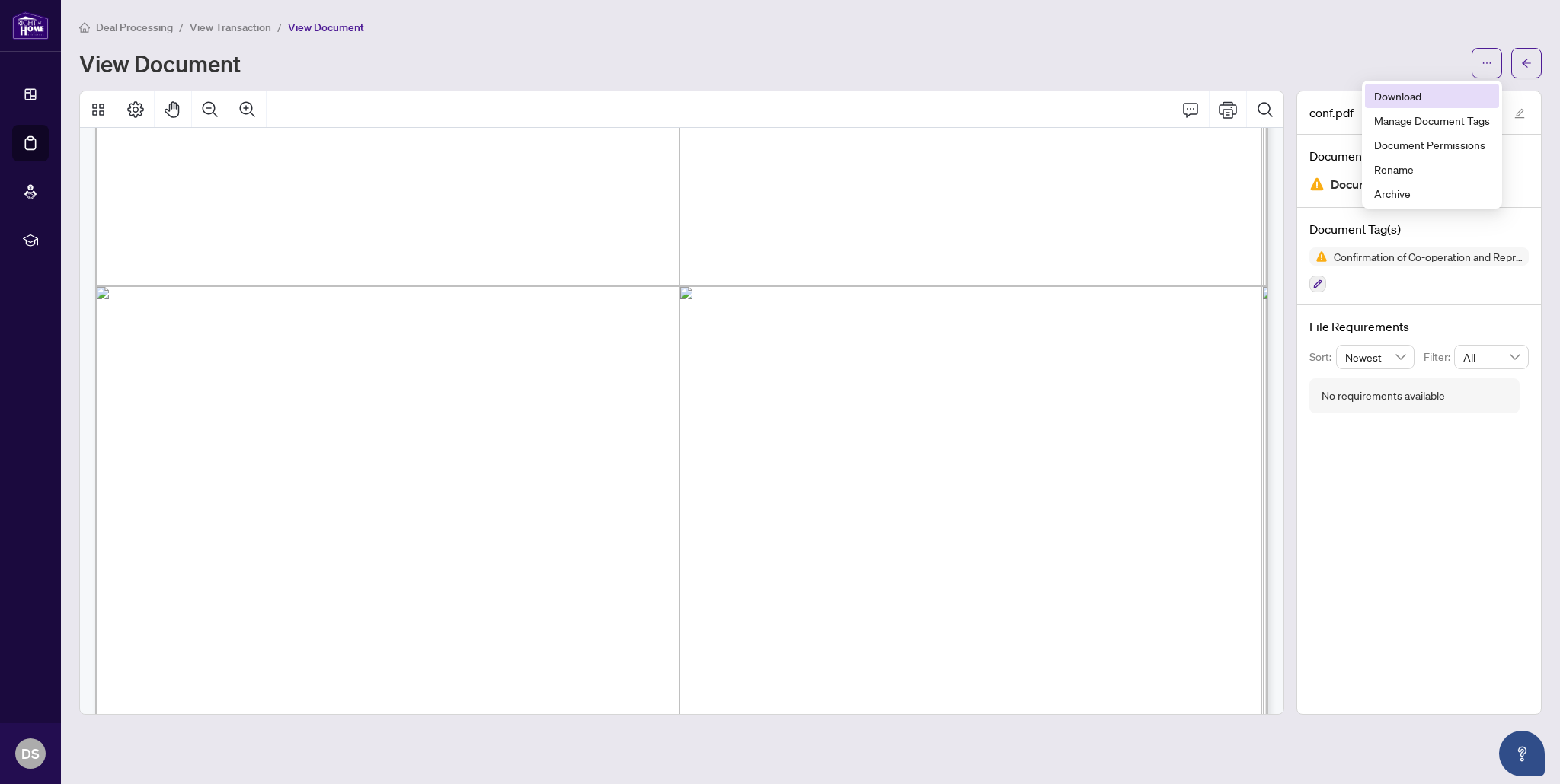
click at [1421, 93] on span "Download" at bounding box center [1431, 96] width 115 height 17
click at [1524, 66] on icon "arrow-left" at bounding box center [1526, 62] width 11 height 11
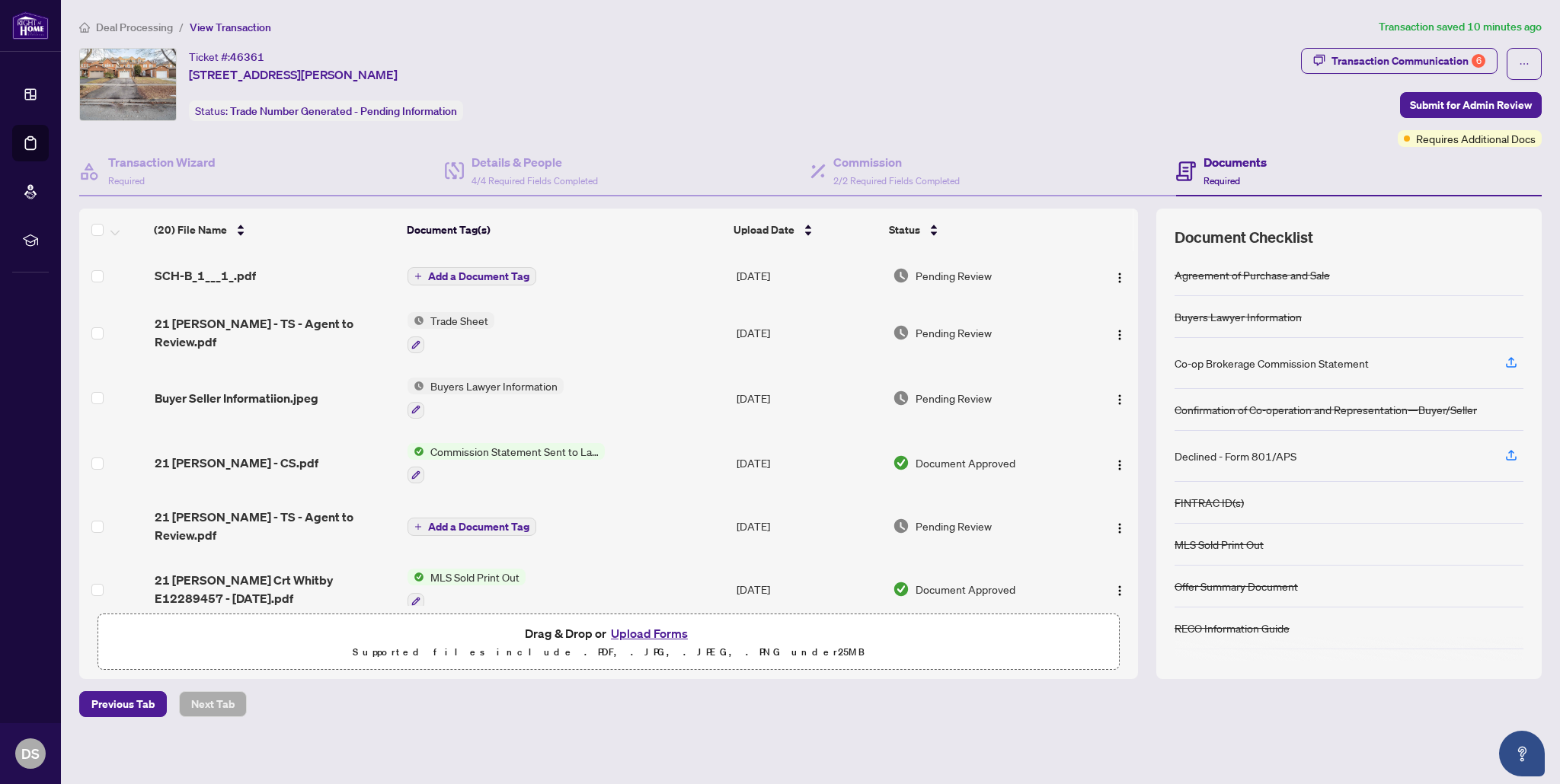
click at [643, 633] on button "Upload Forms" at bounding box center [650, 633] width 86 height 20
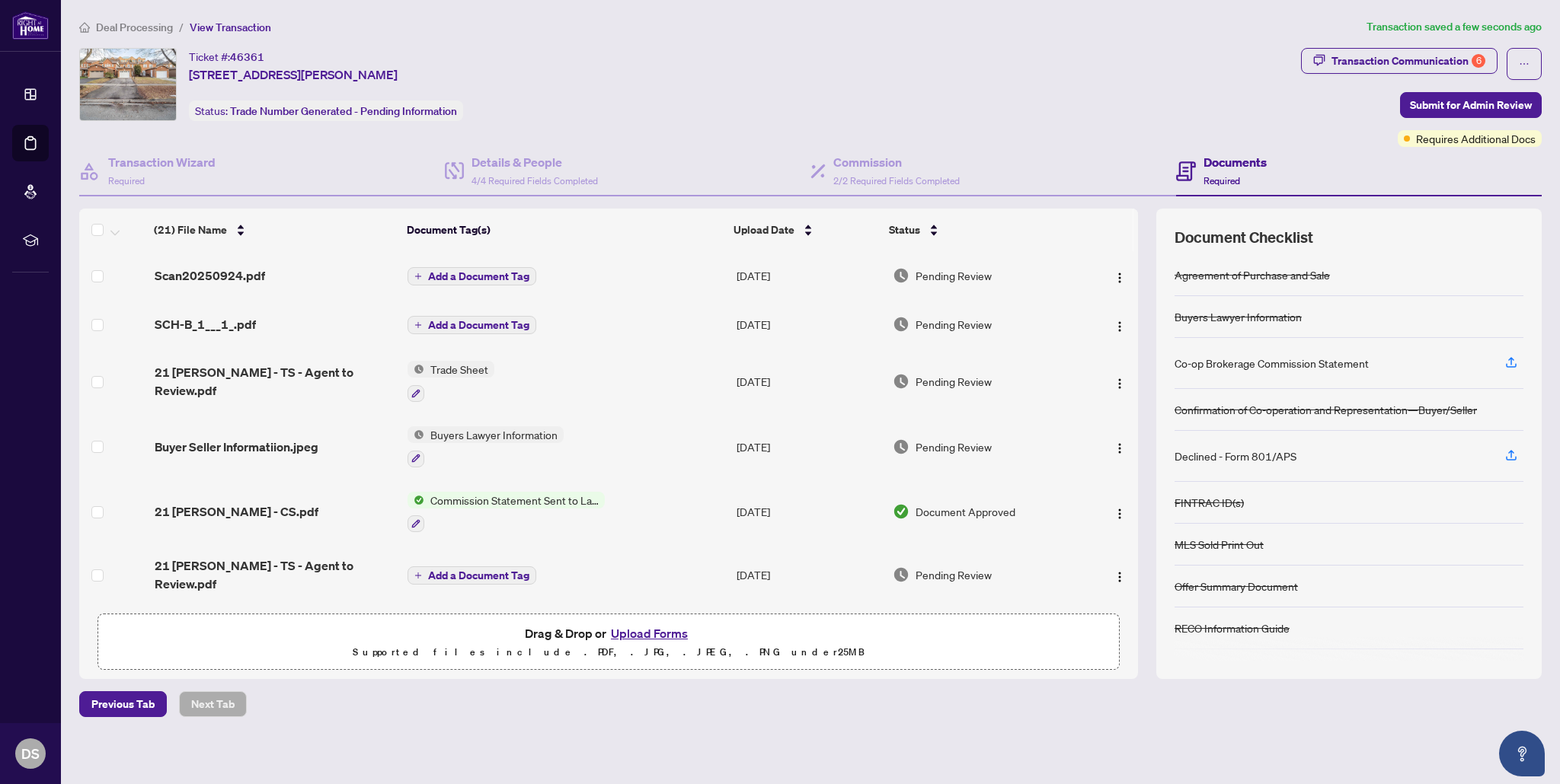
click at [495, 275] on span "Add a Document Tag" at bounding box center [479, 276] width 102 height 11
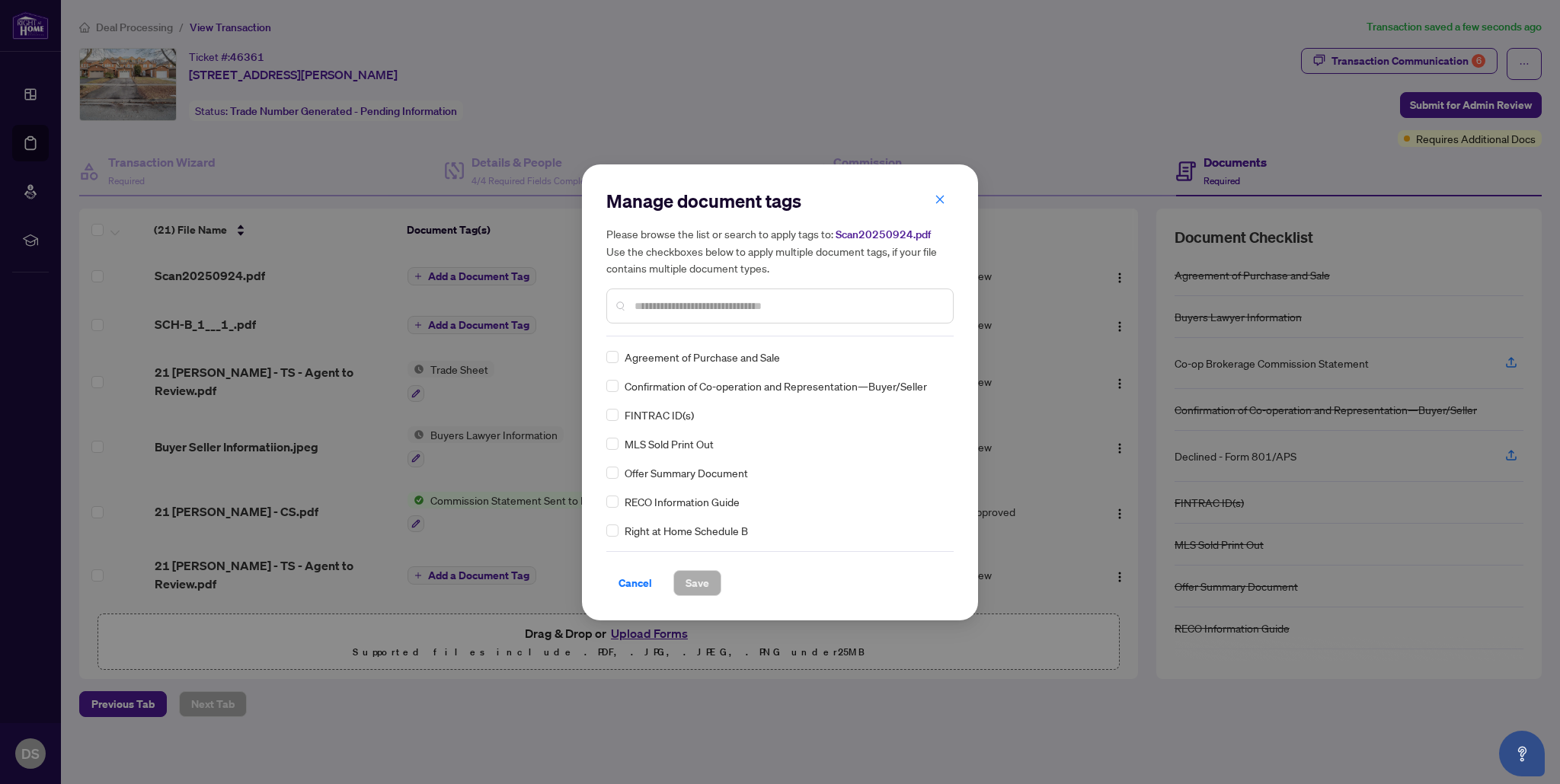
click at [706, 387] on span "Confirmation of Co-operation and Representation—Buyer/Seller" at bounding box center [775, 386] width 302 height 17
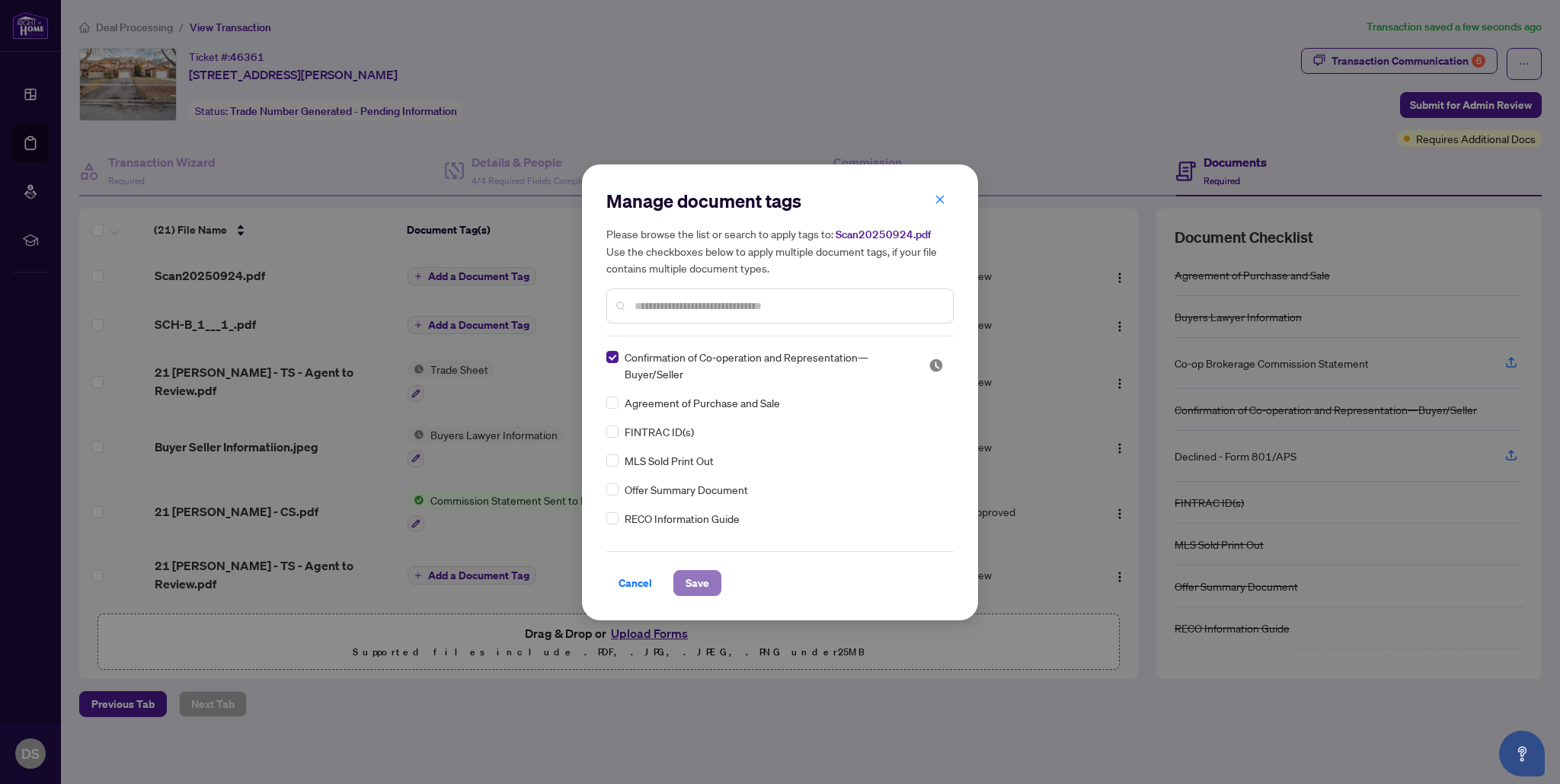
click at [695, 580] on span "Save" at bounding box center [697, 583] width 23 height 24
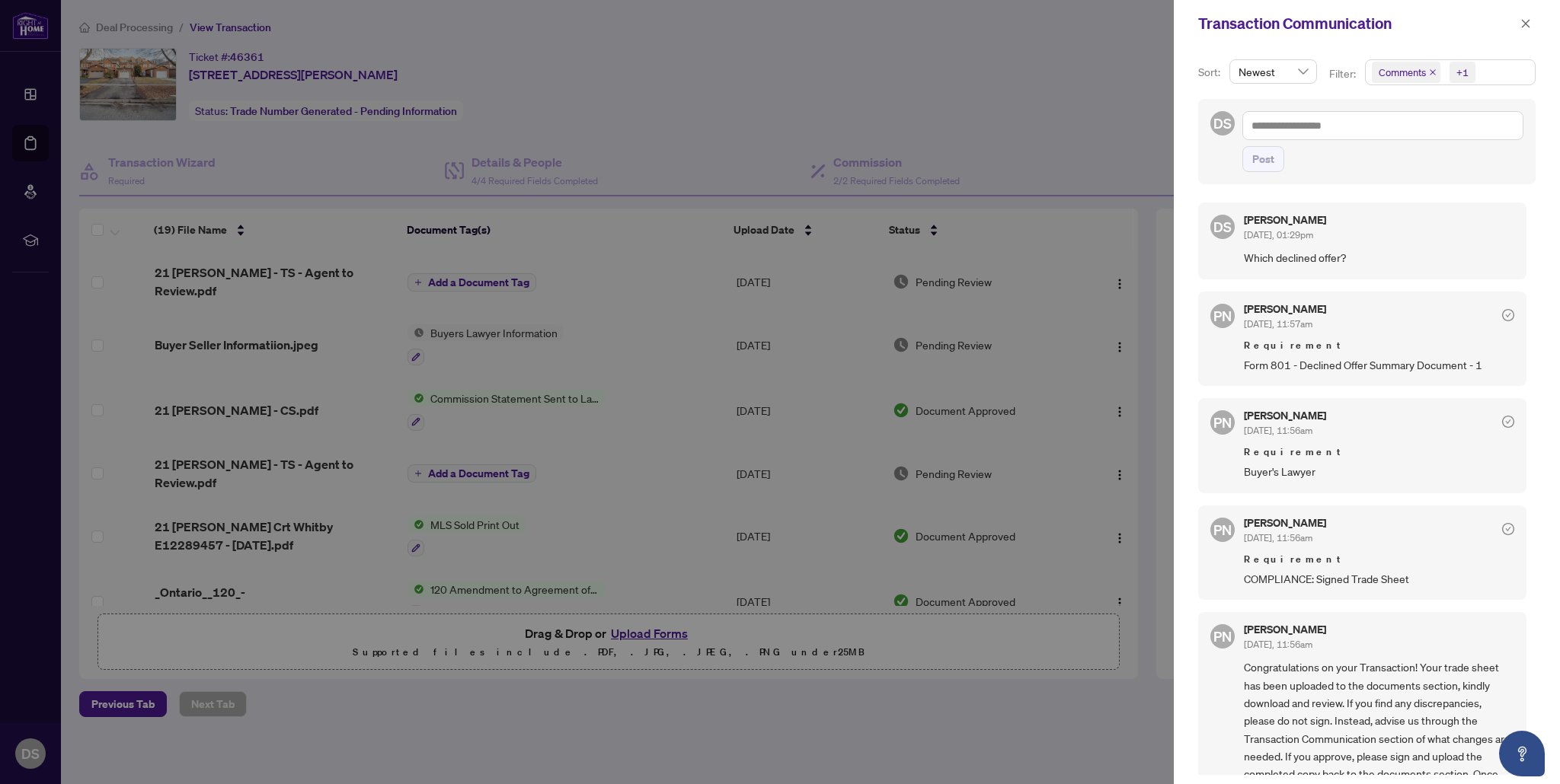
scroll to position [1, 0]
click at [1394, 365] on span "Form 801 - Declined Offer Summary Document - 1" at bounding box center [1378, 364] width 271 height 18
click at [706, 22] on div at bounding box center [780, 392] width 1560 height 784
click at [1525, 26] on icon "close" at bounding box center [1525, 23] width 11 height 11
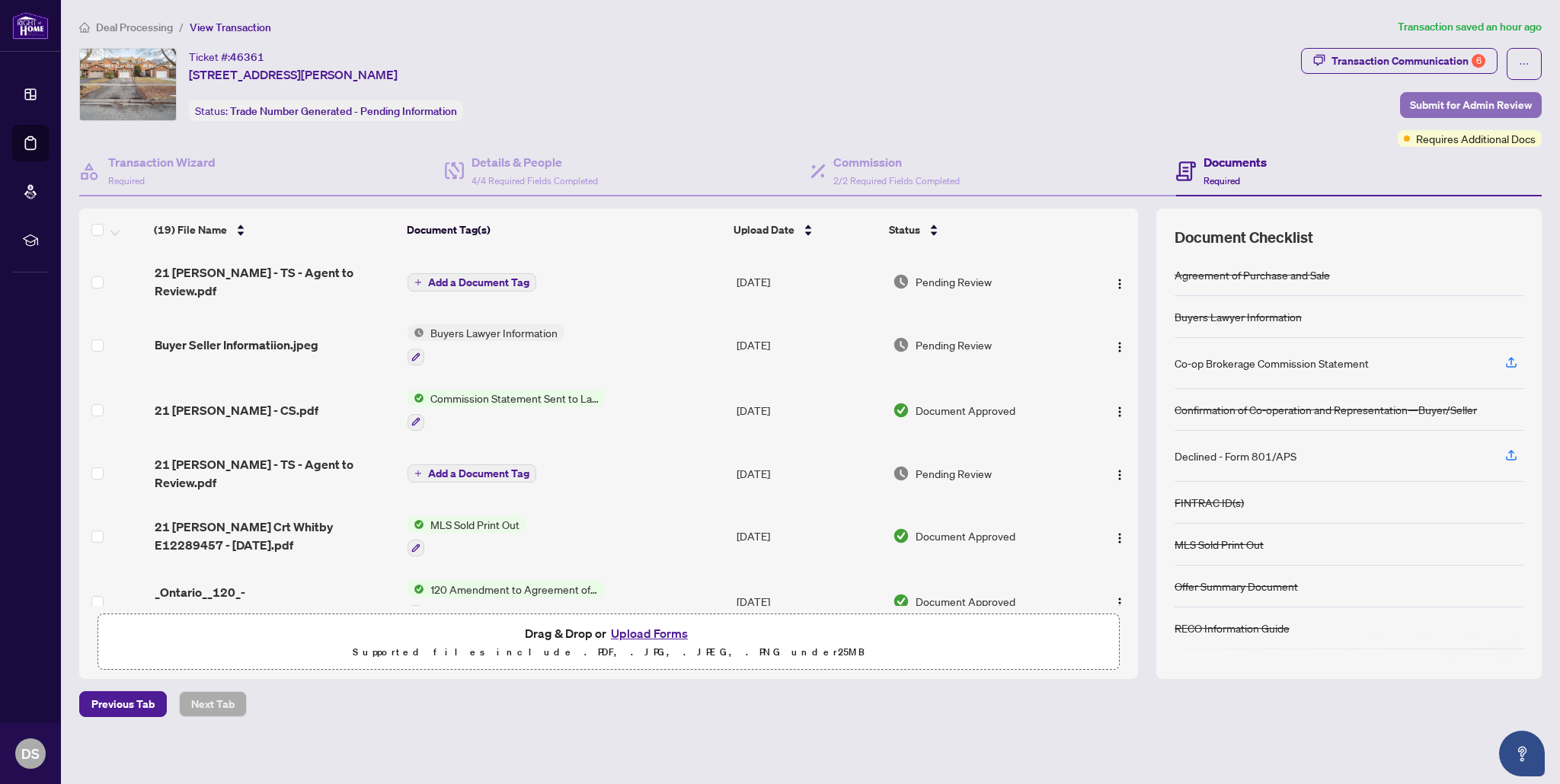
click at [1442, 107] on span "Submit for Admin Review" at bounding box center [1470, 104] width 122 height 24
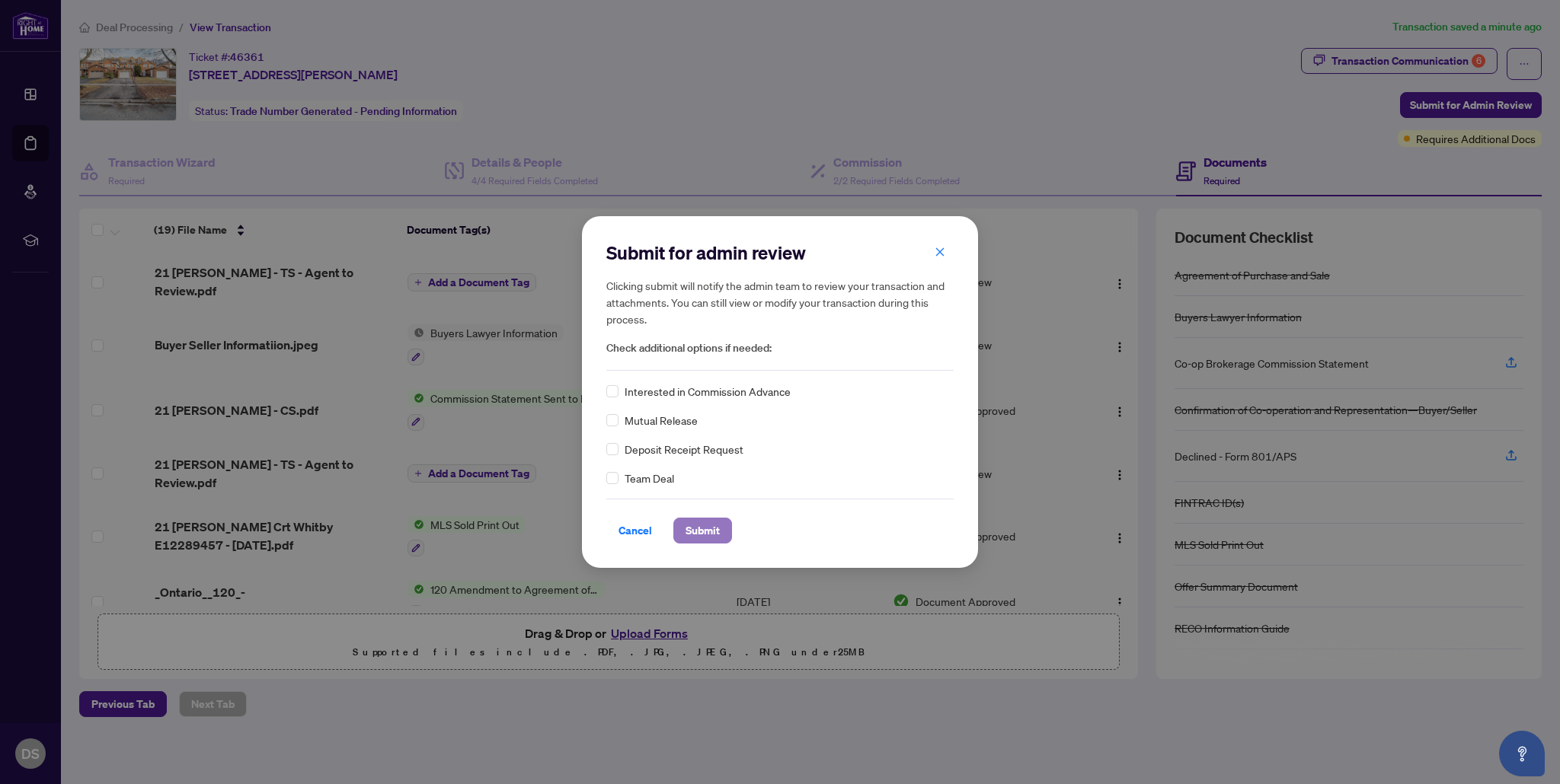
click at [701, 535] on span "Submit" at bounding box center [702, 530] width 34 height 24
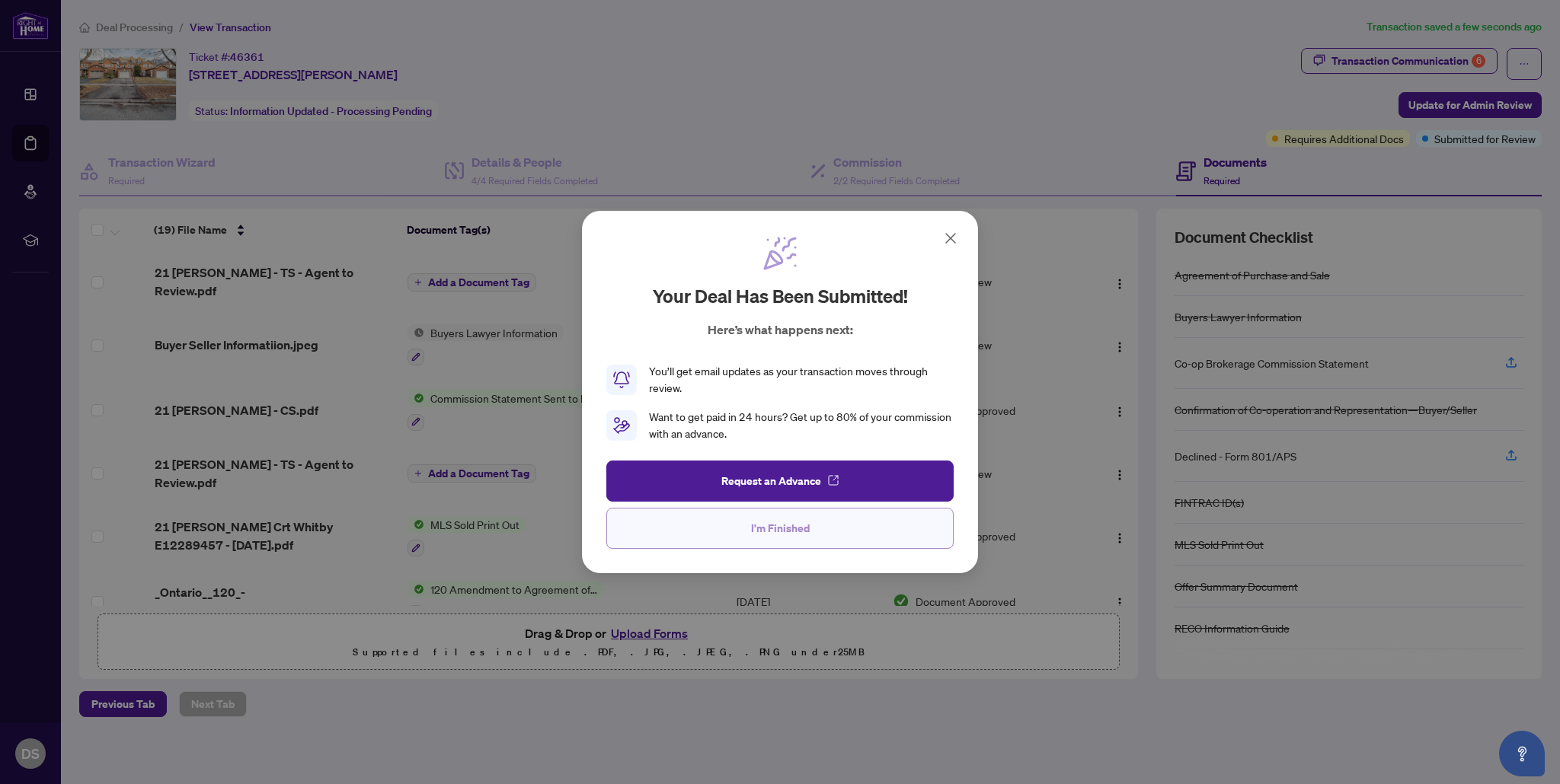
click at [779, 539] on span "I'm Finished" at bounding box center [780, 528] width 59 height 24
